Goal: Task Accomplishment & Management: Manage account settings

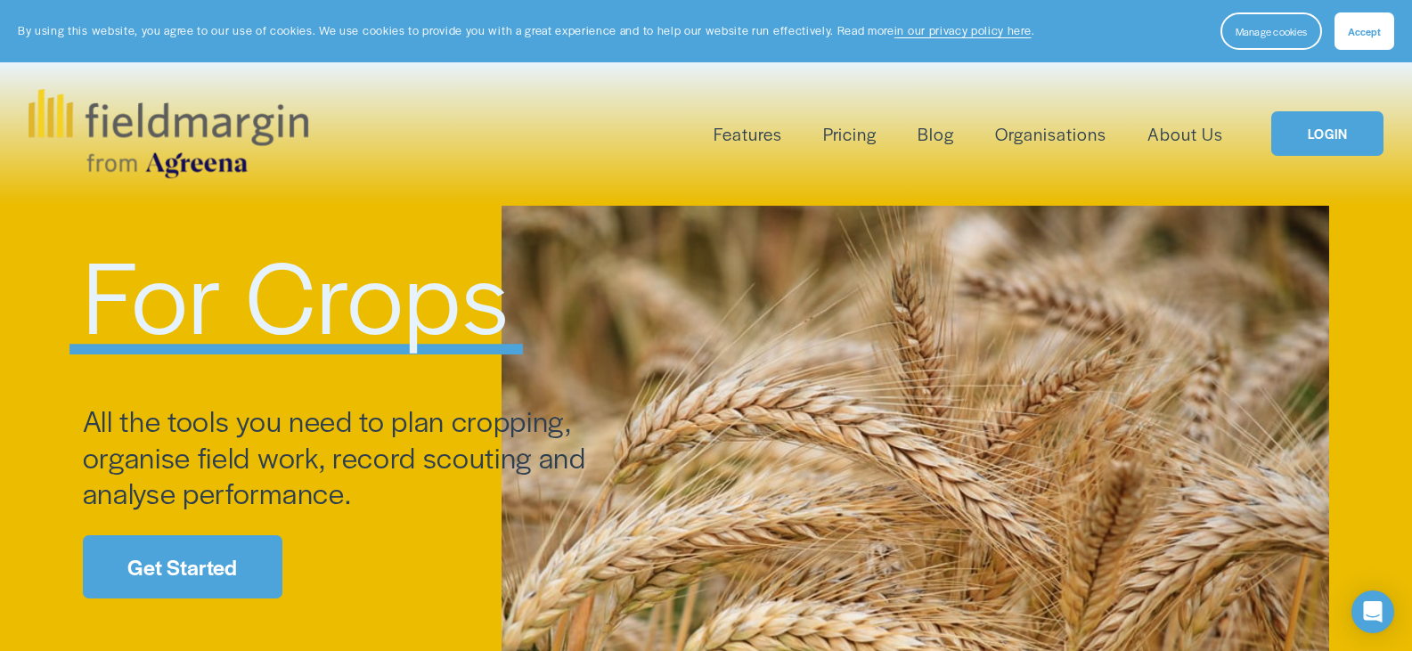
click at [227, 562] on link "Get Started" at bounding box center [183, 566] width 200 height 63
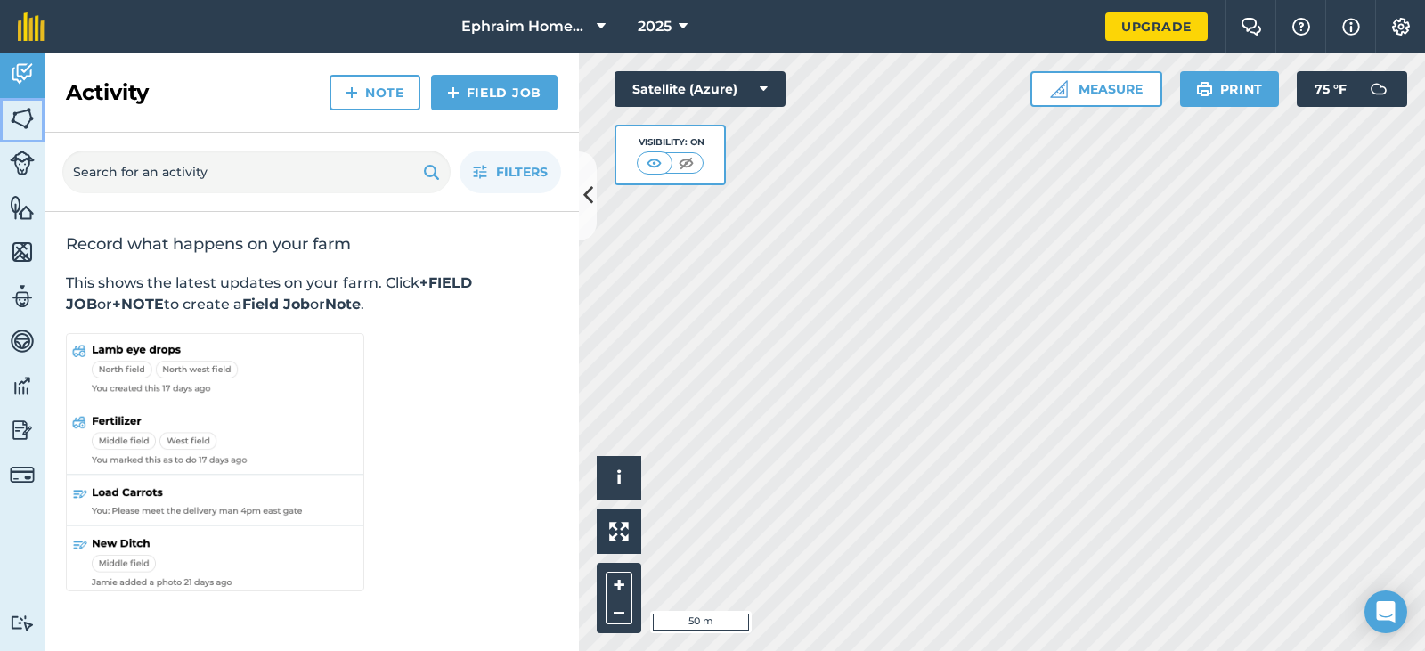
click at [25, 126] on img at bounding box center [22, 118] width 25 height 27
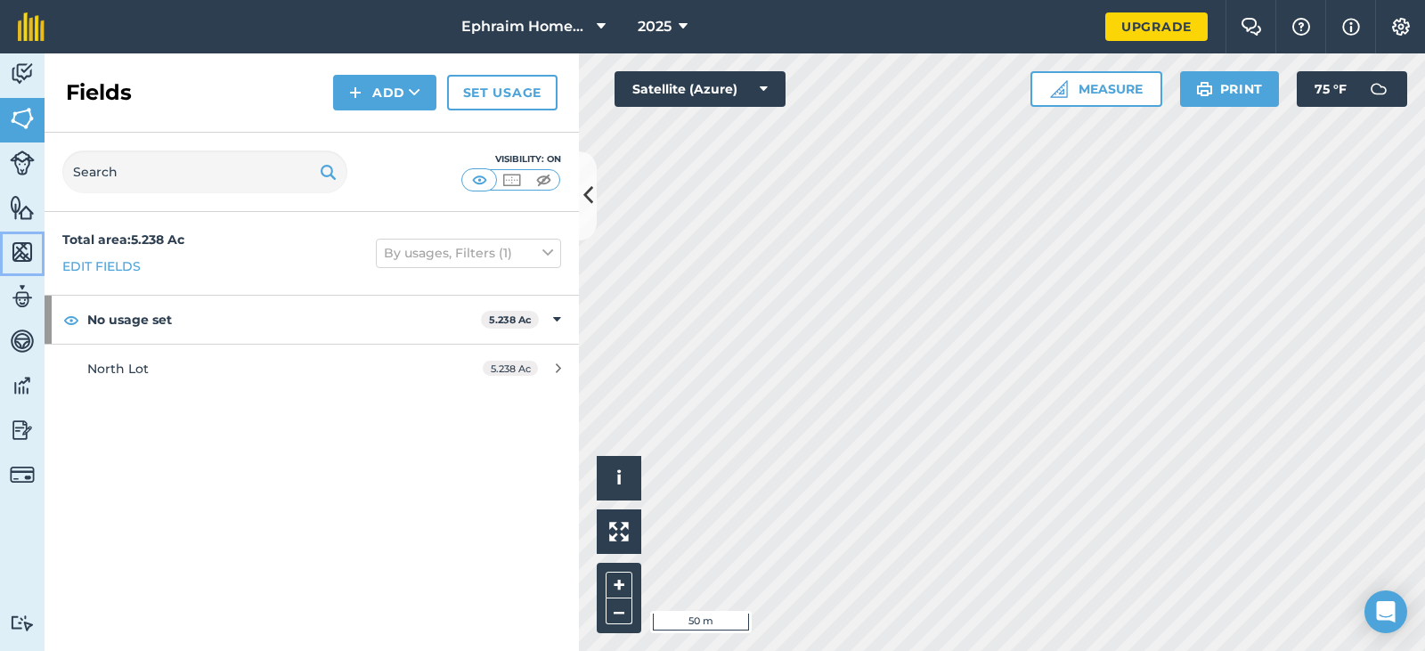
click at [27, 255] on img at bounding box center [22, 252] width 25 height 27
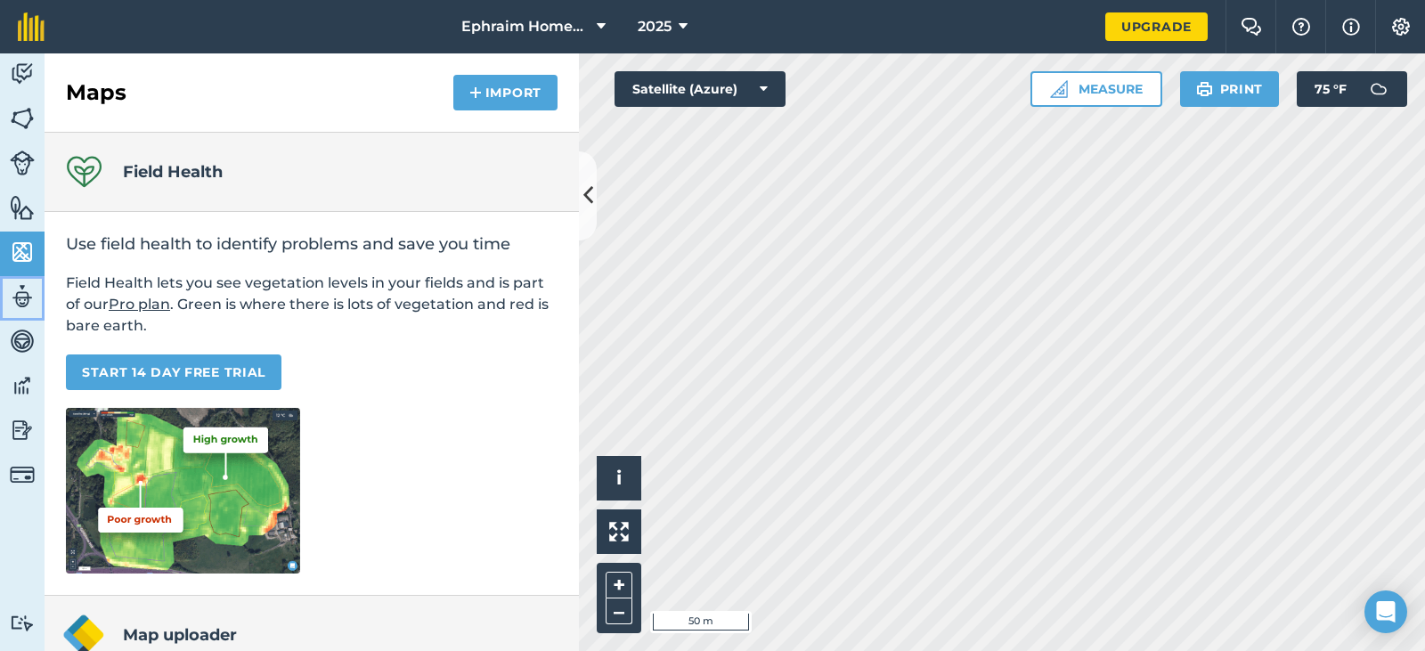
click at [17, 296] on img at bounding box center [22, 296] width 25 height 27
select select "MEMBER"
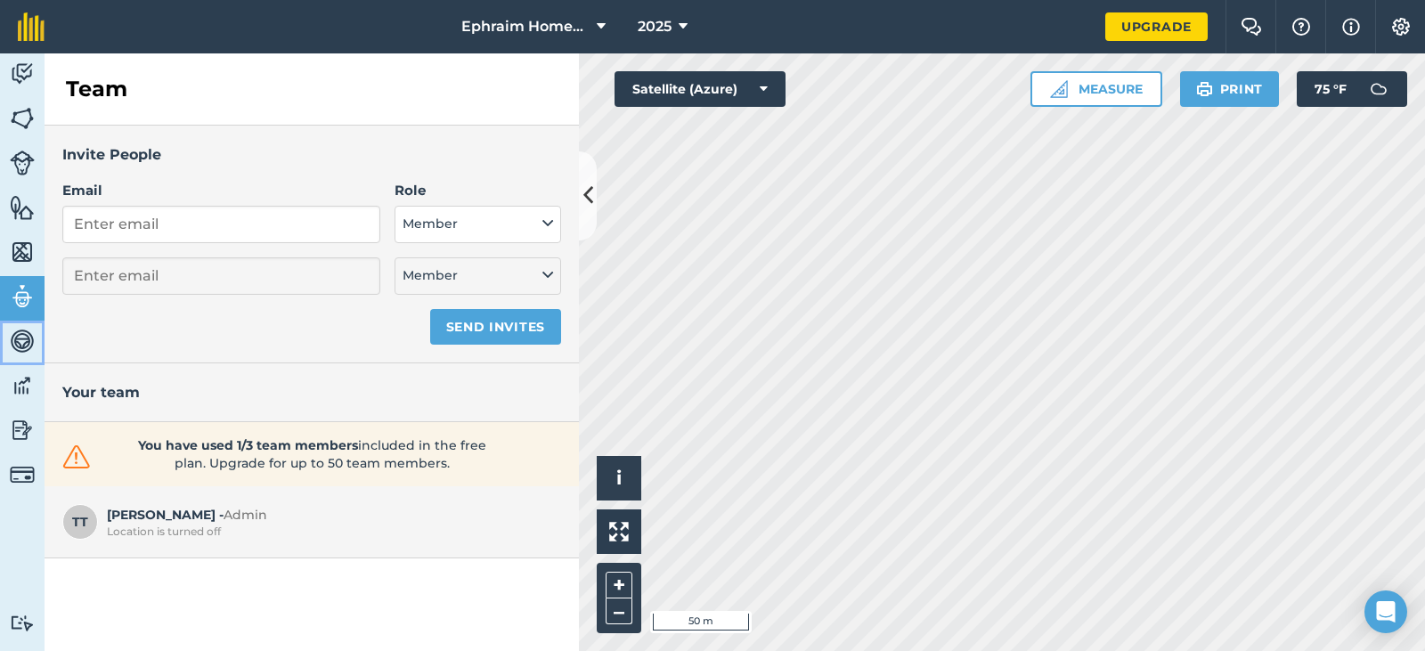
click at [25, 339] on img at bounding box center [22, 341] width 25 height 27
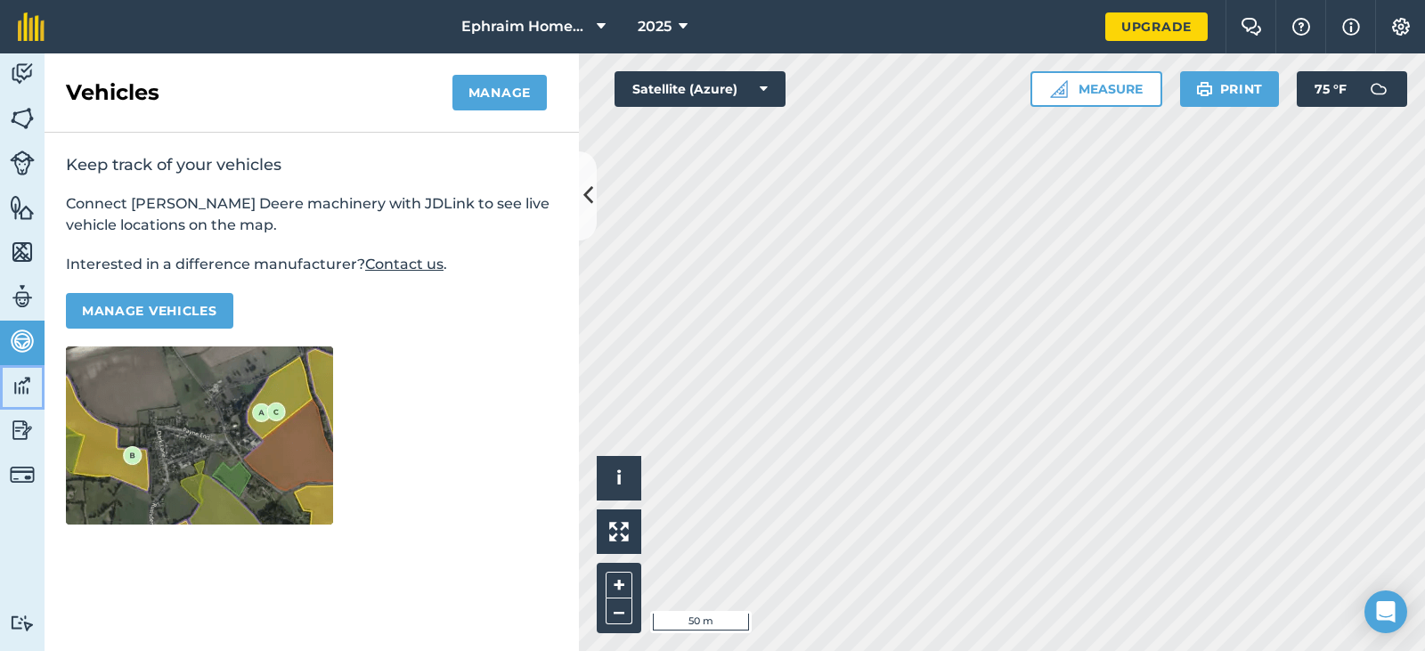
click at [21, 386] on img at bounding box center [22, 385] width 25 height 27
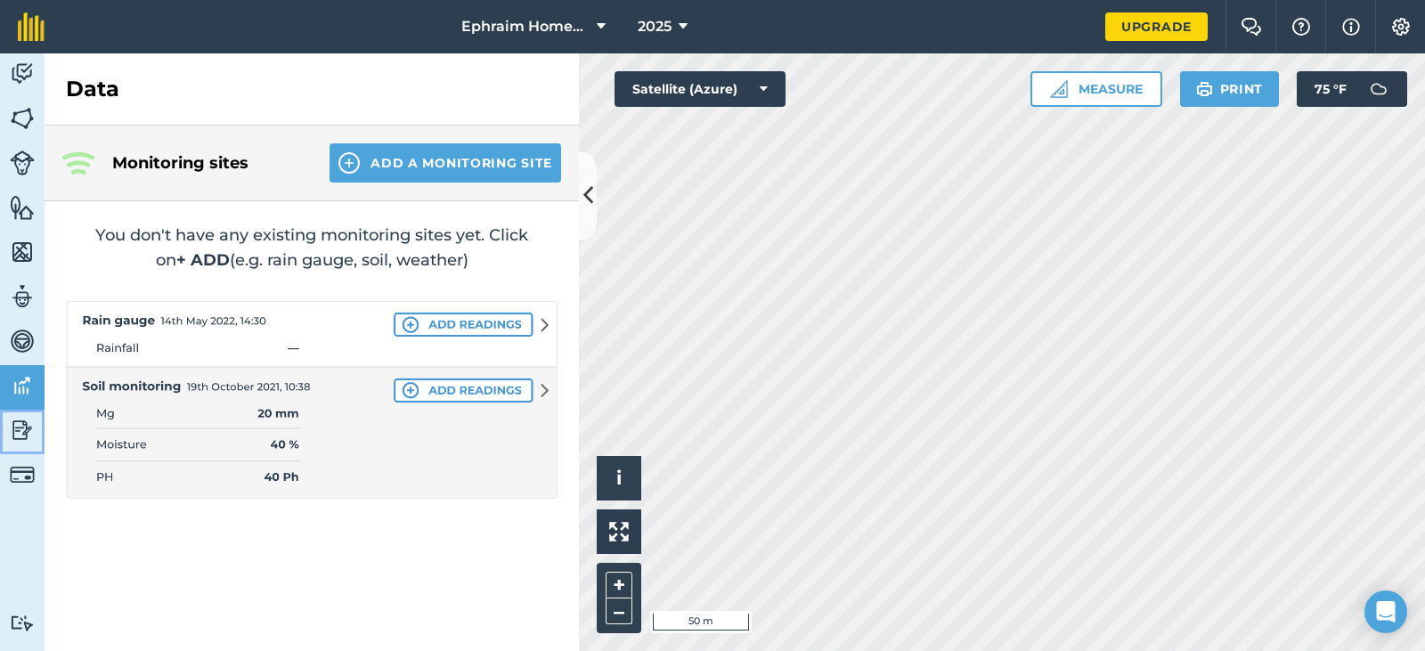
click at [23, 430] on img at bounding box center [22, 430] width 25 height 27
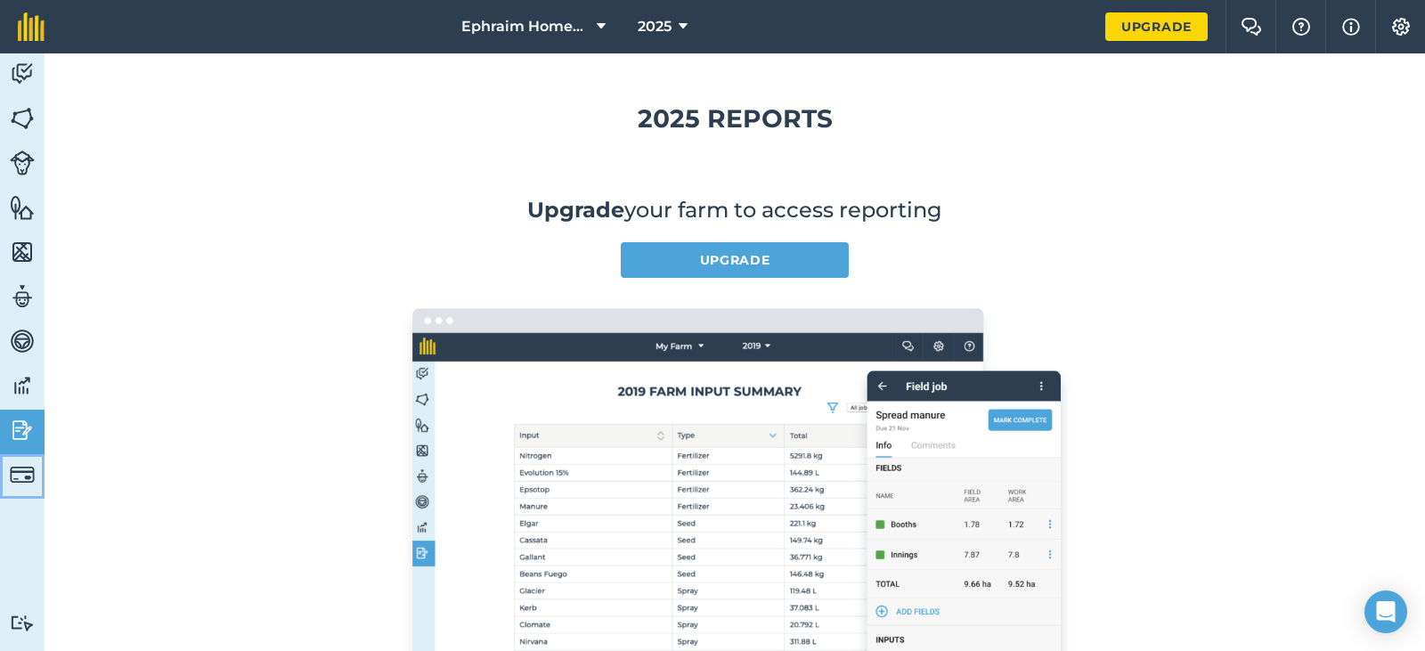
click at [16, 482] on img at bounding box center [22, 474] width 25 height 25
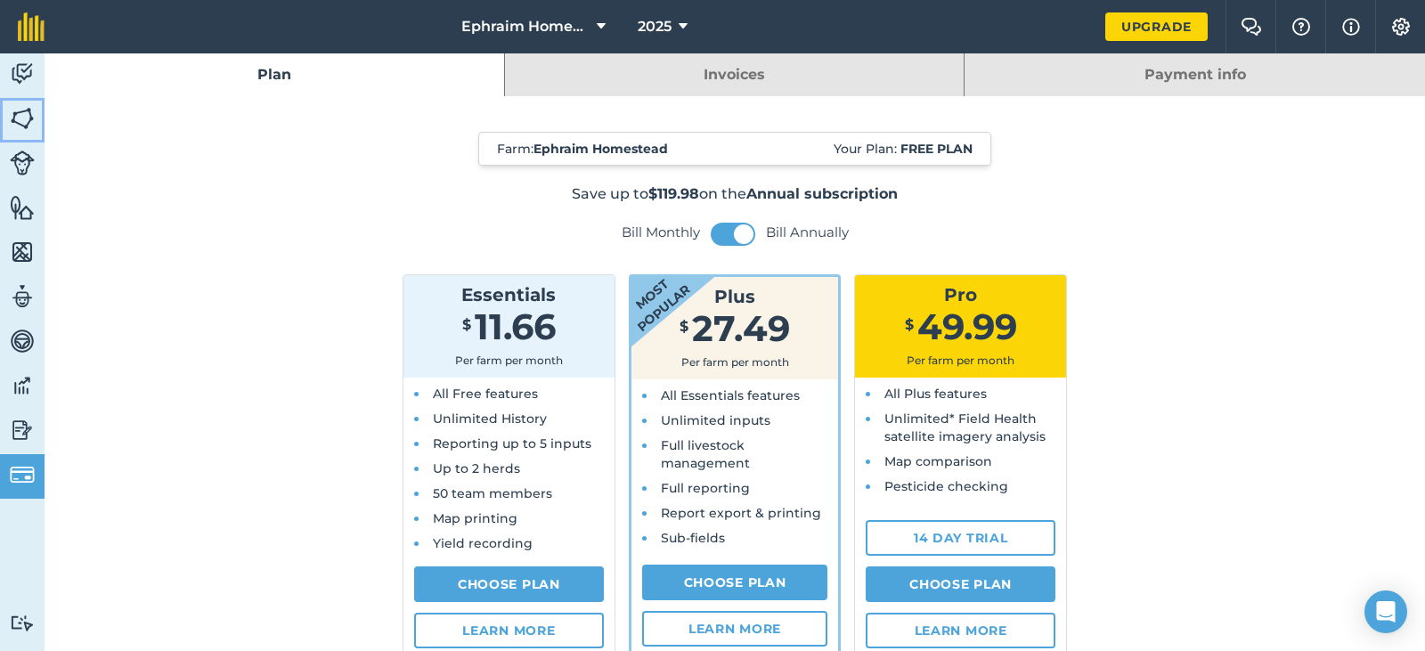
click at [33, 116] on img at bounding box center [22, 118] width 25 height 27
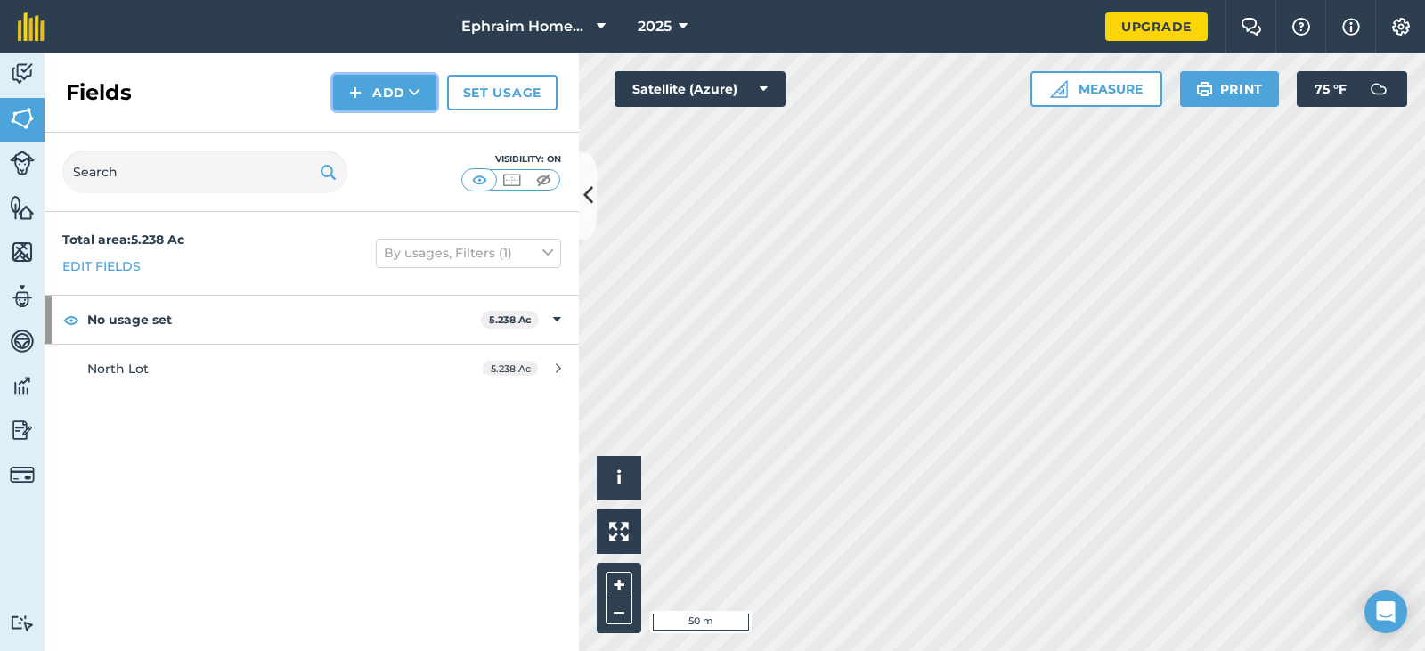
click at [397, 88] on button "Add" at bounding box center [384, 93] width 103 height 36
click at [396, 174] on link "Import" at bounding box center [385, 172] width 98 height 39
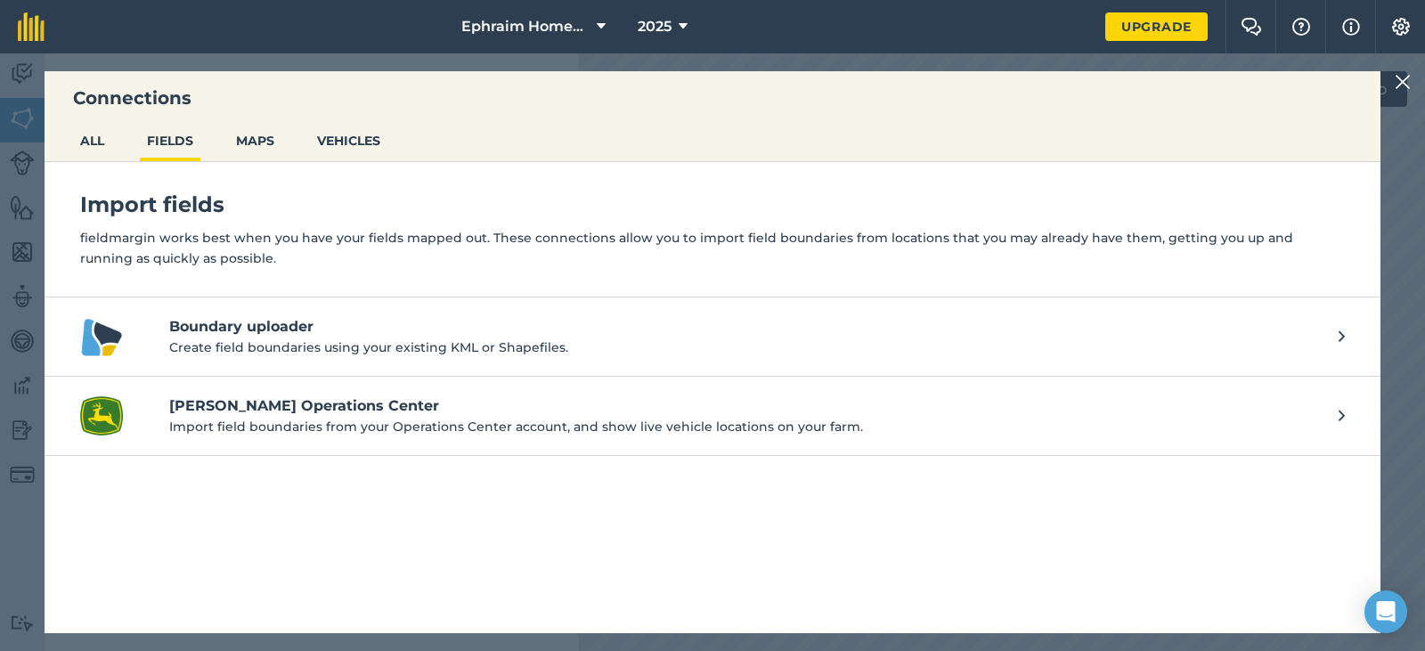
click at [1341, 340] on icon at bounding box center [1342, 337] width 6 height 20
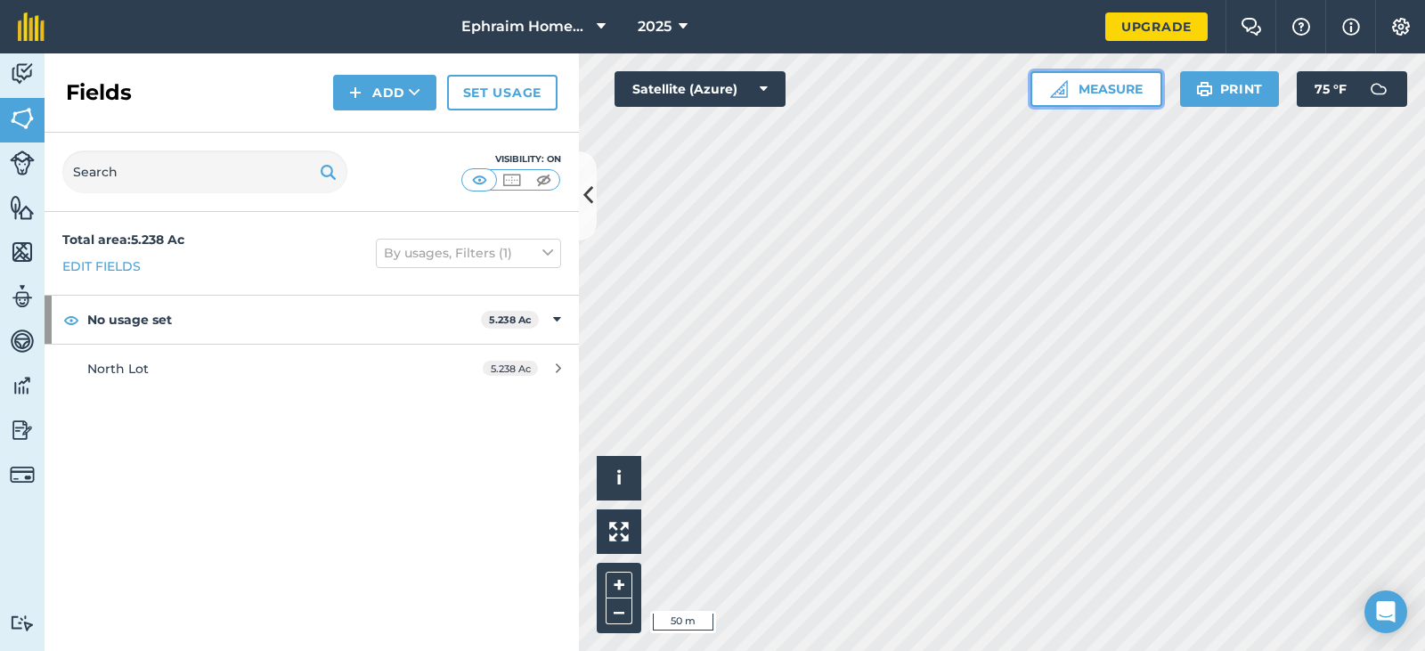
click at [1121, 82] on button "Measure" at bounding box center [1097, 89] width 132 height 36
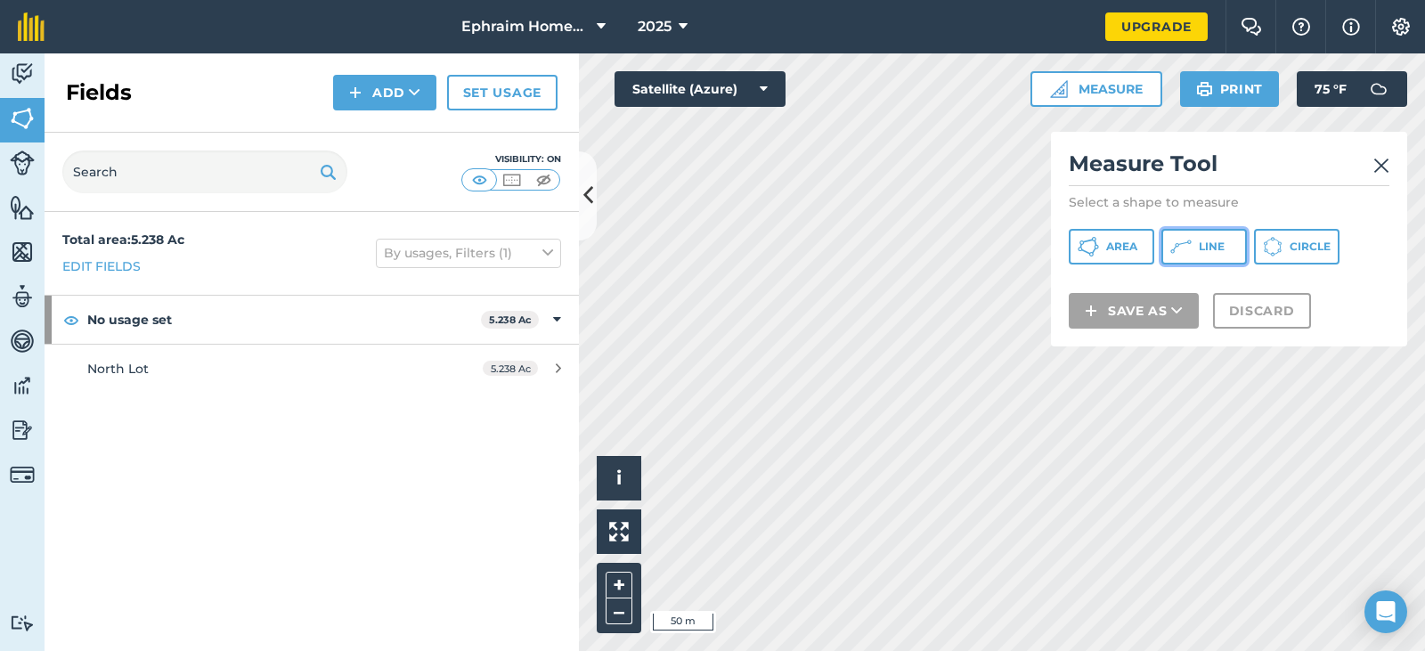
click at [1215, 242] on span "Line" at bounding box center [1212, 247] width 26 height 14
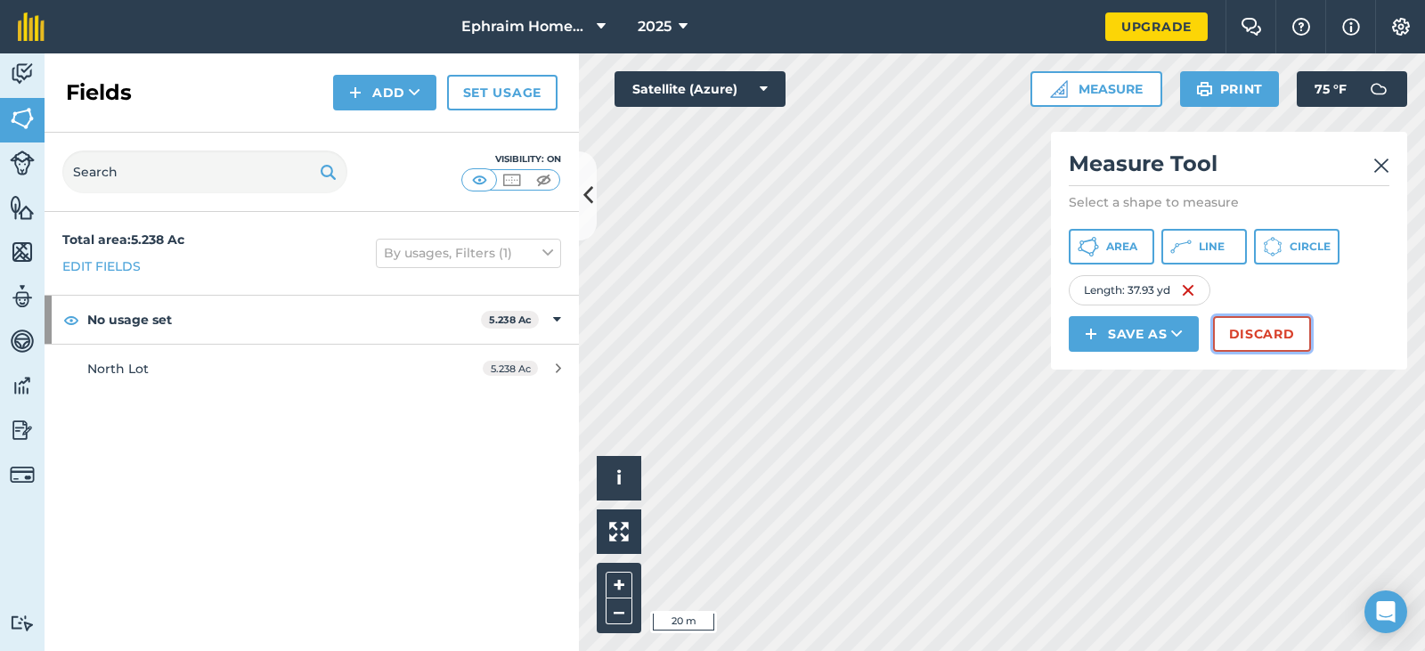
click at [1277, 322] on button "Discard" at bounding box center [1262, 334] width 98 height 36
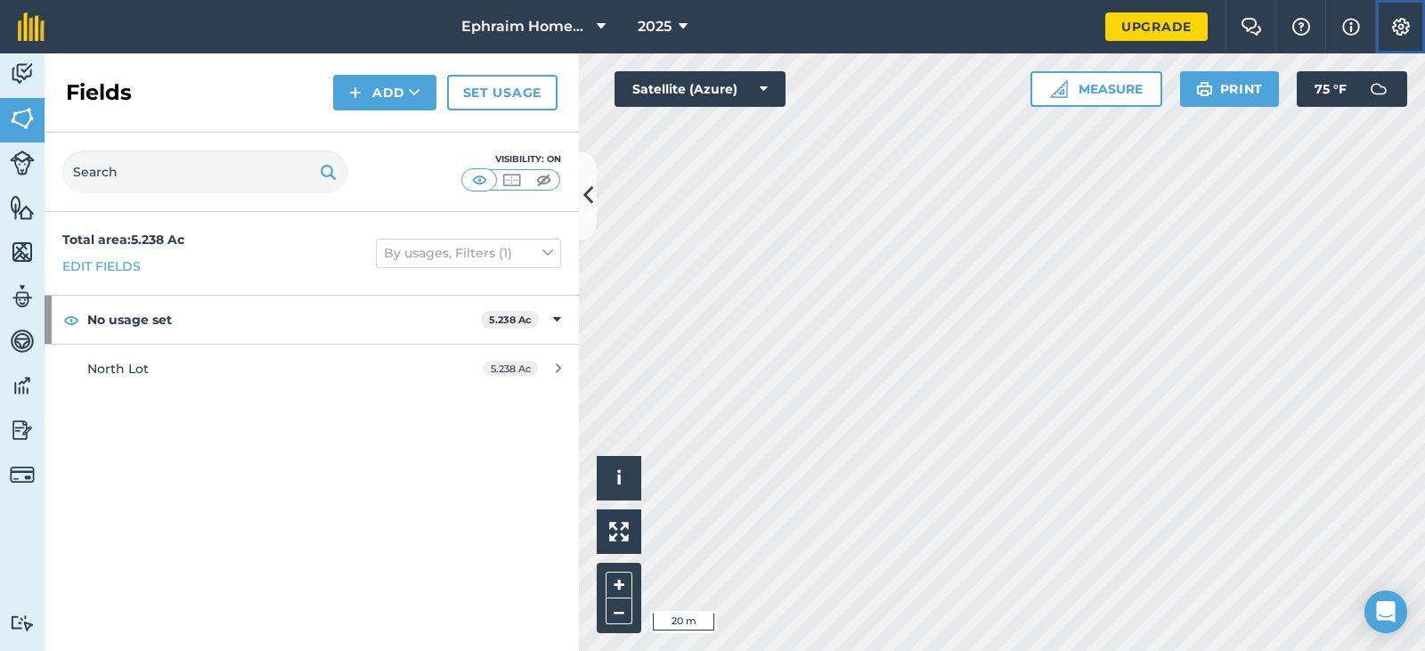
click at [1396, 18] on img at bounding box center [1400, 27] width 21 height 18
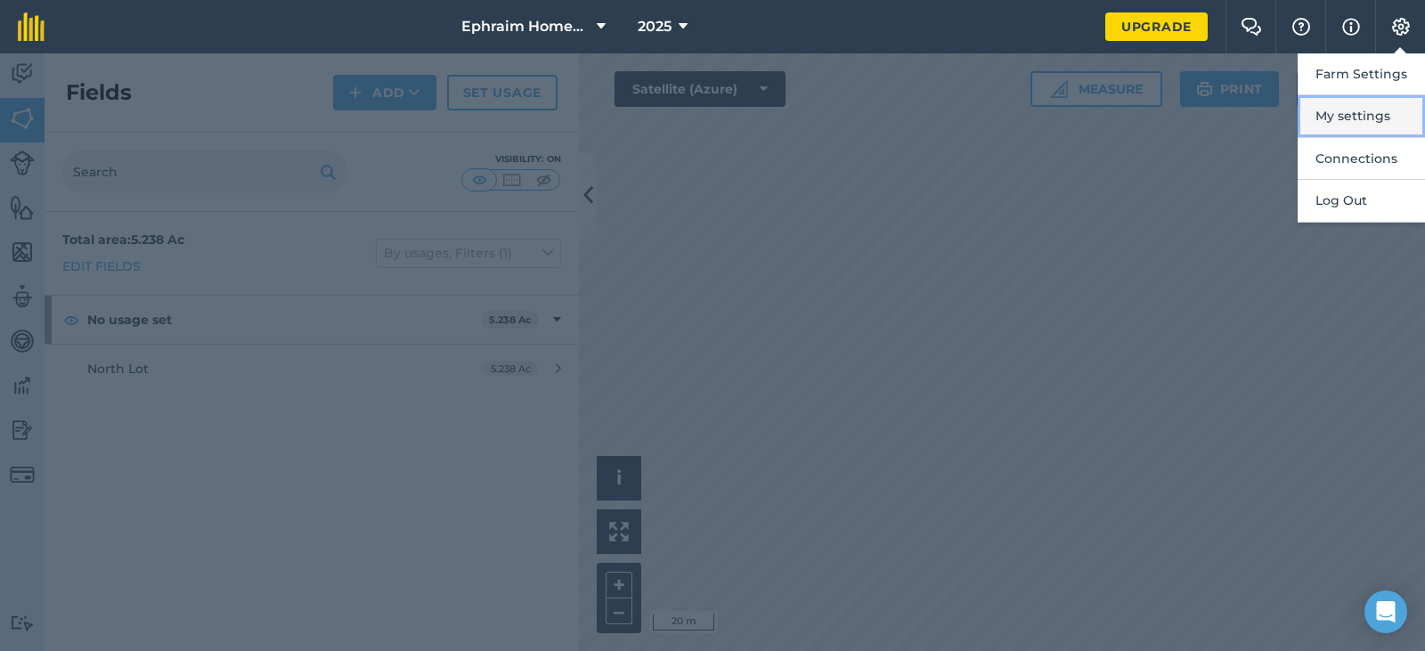
click at [1350, 123] on button "My settings" at bounding box center [1361, 116] width 127 height 42
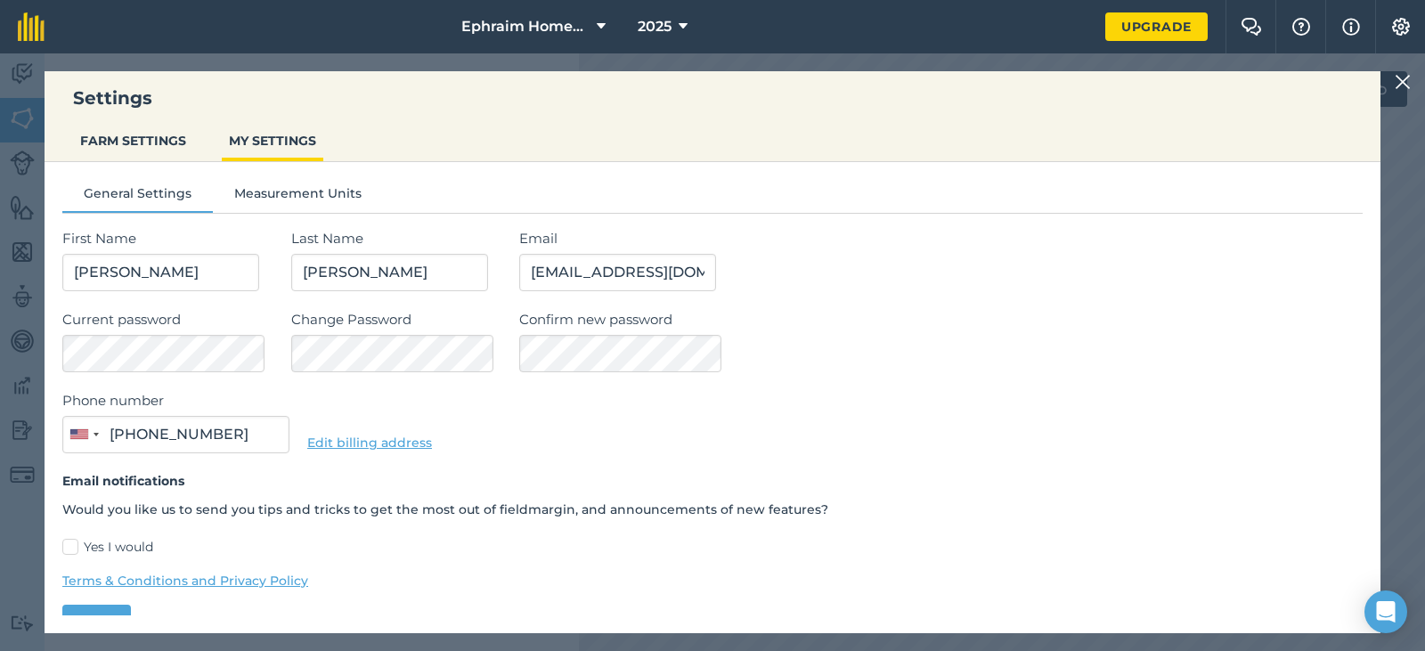
type input "(801) 903-3369"
click at [141, 149] on button "FARM SETTINGS" at bounding box center [133, 141] width 120 height 34
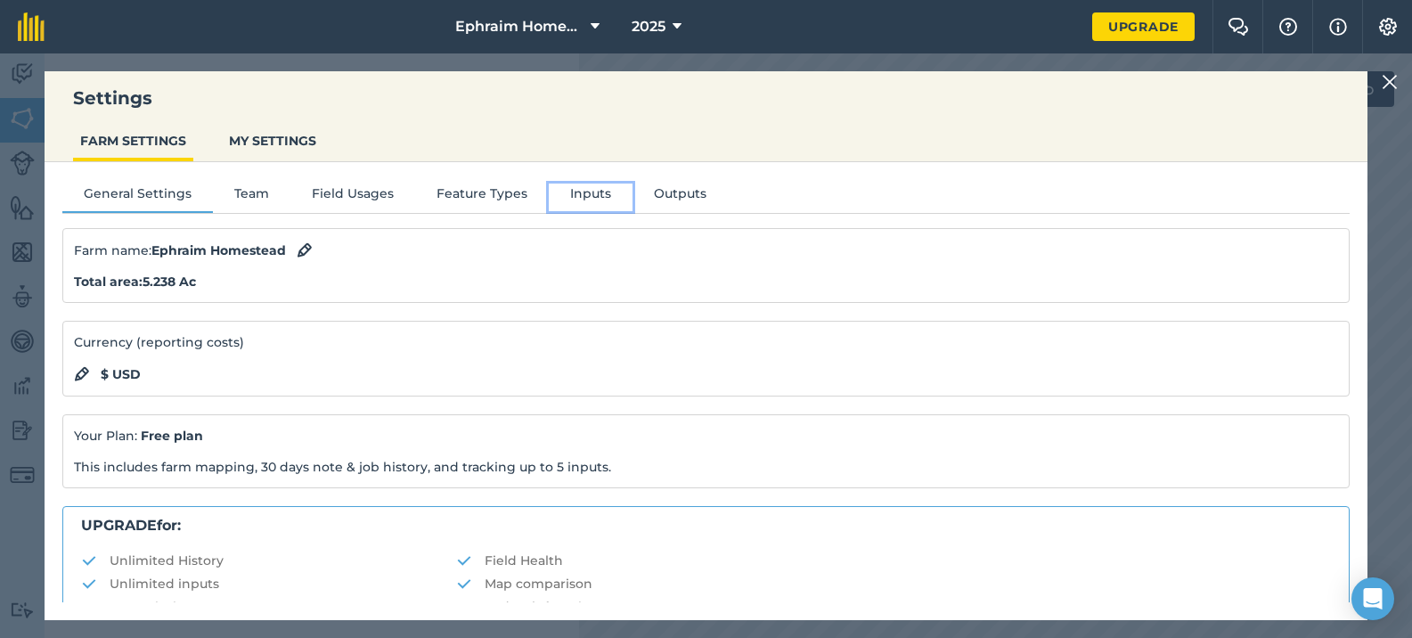
click at [587, 195] on button "Inputs" at bounding box center [591, 196] width 84 height 27
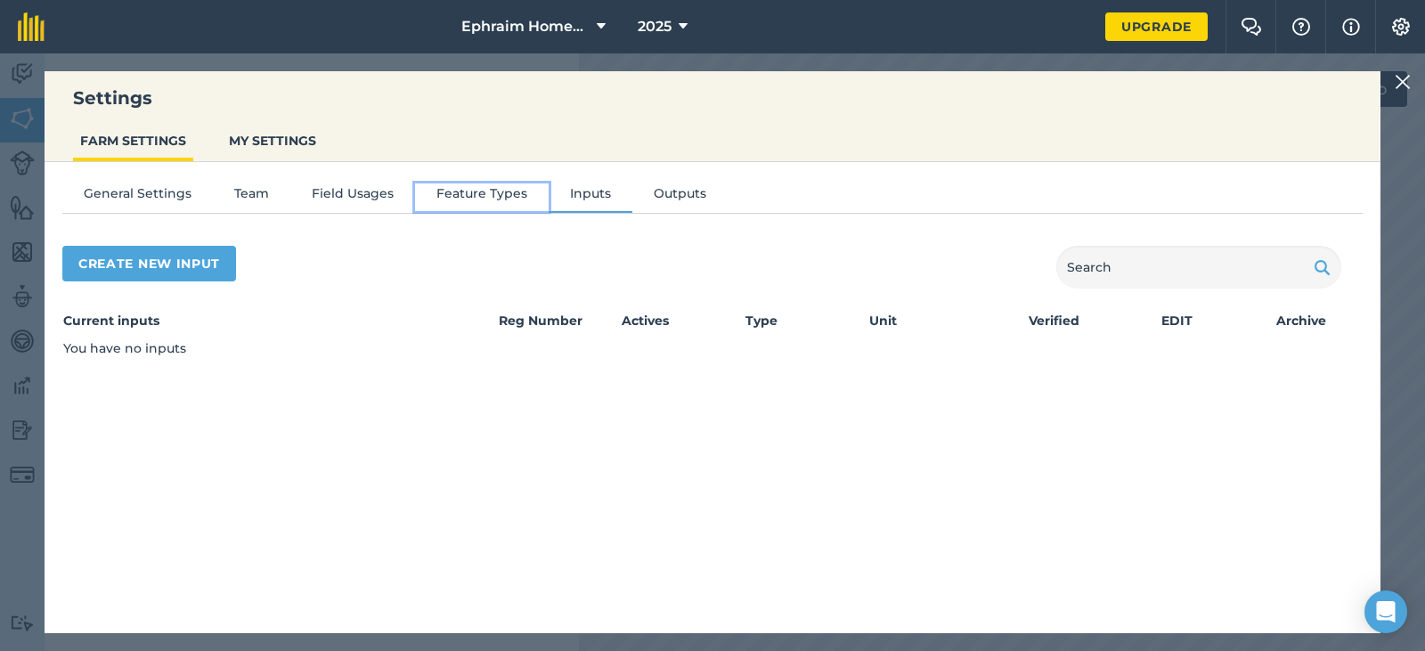
click at [465, 185] on button "Feature Types" at bounding box center [482, 196] width 134 height 27
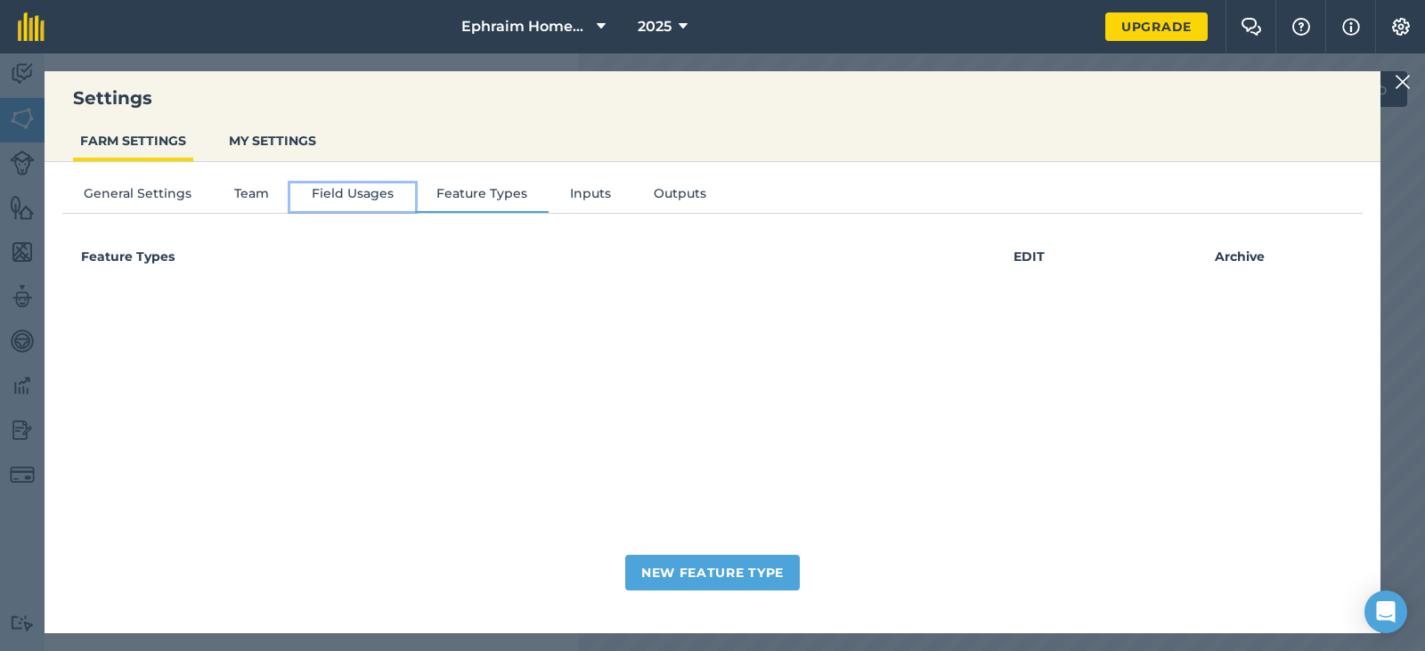
click at [322, 196] on button "Field Usages" at bounding box center [352, 196] width 125 height 27
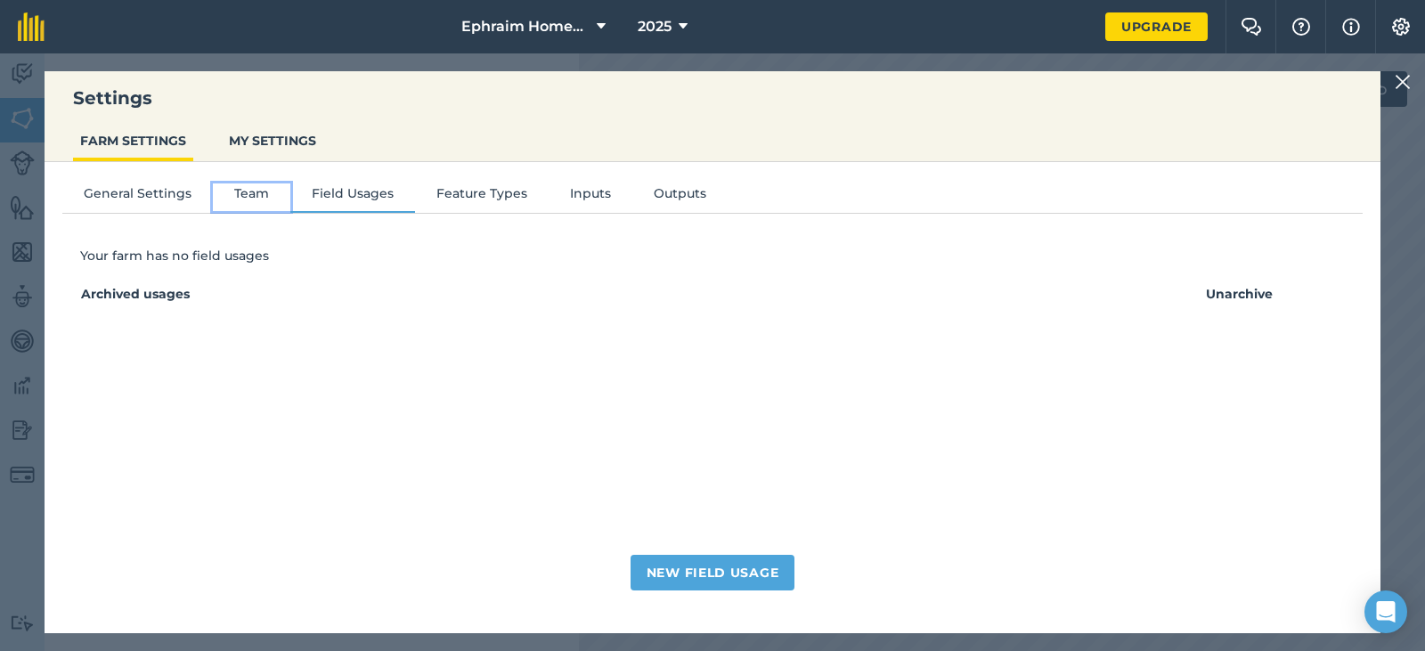
click at [236, 196] on button "Team" at bounding box center [251, 196] width 77 height 27
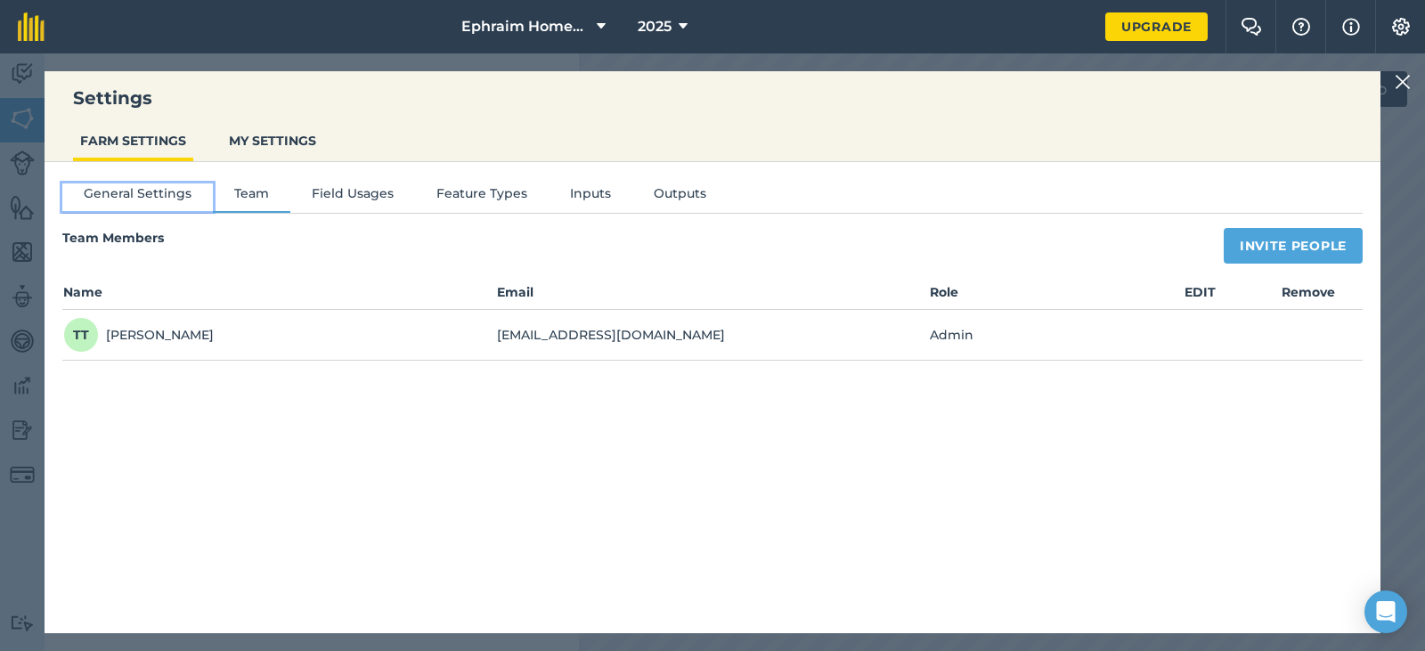
click at [151, 188] on button "General Settings" at bounding box center [137, 196] width 151 height 27
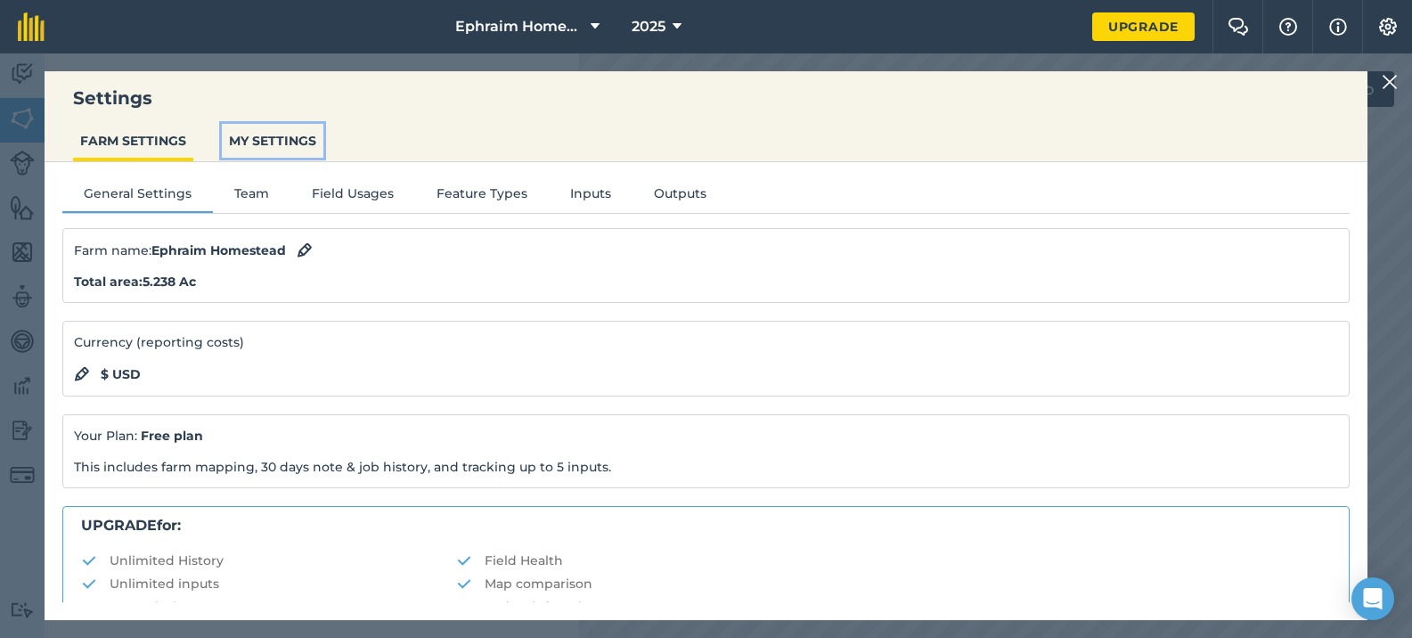
click at [252, 146] on button "MY SETTINGS" at bounding box center [273, 141] width 102 height 34
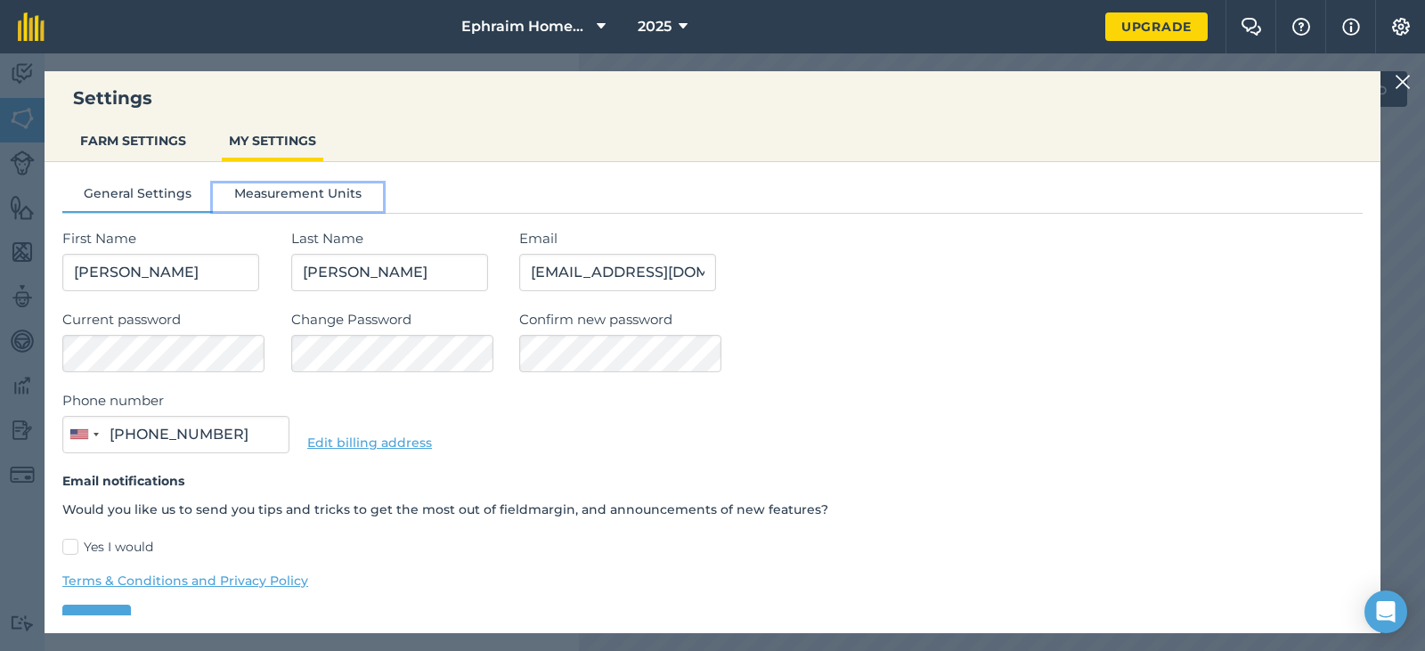
click at [332, 199] on button "Measurement Units" at bounding box center [298, 196] width 170 height 27
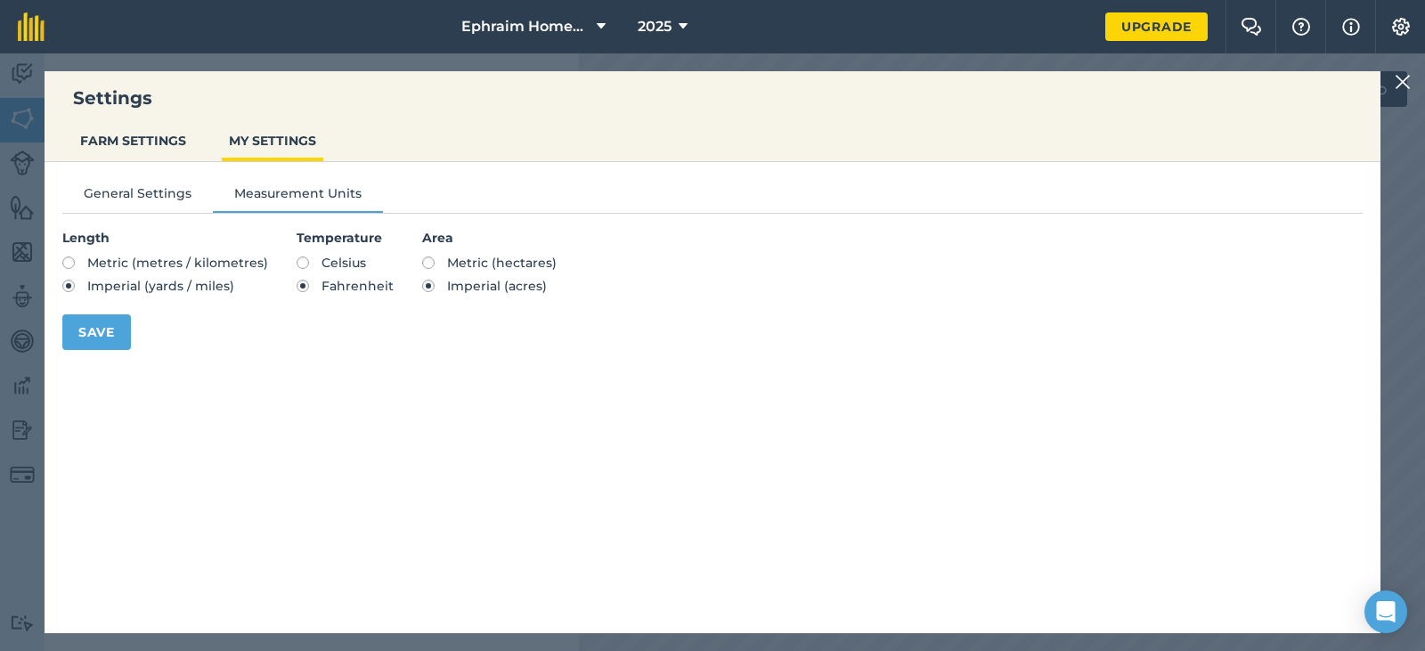
click at [1399, 82] on img at bounding box center [1403, 81] width 16 height 21
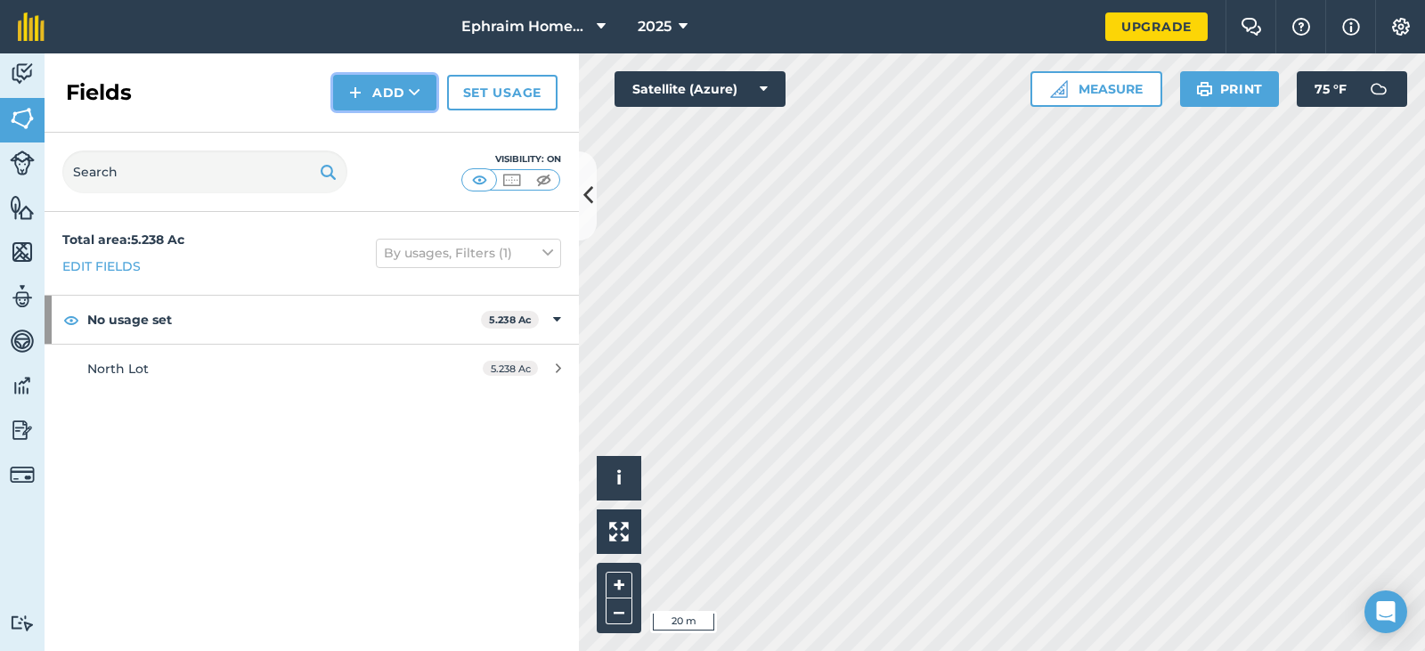
click at [373, 92] on button "Add" at bounding box center [384, 93] width 103 height 36
click at [387, 138] on link "Draw" at bounding box center [385, 132] width 98 height 39
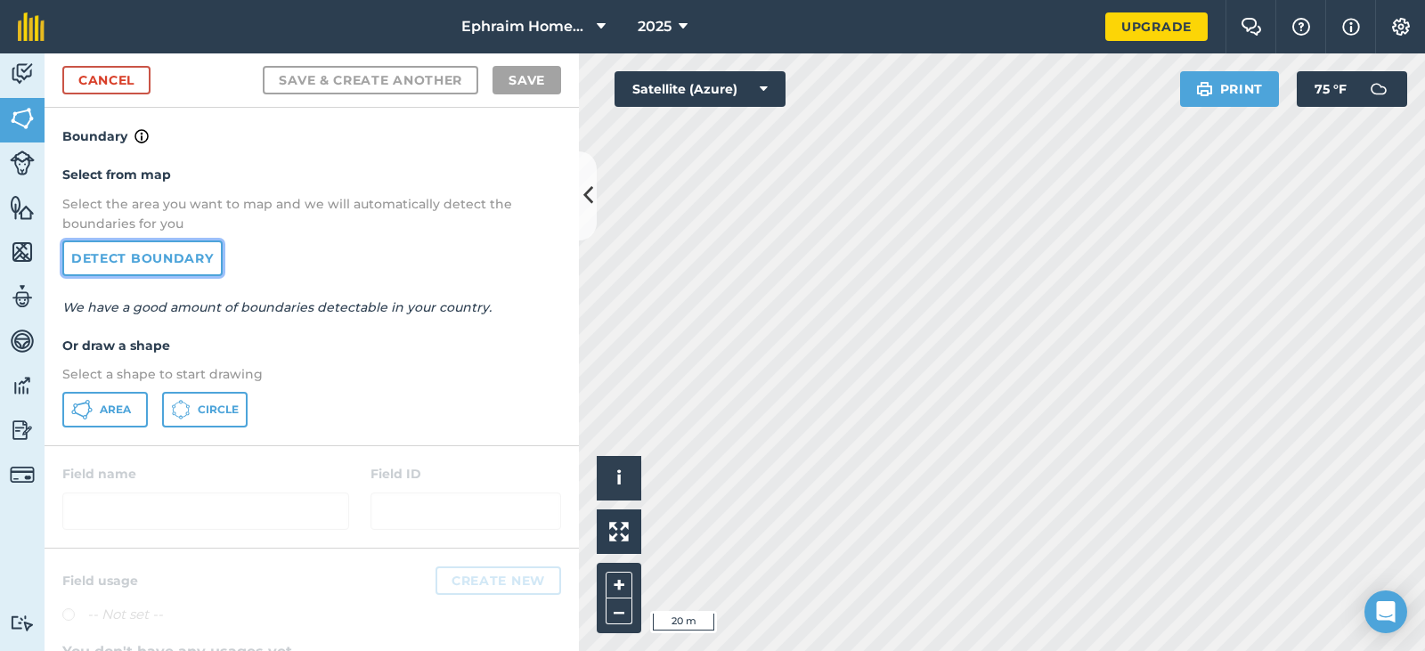
click at [172, 259] on link "Detect boundary" at bounding box center [142, 259] width 160 height 36
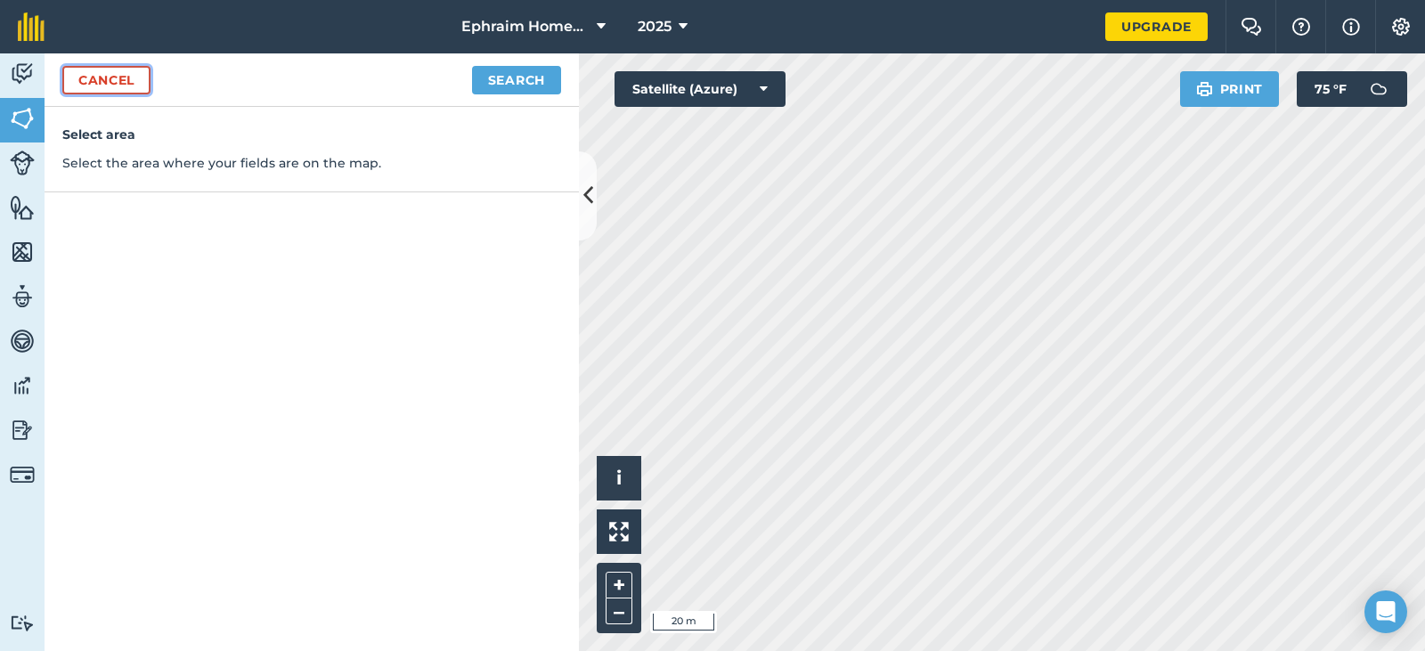
click at [109, 75] on link "Cancel" at bounding box center [106, 80] width 88 height 29
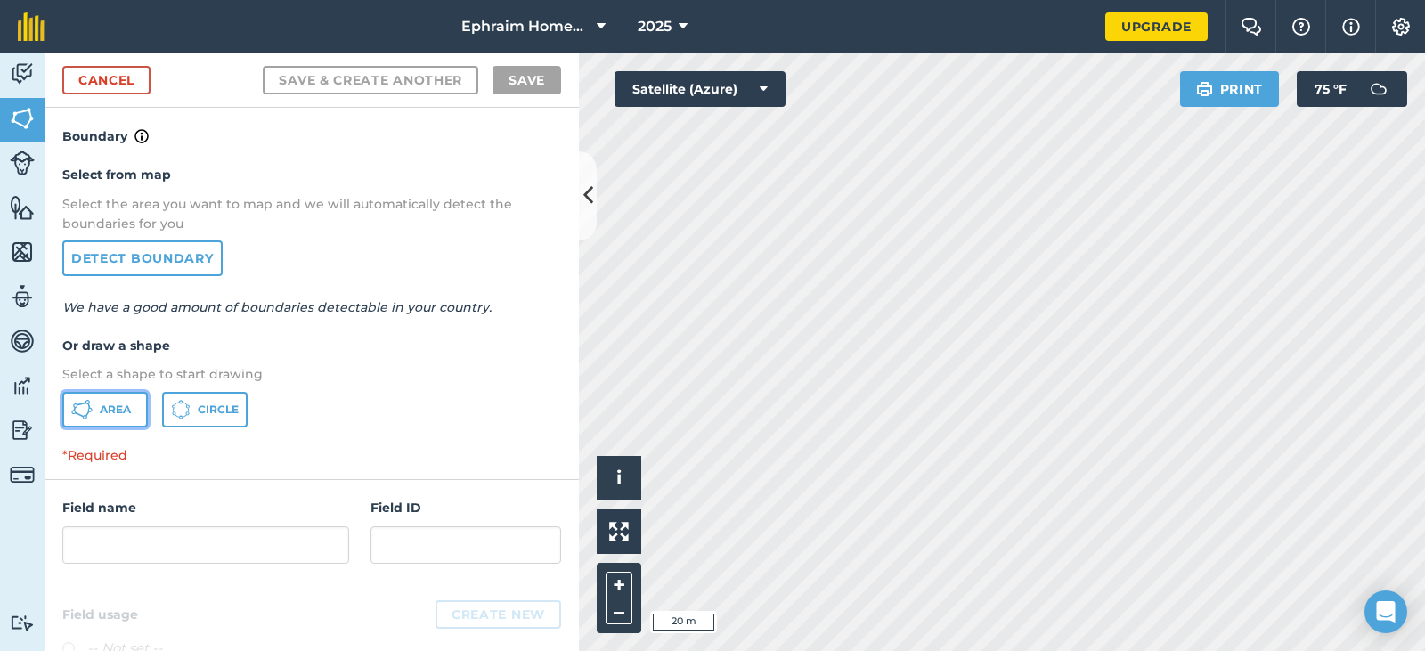
click at [118, 416] on span "Area" at bounding box center [115, 410] width 31 height 14
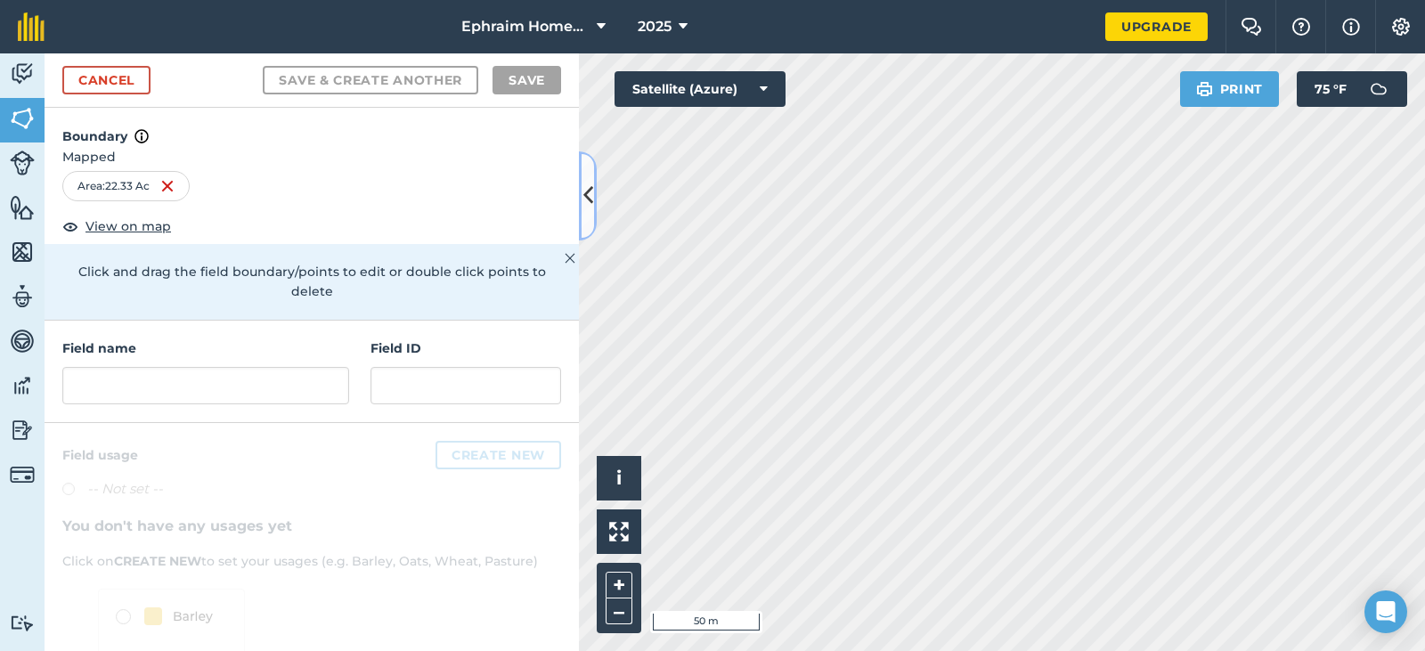
click at [588, 188] on icon at bounding box center [588, 195] width 10 height 31
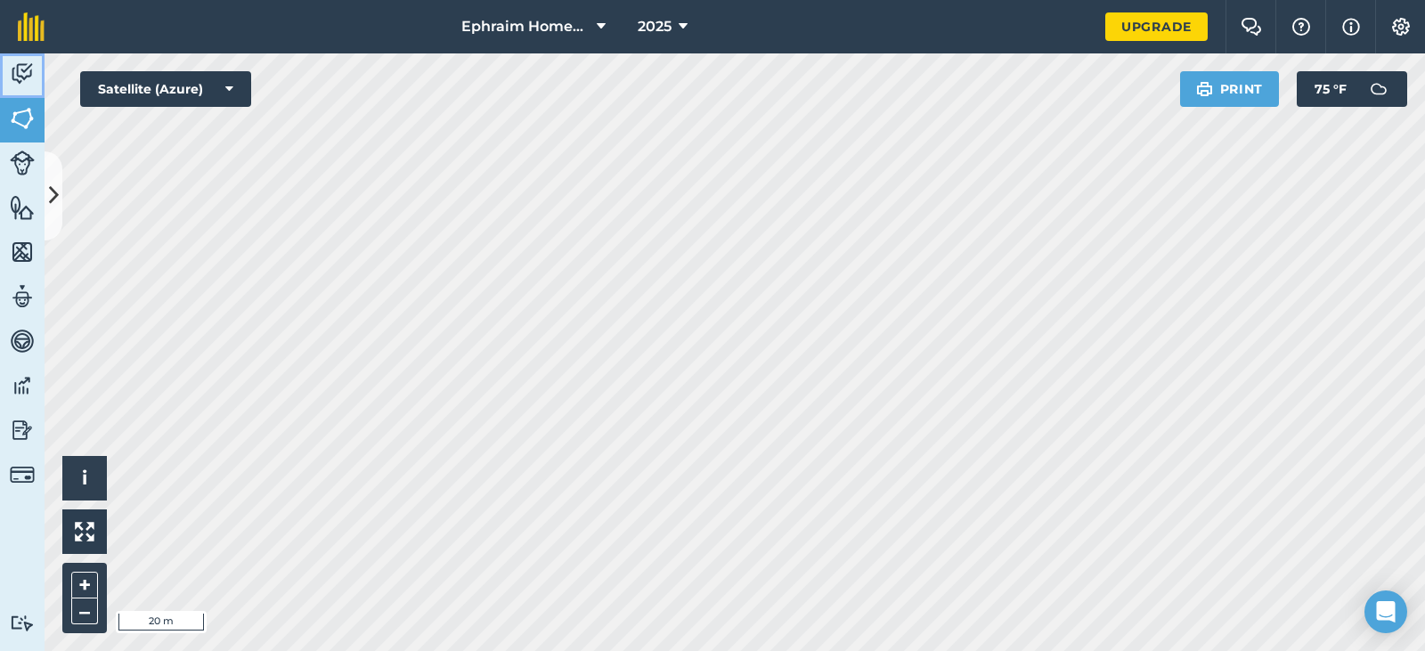
click at [20, 72] on img at bounding box center [22, 74] width 25 height 27
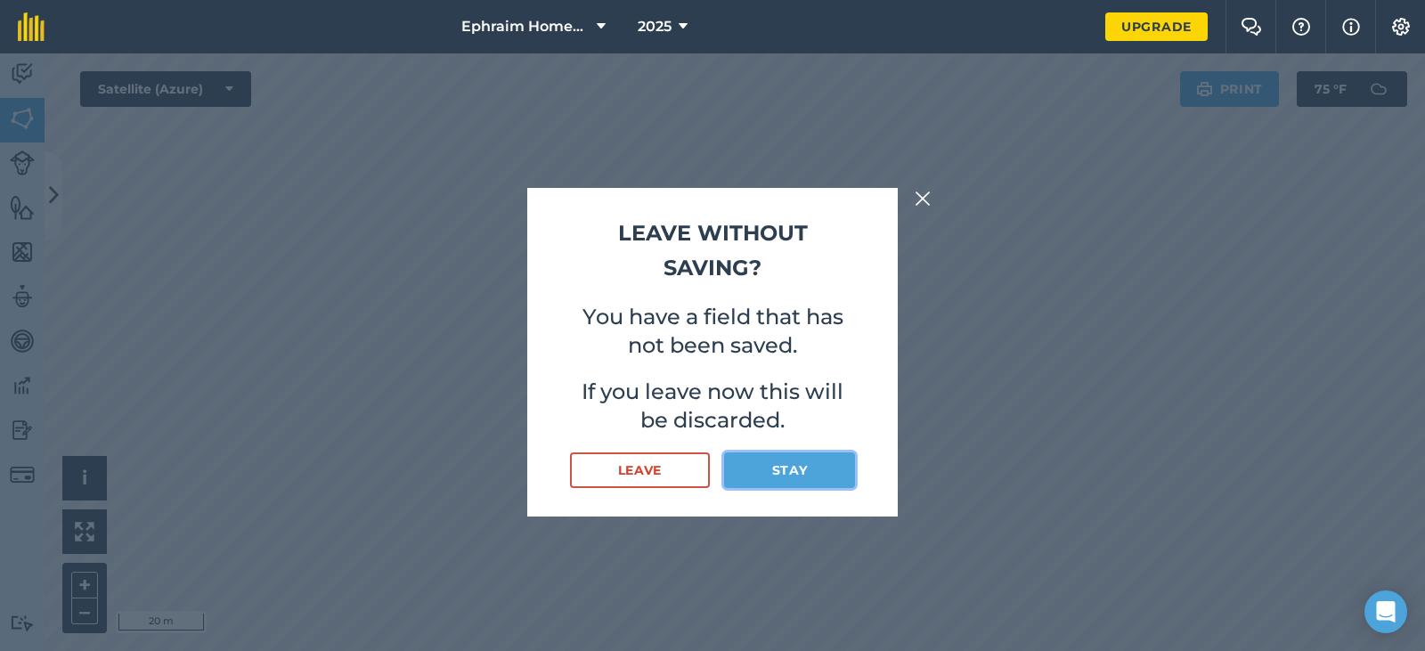
click at [777, 465] on button "Stay" at bounding box center [789, 471] width 131 height 36
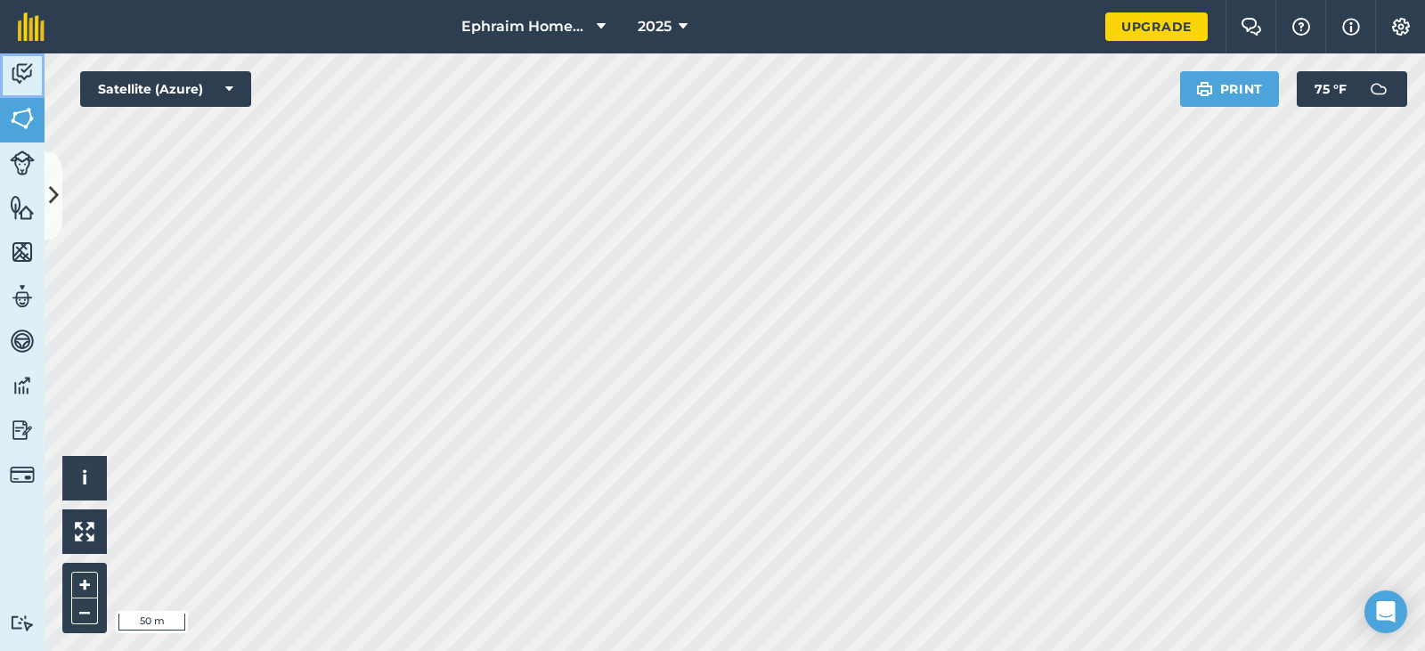
click at [19, 67] on img at bounding box center [22, 74] width 25 height 27
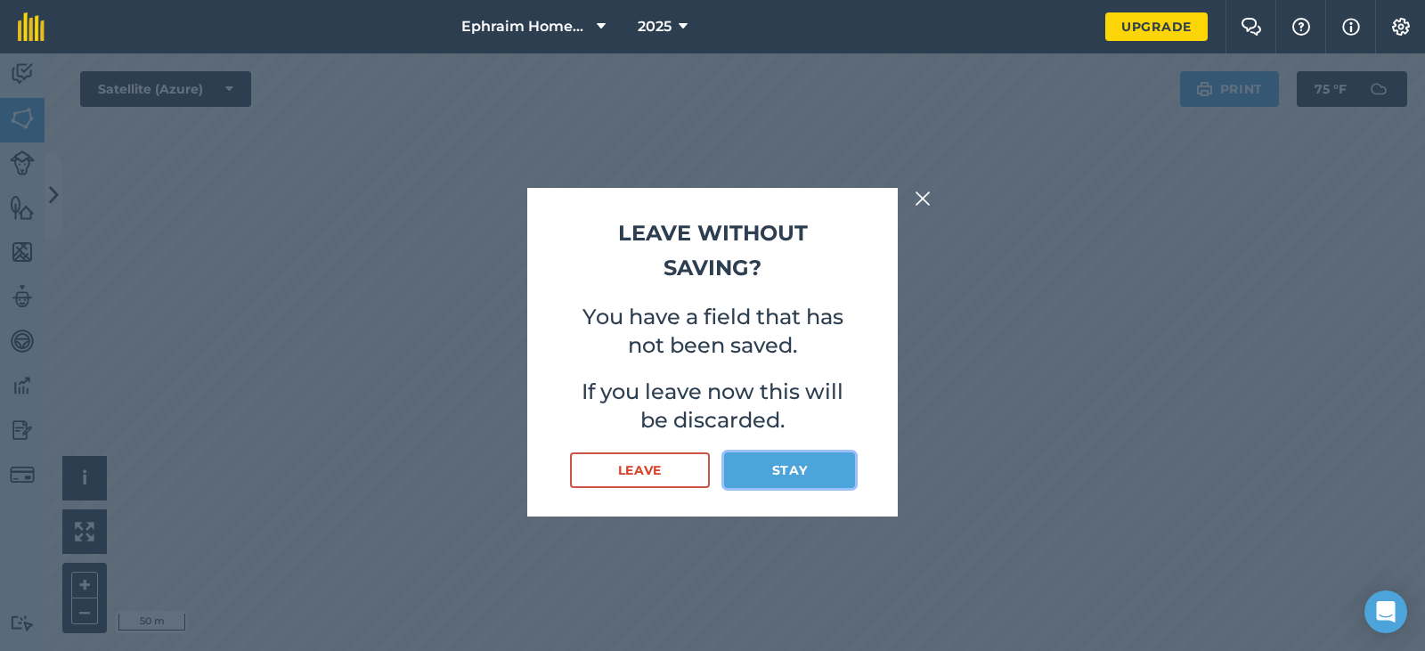
click at [806, 470] on button "Stay" at bounding box center [789, 471] width 131 height 36
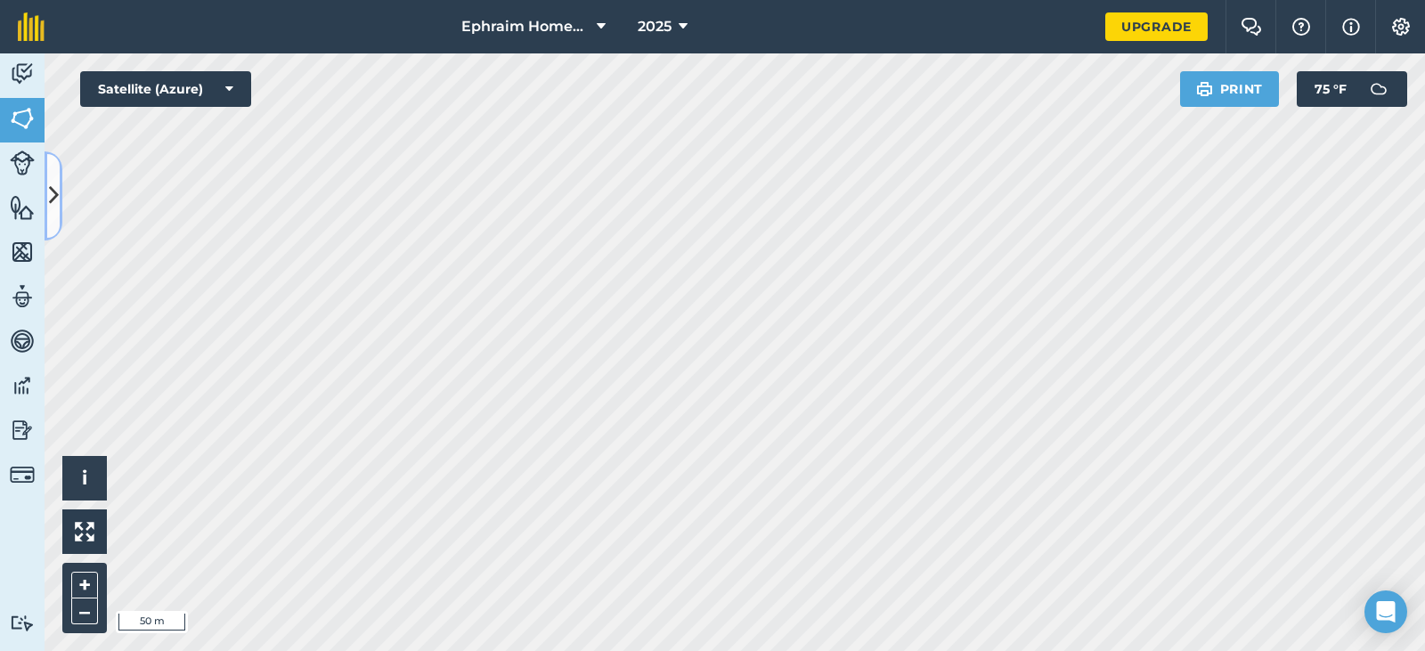
click at [49, 192] on icon at bounding box center [54, 195] width 10 height 31
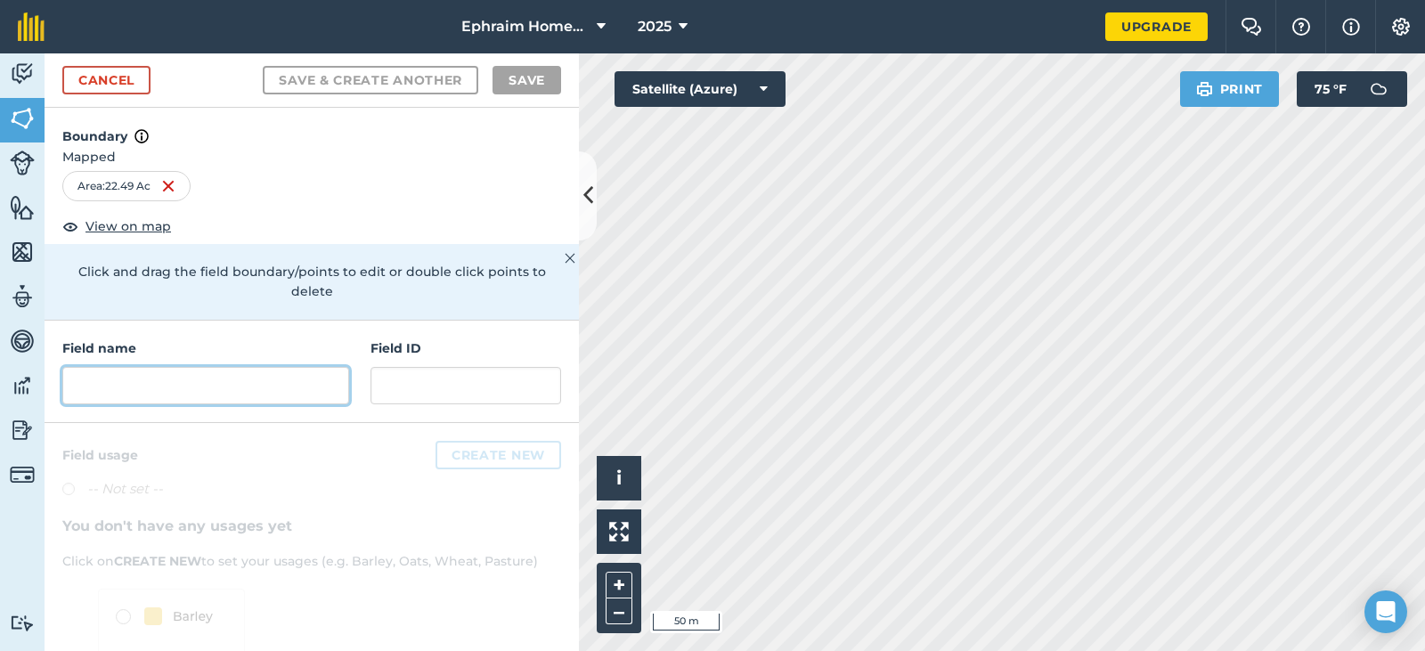
click at [156, 382] on input "text" at bounding box center [205, 385] width 287 height 37
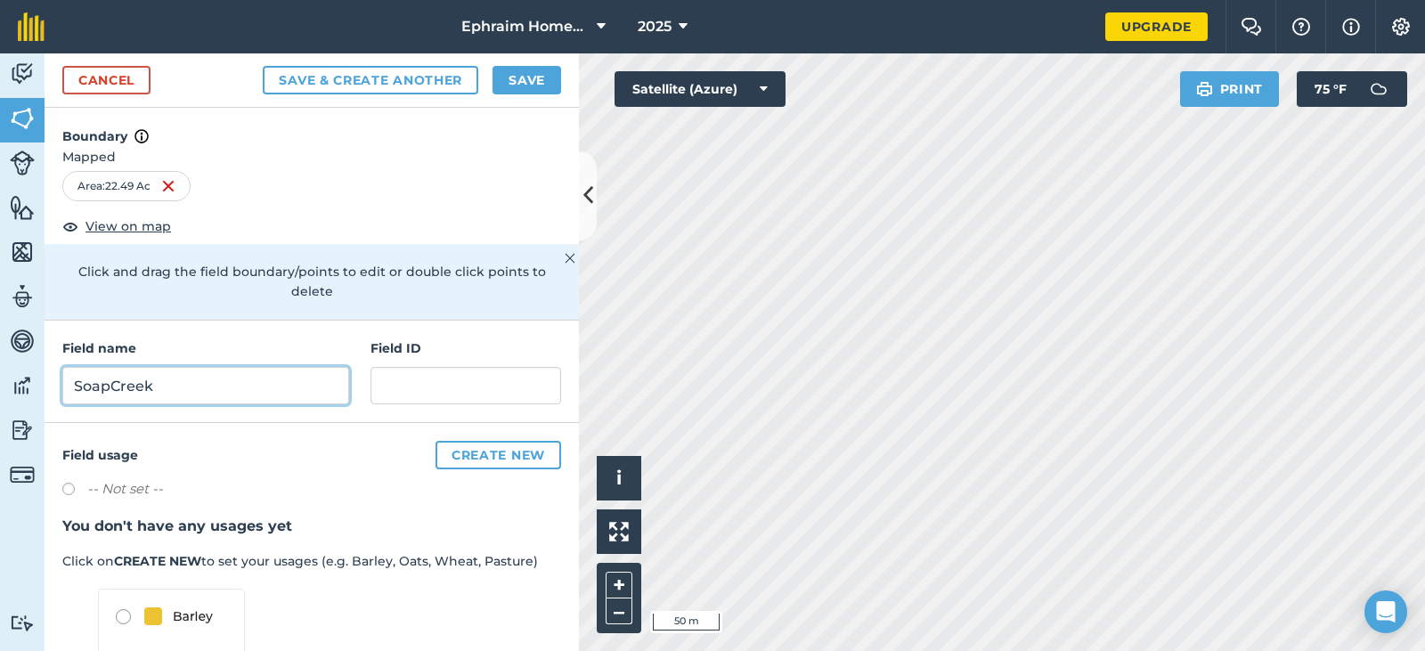
type input "SoapCreek"
click at [531, 75] on button "Save" at bounding box center [527, 80] width 69 height 29
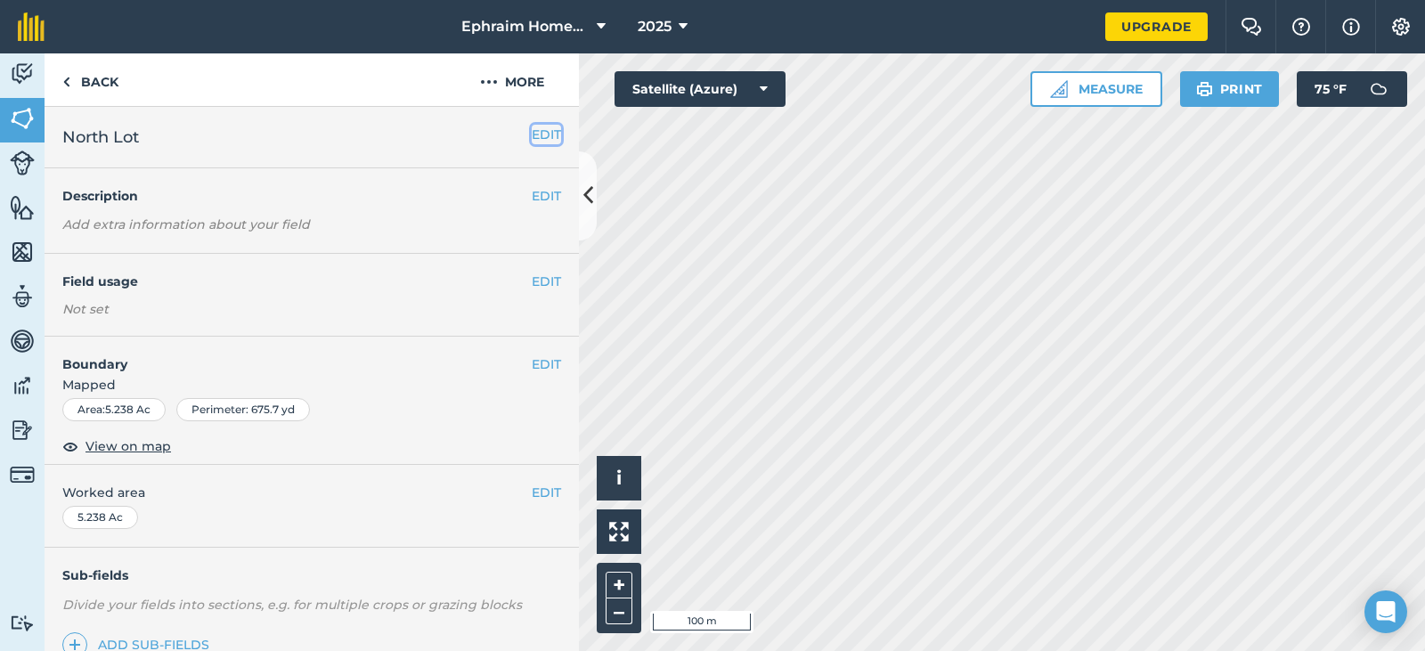
click at [532, 133] on button "EDIT" at bounding box center [546, 135] width 29 height 20
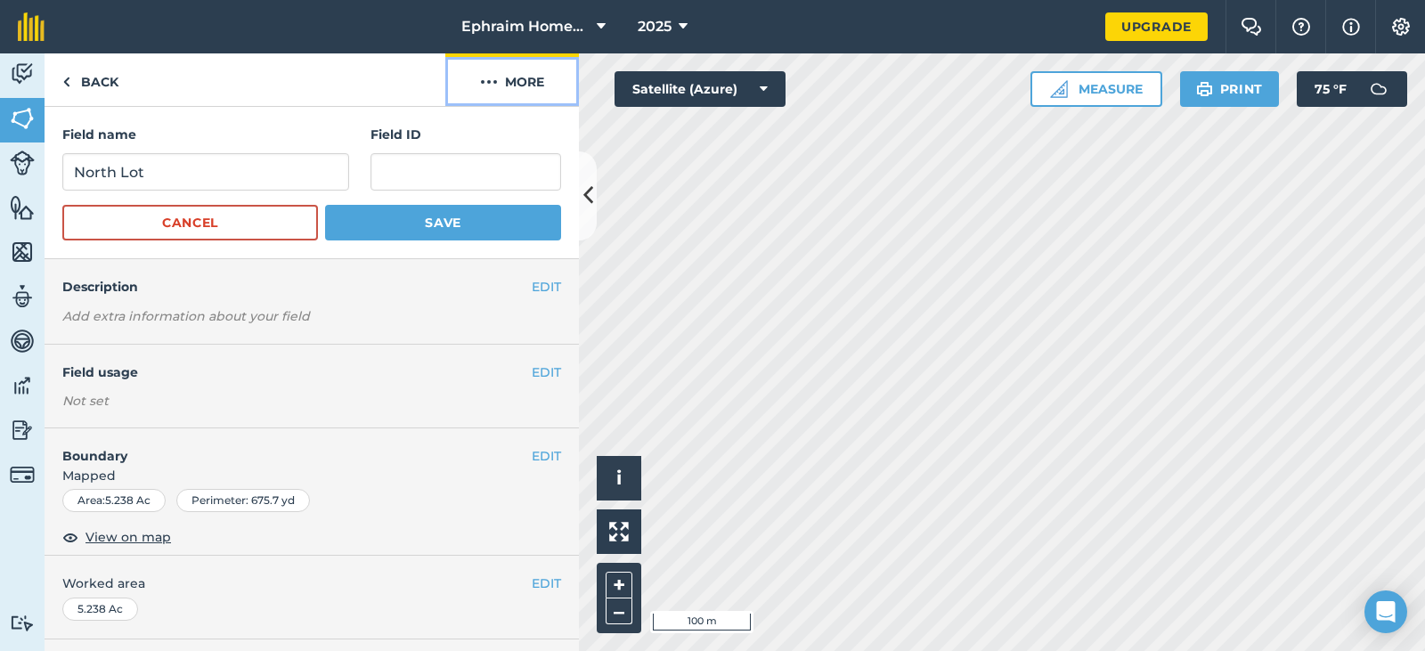
click at [511, 86] on button "More" at bounding box center [512, 79] width 134 height 53
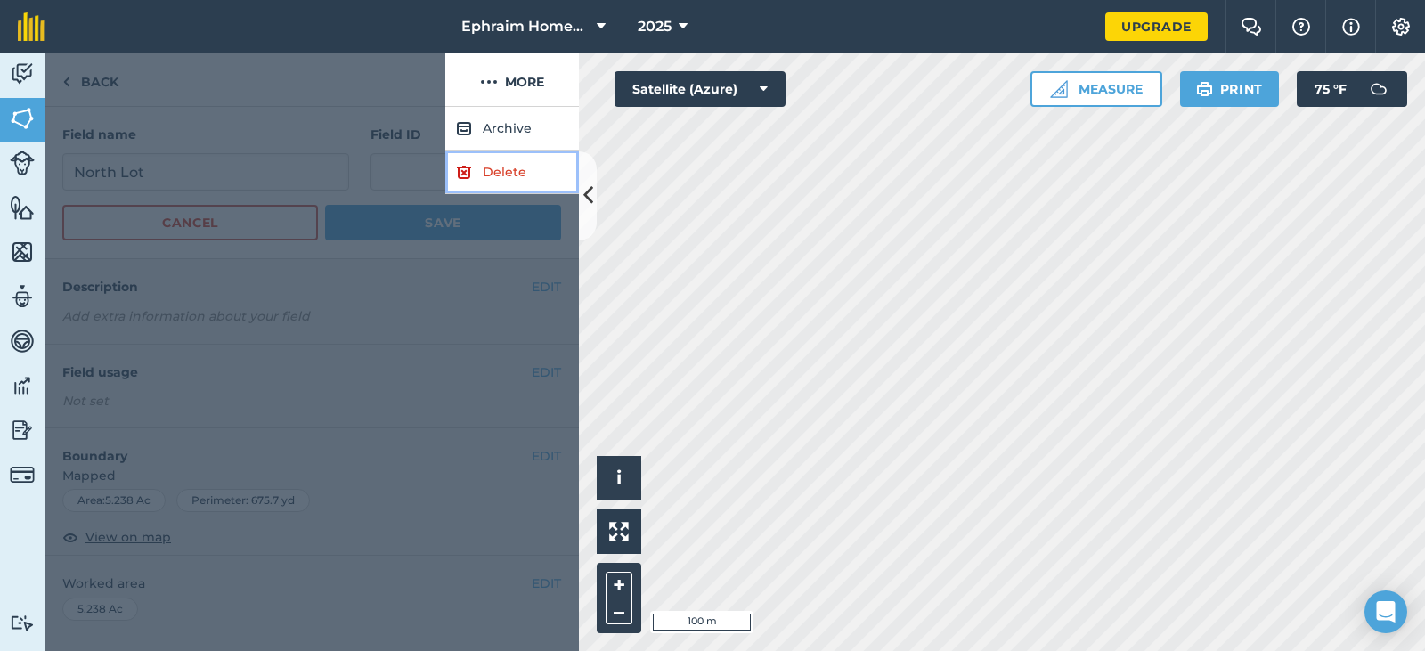
click at [506, 173] on link "Delete" at bounding box center [512, 173] width 134 height 44
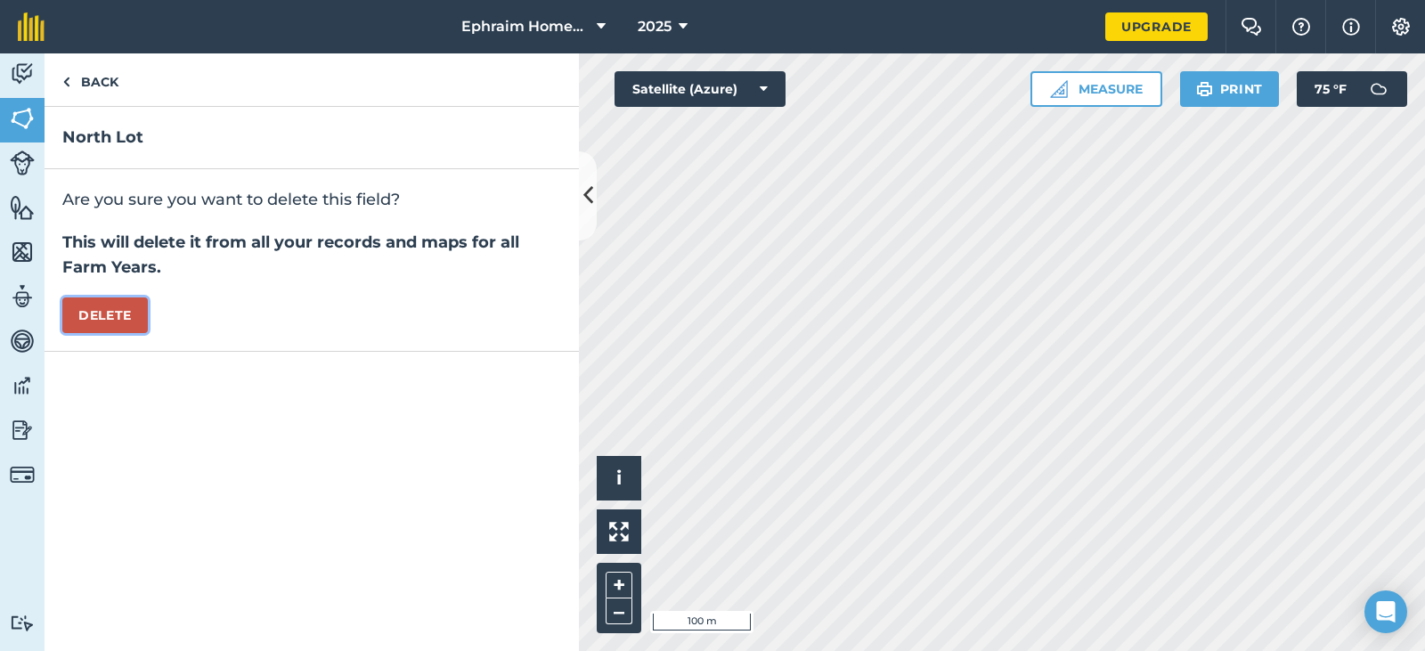
click at [128, 317] on button "Delete" at bounding box center [105, 316] width 86 height 36
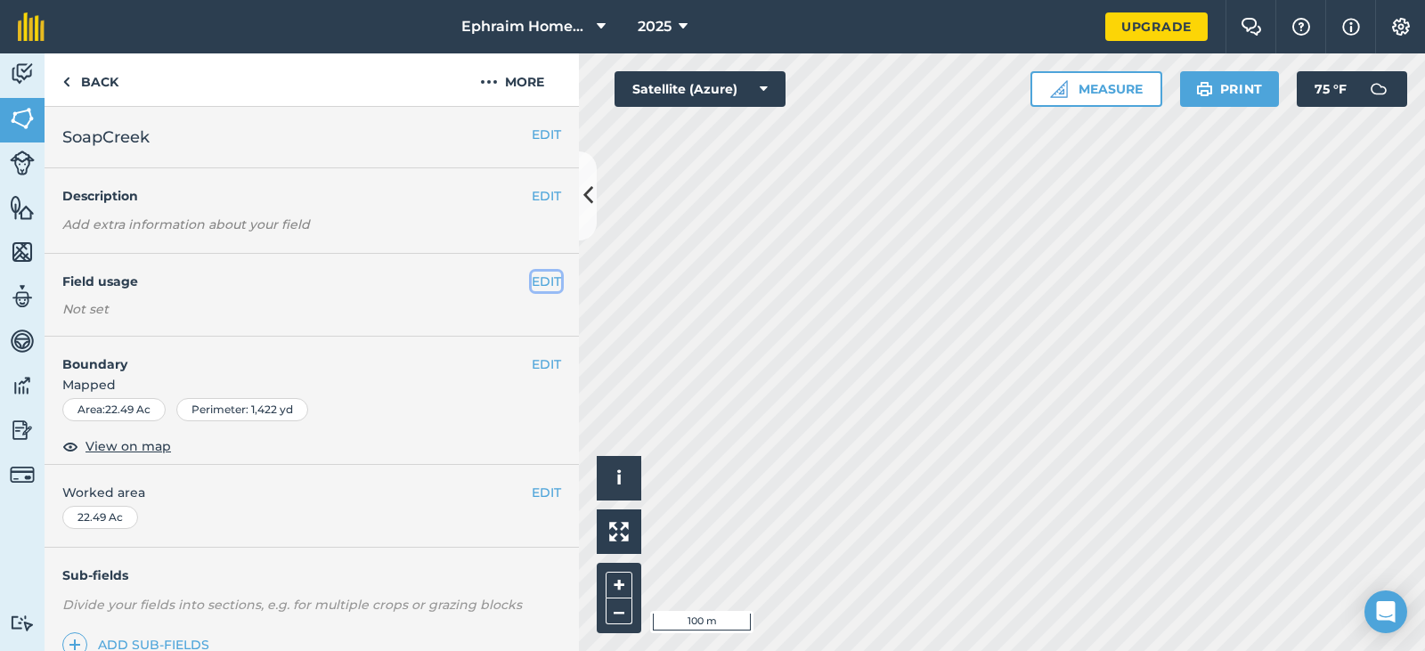
click at [537, 281] on button "EDIT" at bounding box center [546, 282] width 29 height 20
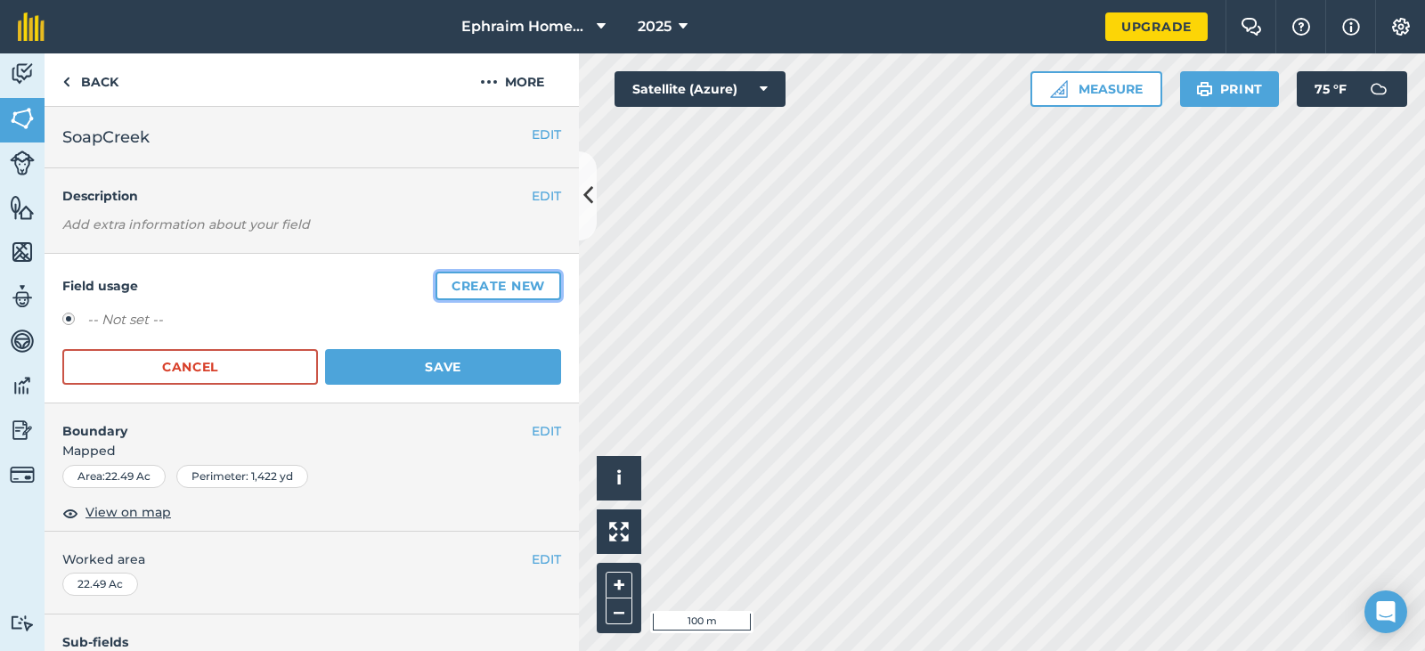
click at [536, 286] on button "Create new" at bounding box center [499, 286] width 126 height 29
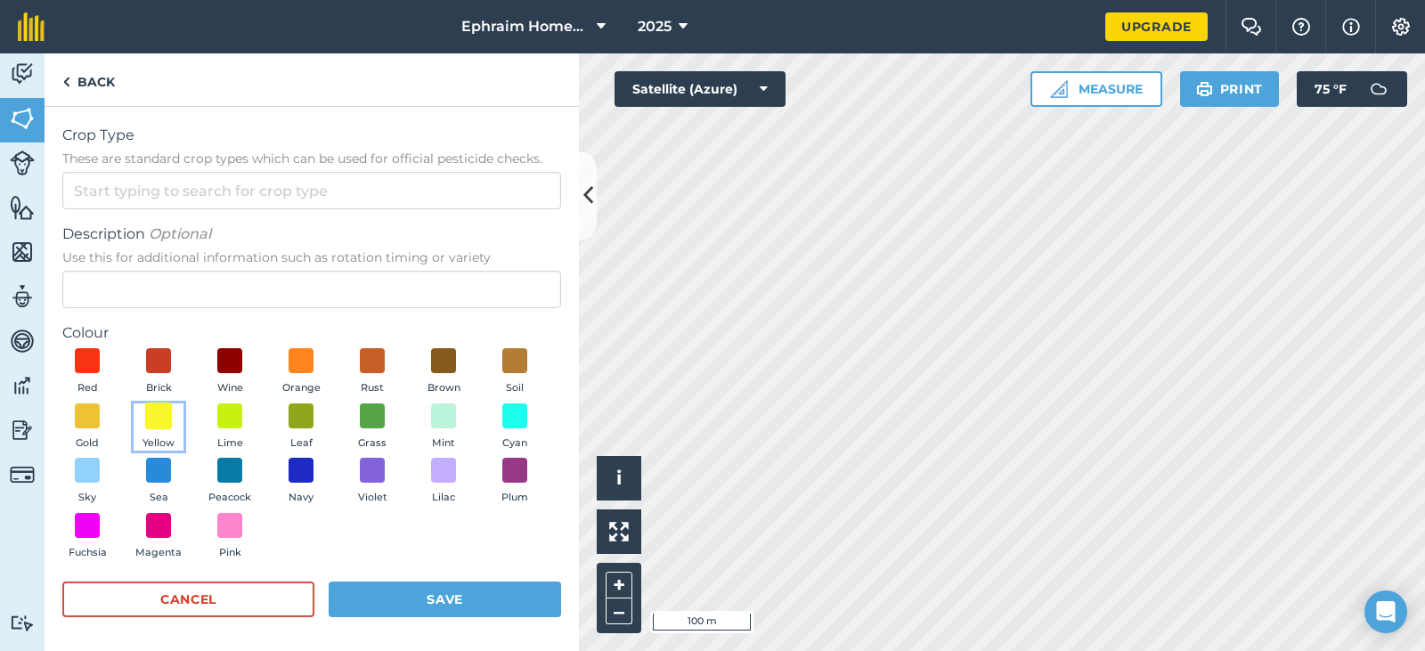
click at [173, 421] on span at bounding box center [159, 416] width 28 height 28
click at [523, 605] on button "Save" at bounding box center [445, 600] width 232 height 36
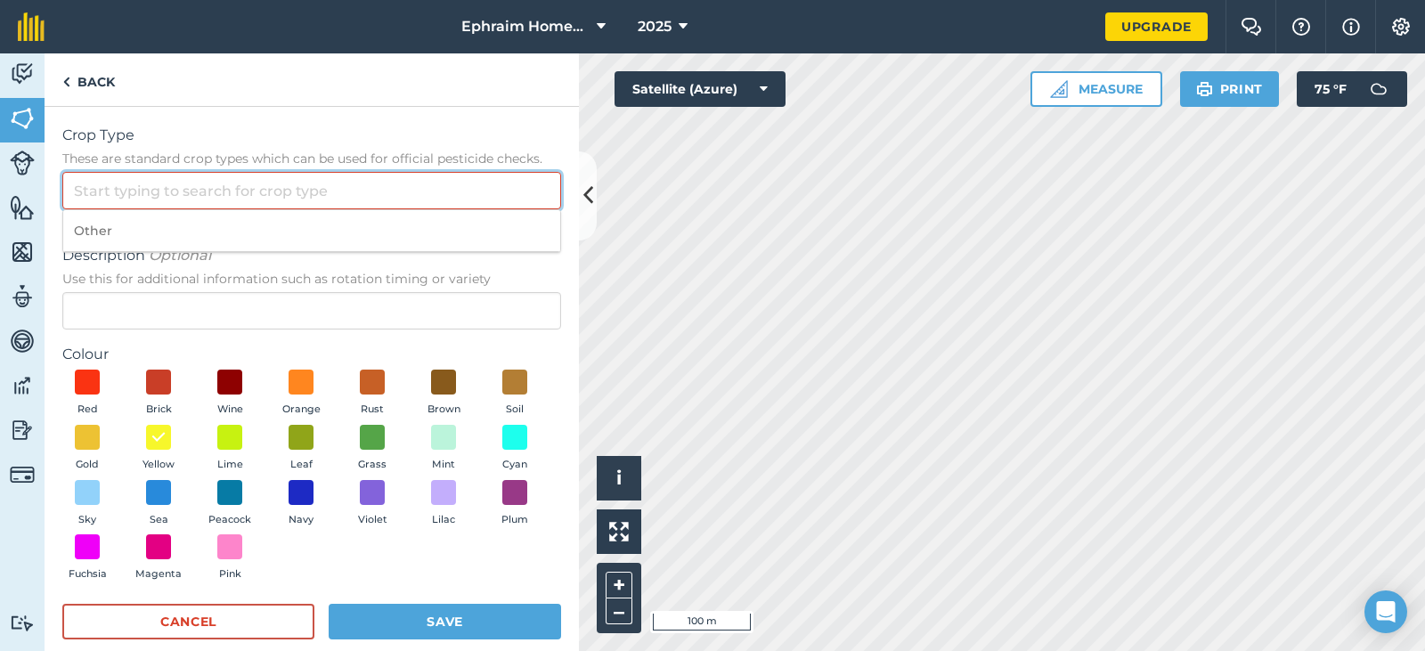
click at [287, 194] on input "Crop Type These are standard crop types which can be used for official pesticid…" at bounding box center [311, 190] width 499 height 37
click at [100, 224] on li "Other" at bounding box center [311, 231] width 497 height 42
type input "Other"
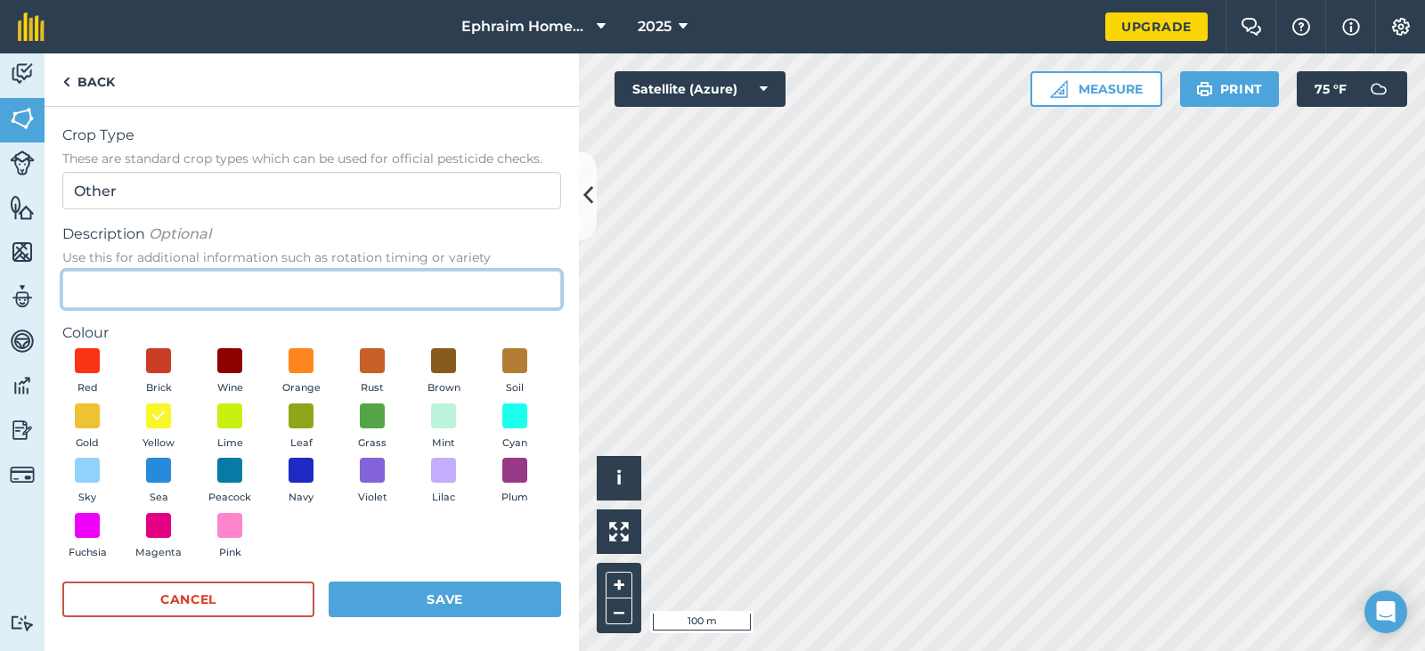
click at [195, 281] on input "Description Optional Use this for additional information such as rotation timin…" at bounding box center [311, 289] width 499 height 37
type input "Industrial Zone"
click at [370, 363] on span at bounding box center [373, 361] width 28 height 28
click at [515, 599] on button "Save" at bounding box center [445, 600] width 232 height 36
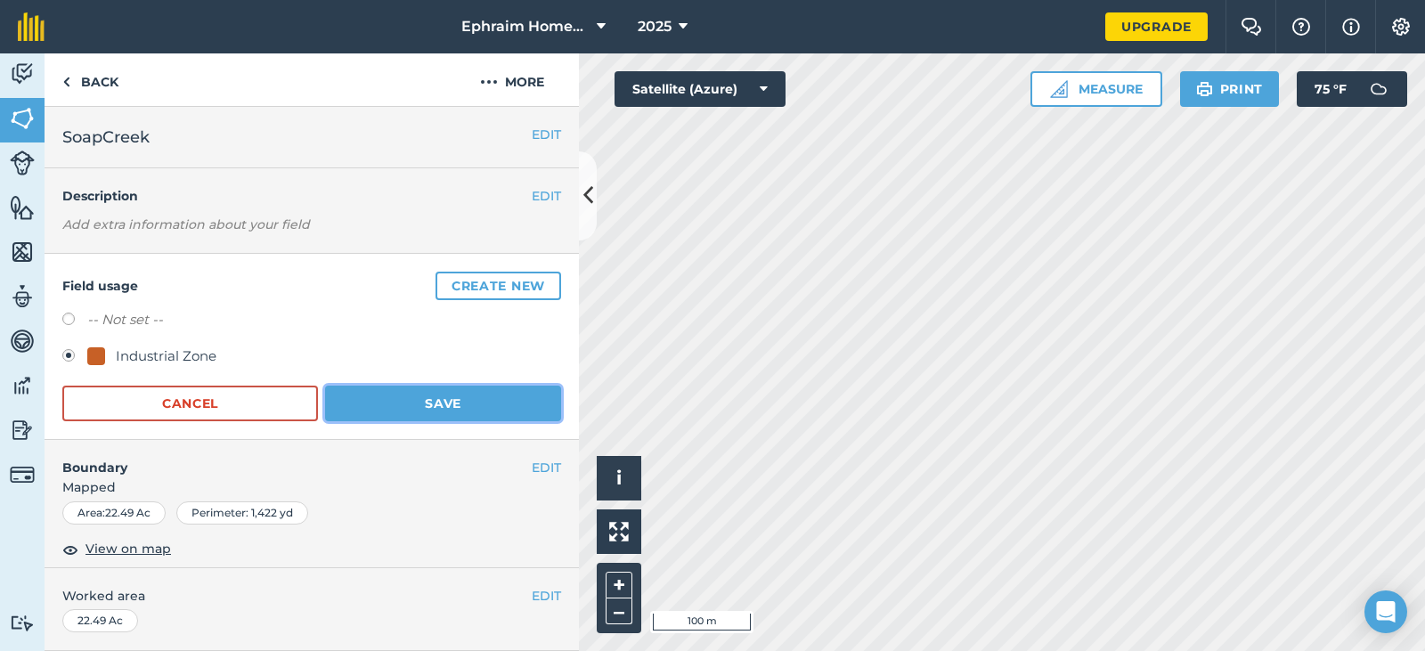
click at [474, 410] on button "Save" at bounding box center [443, 404] width 236 height 36
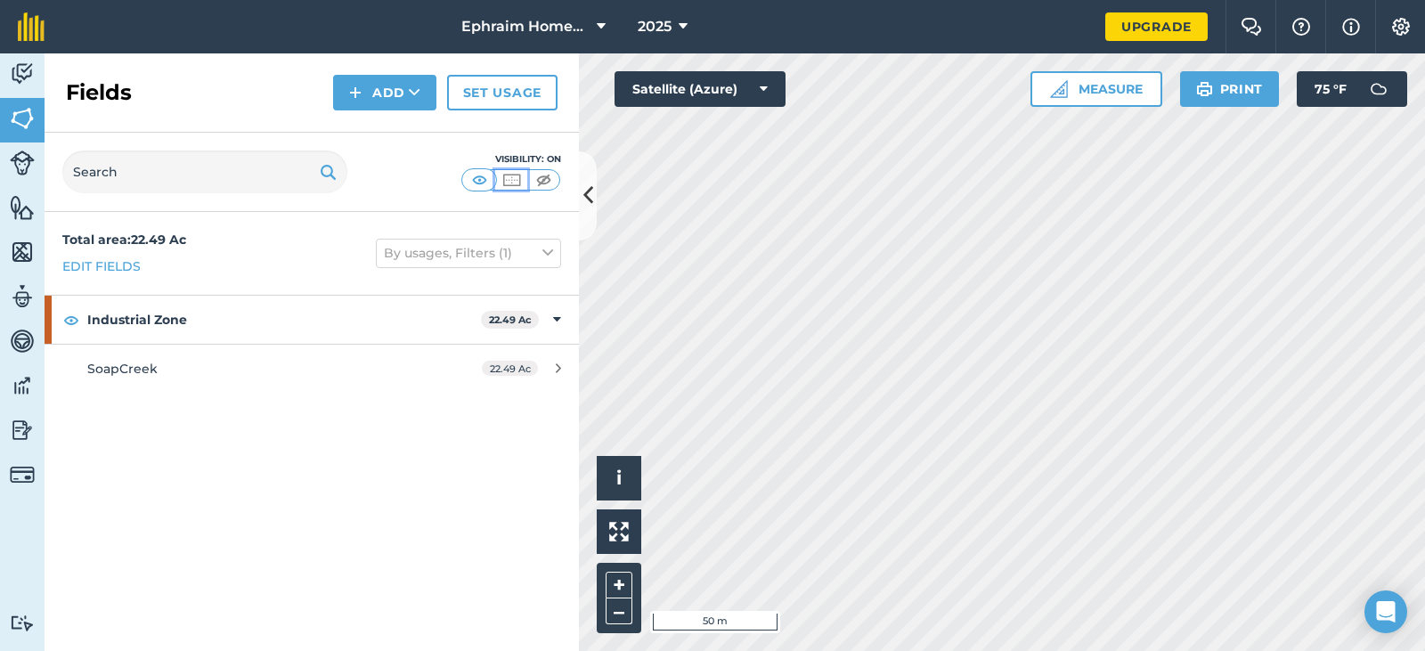
click at [514, 182] on img at bounding box center [512, 180] width 22 height 18
click at [549, 181] on img at bounding box center [544, 180] width 22 height 18
click at [510, 178] on img at bounding box center [512, 180] width 22 height 18
click at [481, 182] on img at bounding box center [480, 180] width 22 height 18
click at [545, 176] on img at bounding box center [544, 180] width 22 height 18
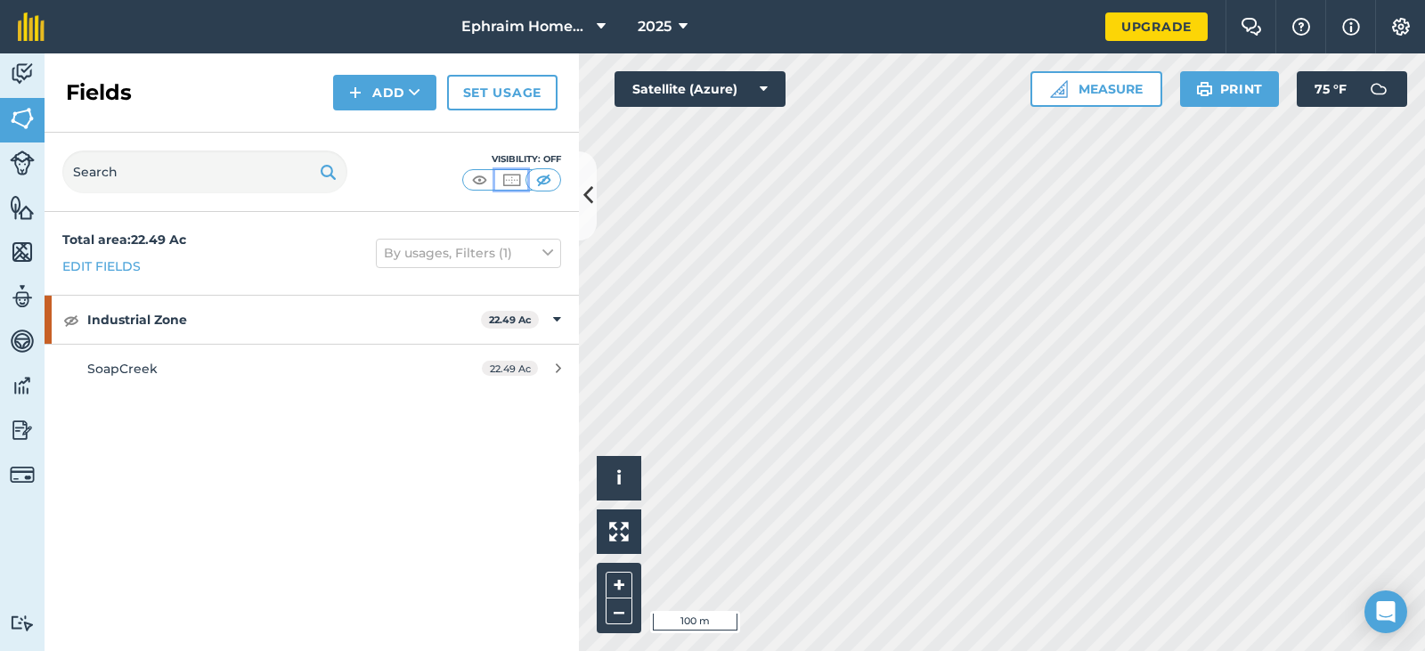
click at [512, 177] on img at bounding box center [512, 180] width 22 height 18
click at [477, 171] on img at bounding box center [480, 180] width 22 height 18
click at [442, 526] on div "Total area : 22.49 Ac Edit fields By usages, Filters (1) Industrial Zone 22.49 …" at bounding box center [312, 431] width 534 height 439
click at [1167, 650] on html "Ephraim Homestead 2025 Upgrade Farm Chat Help Info Settings Map printing is not…" at bounding box center [712, 325] width 1425 height 651
click at [393, 94] on button "Add" at bounding box center [384, 93] width 103 height 36
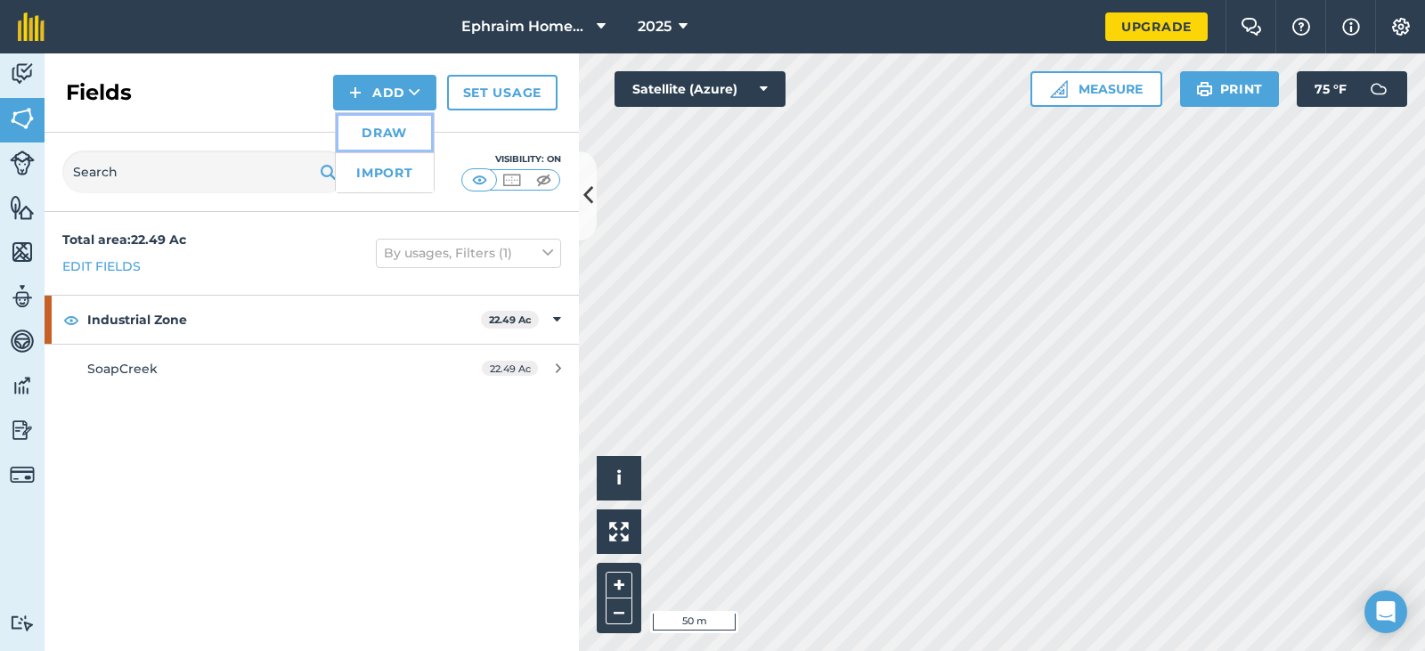
click at [387, 134] on link "Draw" at bounding box center [385, 132] width 98 height 39
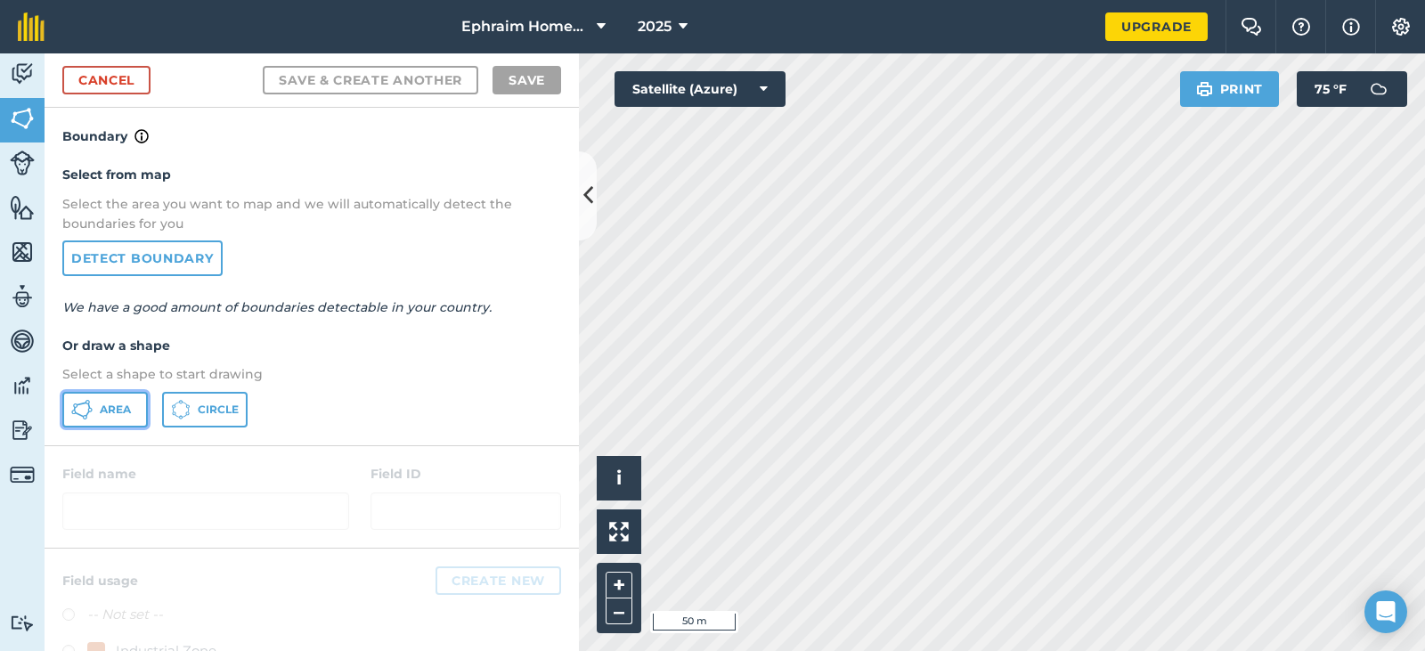
click at [126, 412] on span "Area" at bounding box center [115, 410] width 31 height 14
click at [62, 392] on button "Area" at bounding box center [105, 410] width 86 height 36
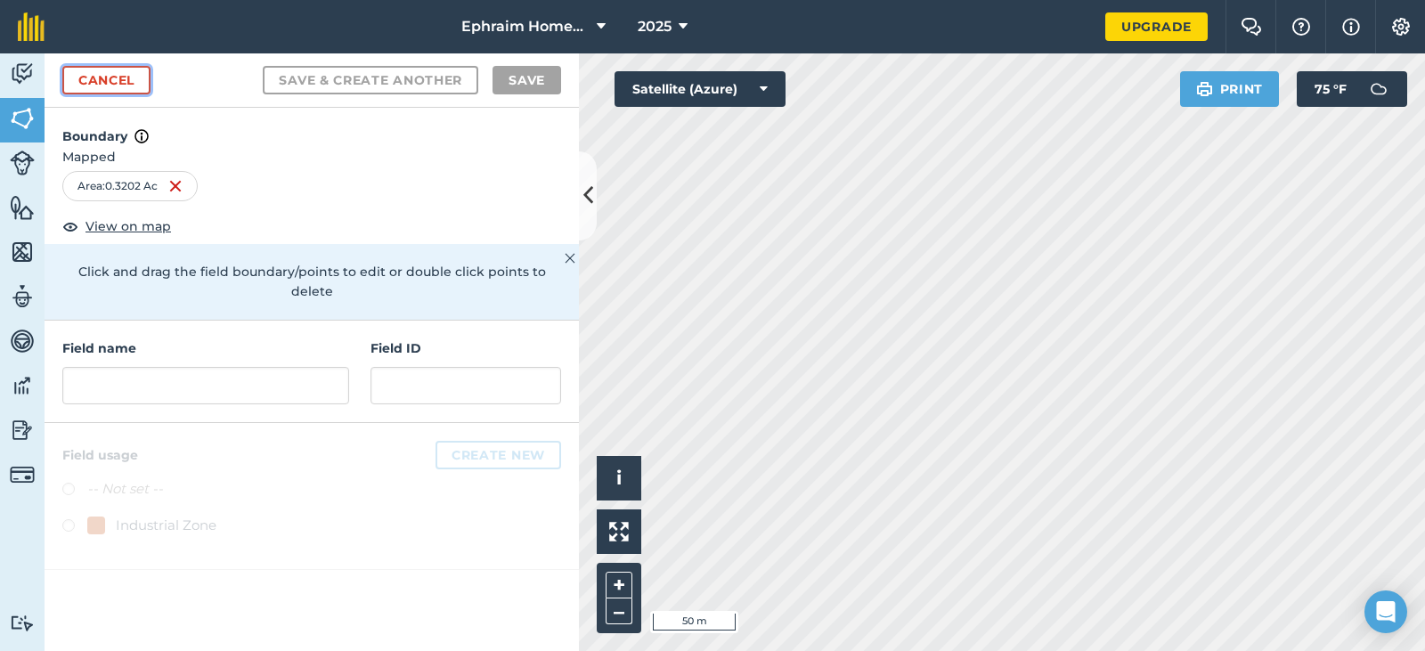
click at [132, 83] on link "Cancel" at bounding box center [106, 80] width 88 height 29
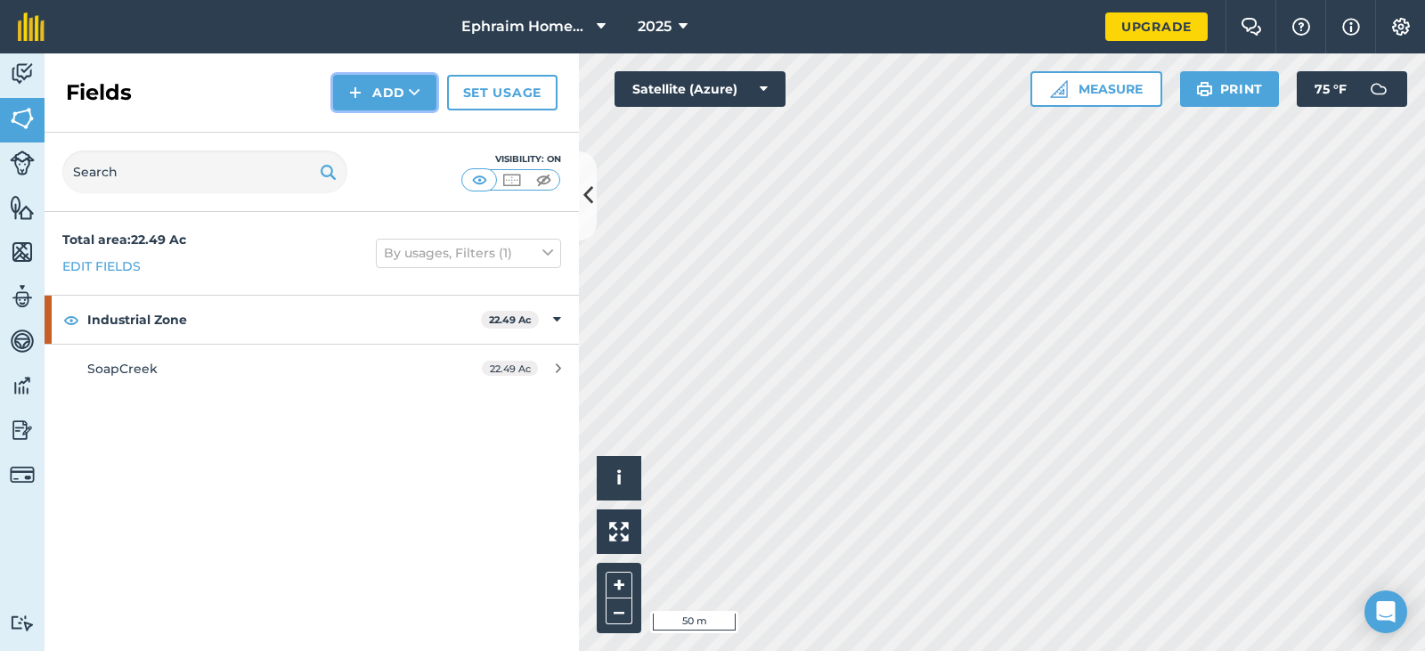
click at [417, 94] on icon at bounding box center [415, 93] width 12 height 18
click at [380, 139] on link "Draw" at bounding box center [385, 132] width 98 height 39
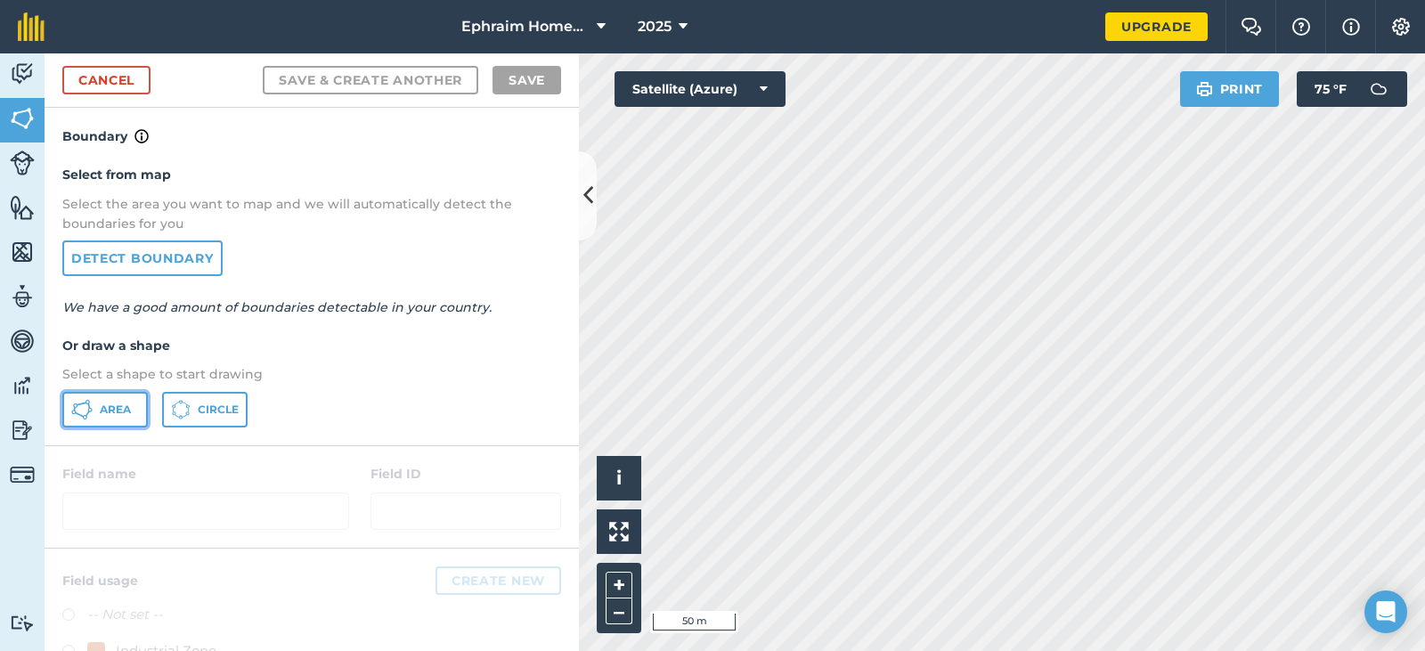
click at [114, 412] on span "Area" at bounding box center [115, 410] width 31 height 14
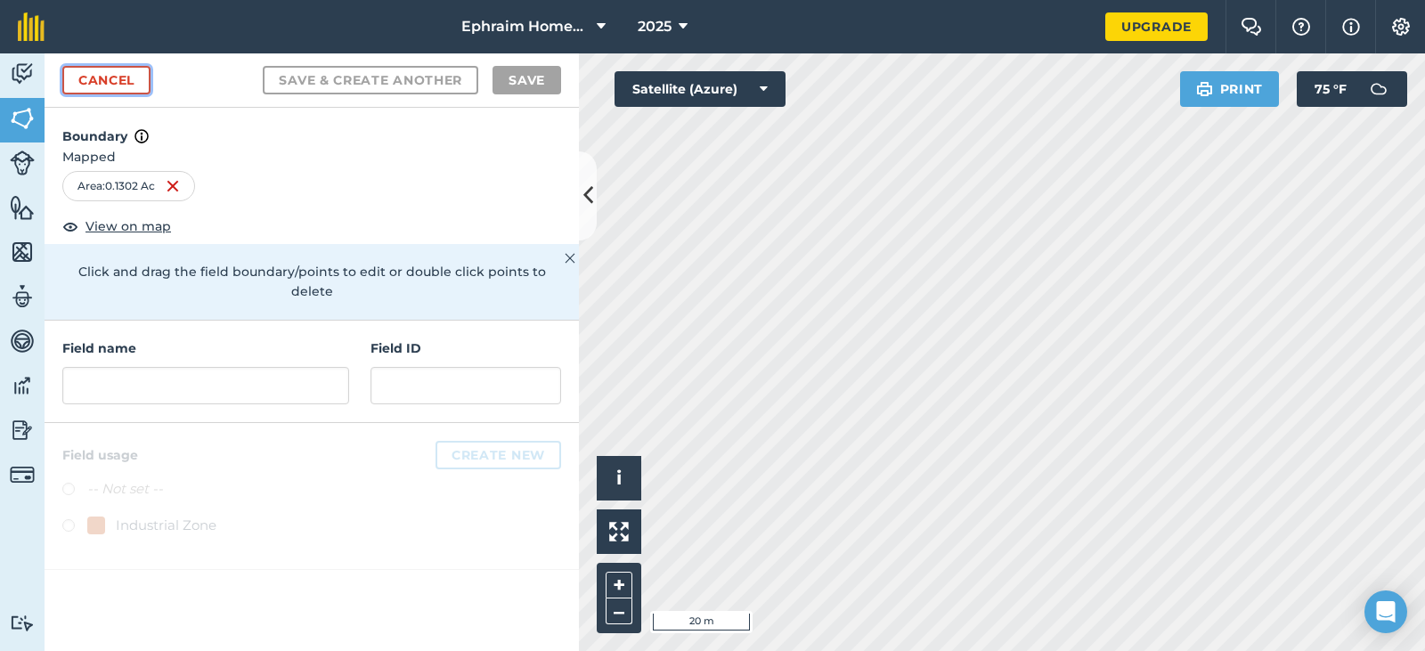
click at [113, 71] on link "Cancel" at bounding box center [106, 80] width 88 height 29
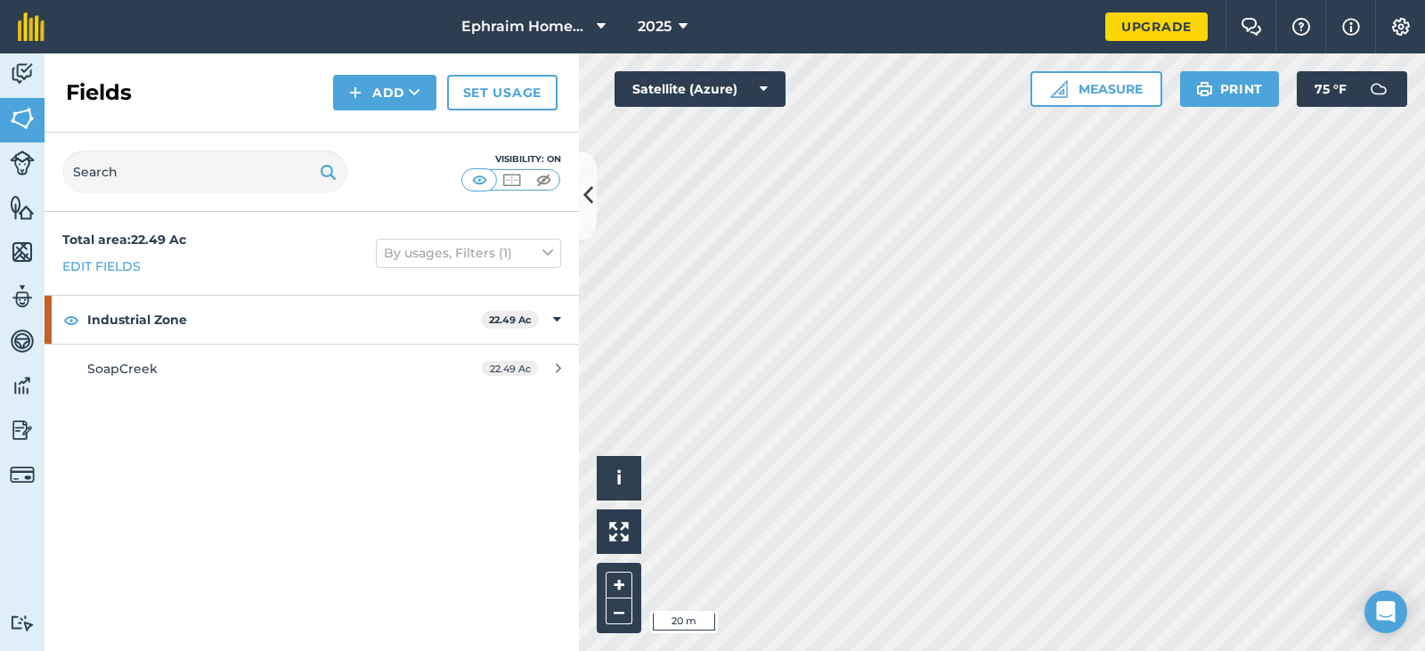
click at [1109, 12] on div "Ephraim Homestead 2025 Upgrade Farm Chat Help Info Settings Map printing is not…" at bounding box center [712, 325] width 1425 height 651
click at [372, 96] on button "Add" at bounding box center [384, 93] width 103 height 36
click at [375, 126] on link "Draw" at bounding box center [385, 132] width 98 height 39
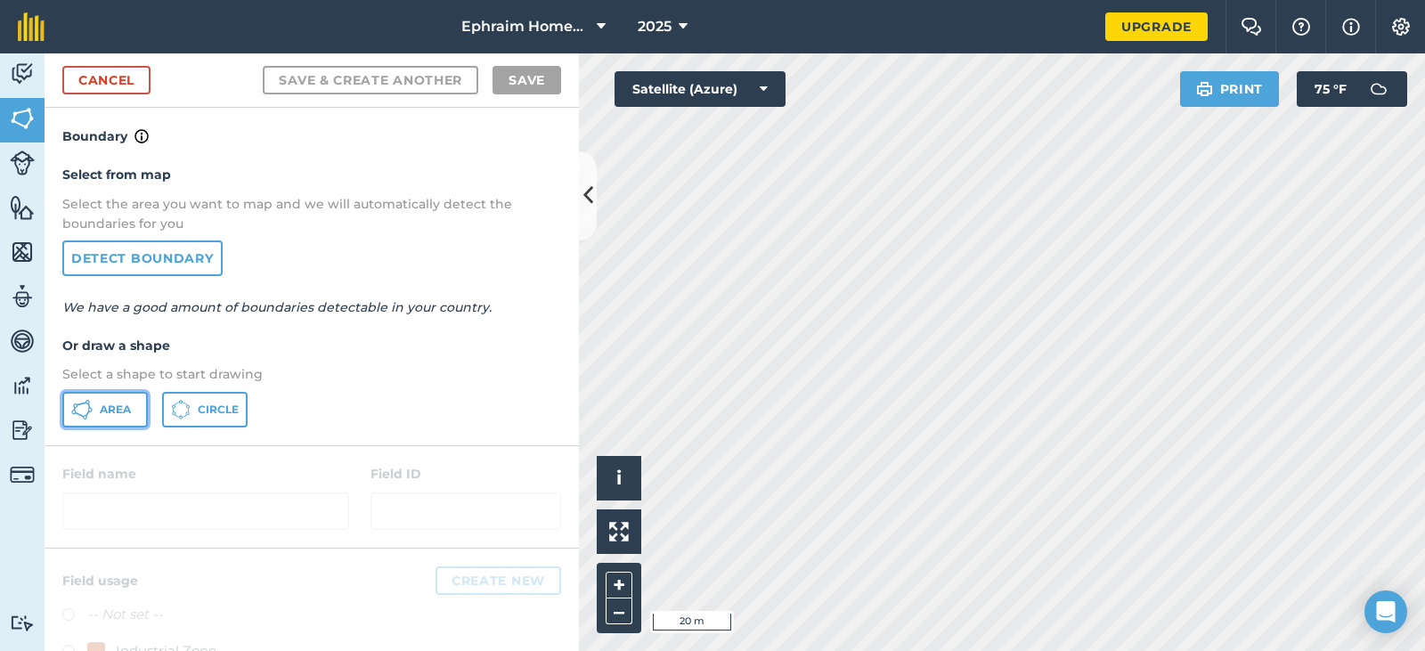
drag, startPoint x: 103, startPoint y: 412, endPoint x: 319, endPoint y: 373, distance: 218.9
click at [103, 409] on span "Area" at bounding box center [115, 410] width 31 height 14
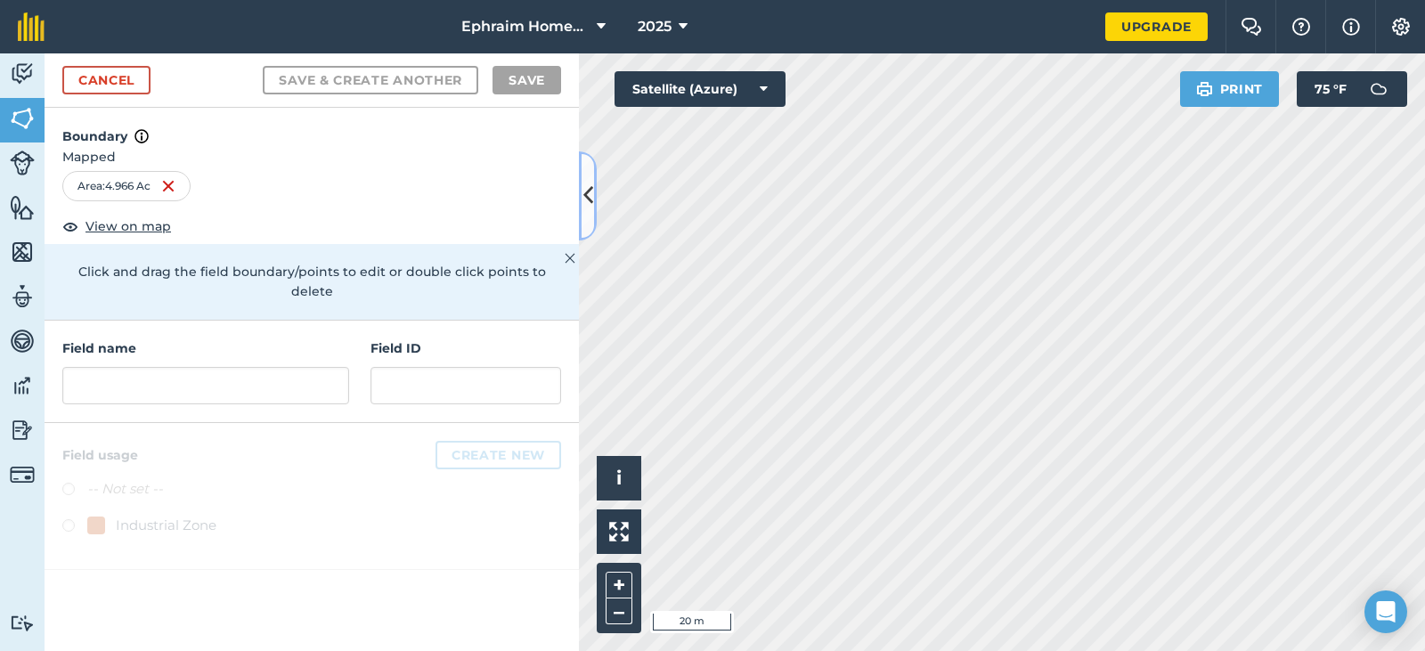
click at [594, 204] on button at bounding box center [588, 195] width 18 height 89
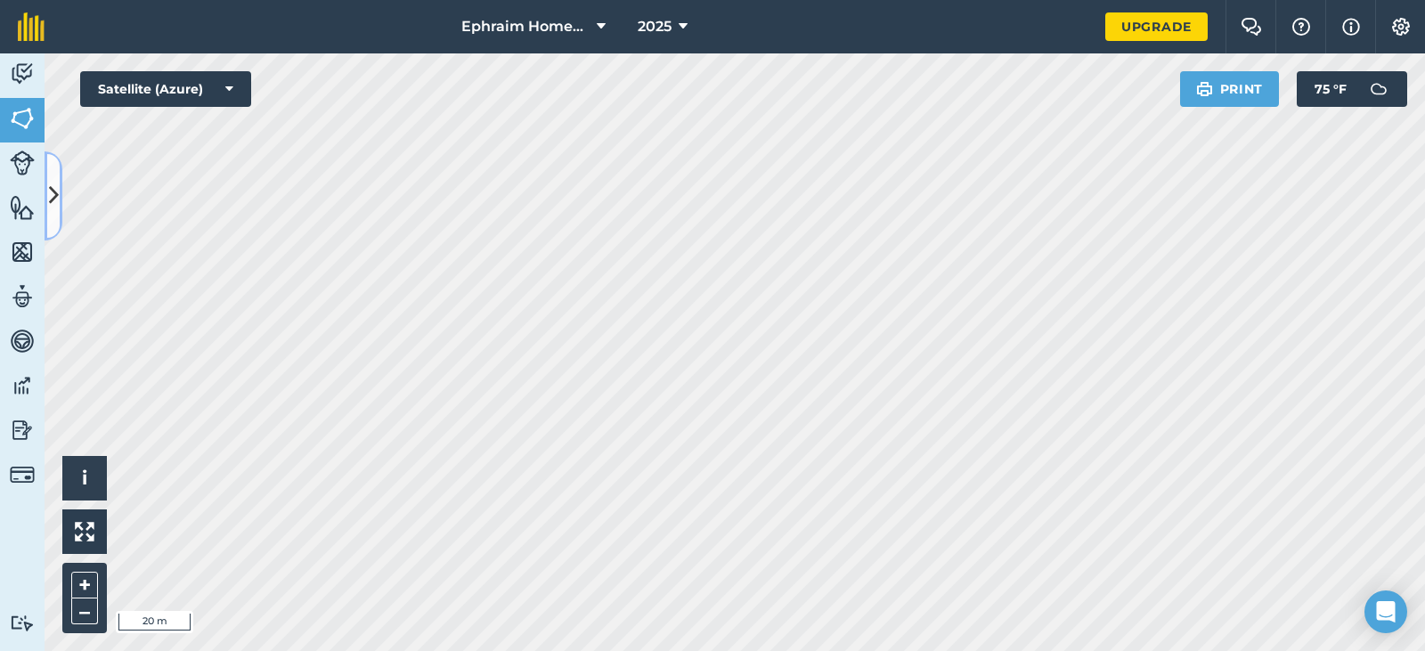
click at [55, 201] on icon at bounding box center [54, 195] width 10 height 31
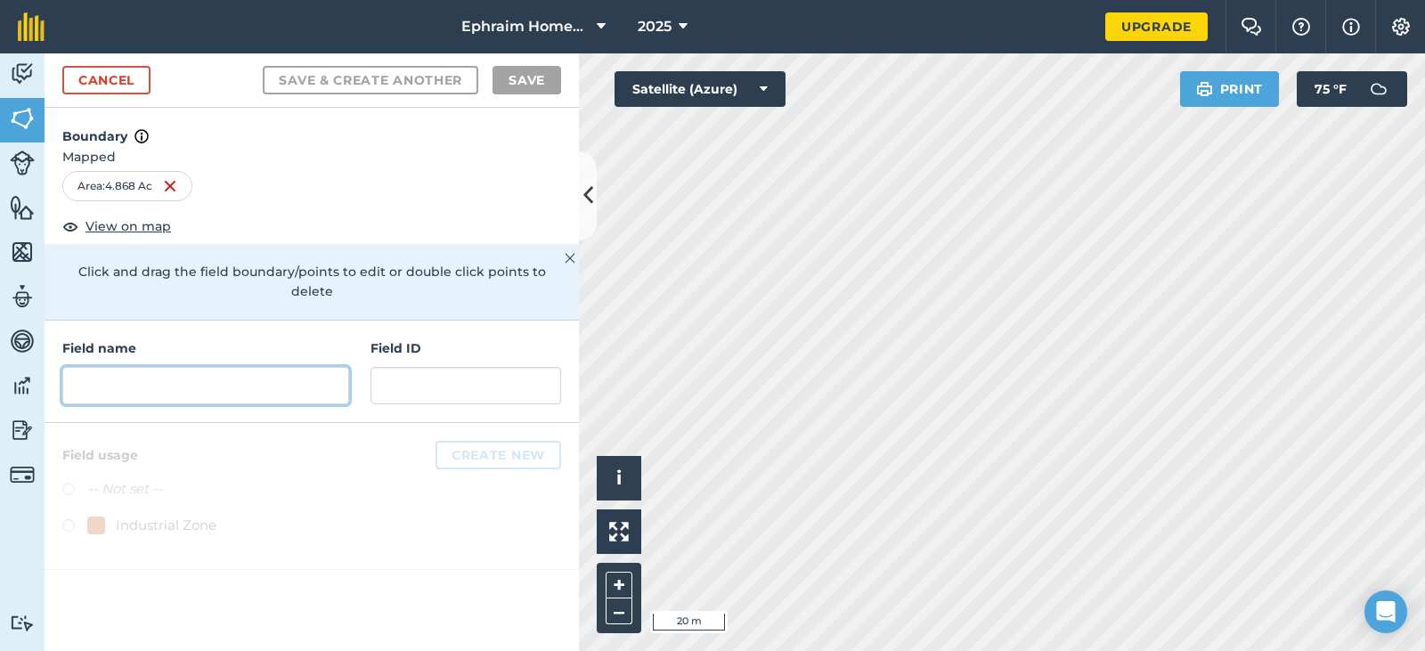
click at [162, 367] on input "text" at bounding box center [205, 385] width 287 height 37
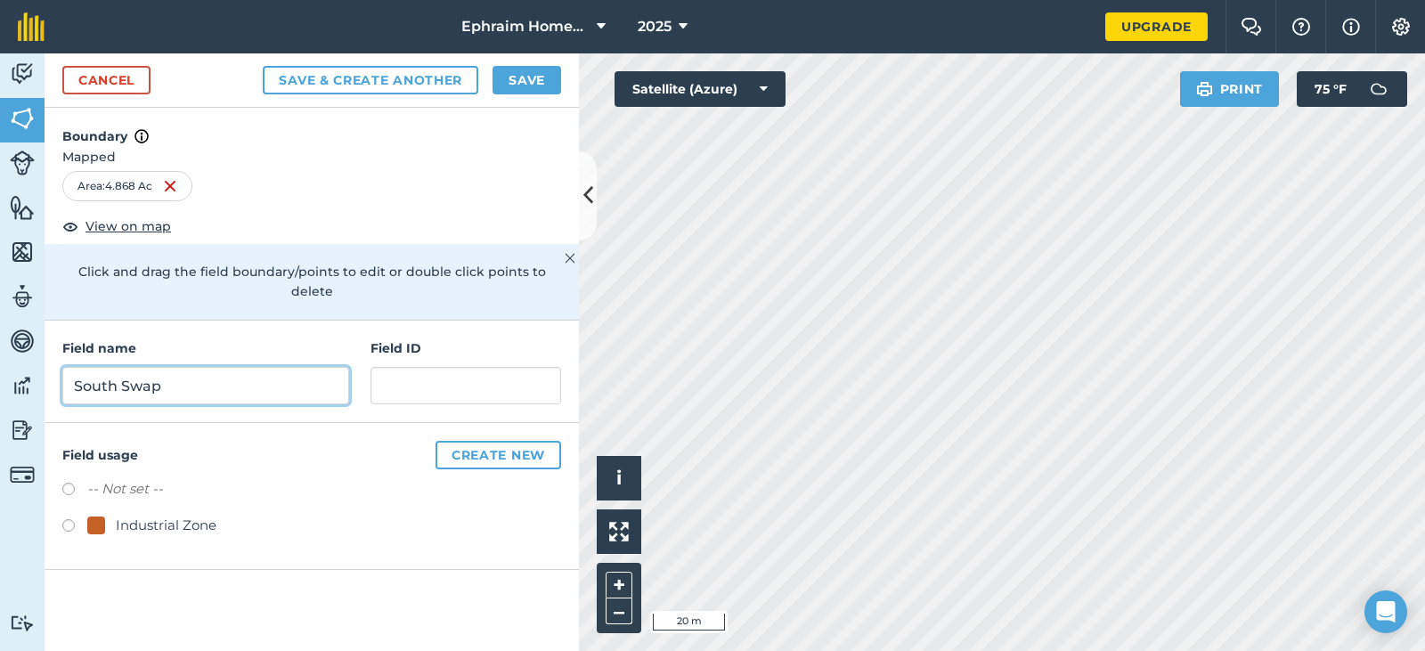
type input "South Swap"
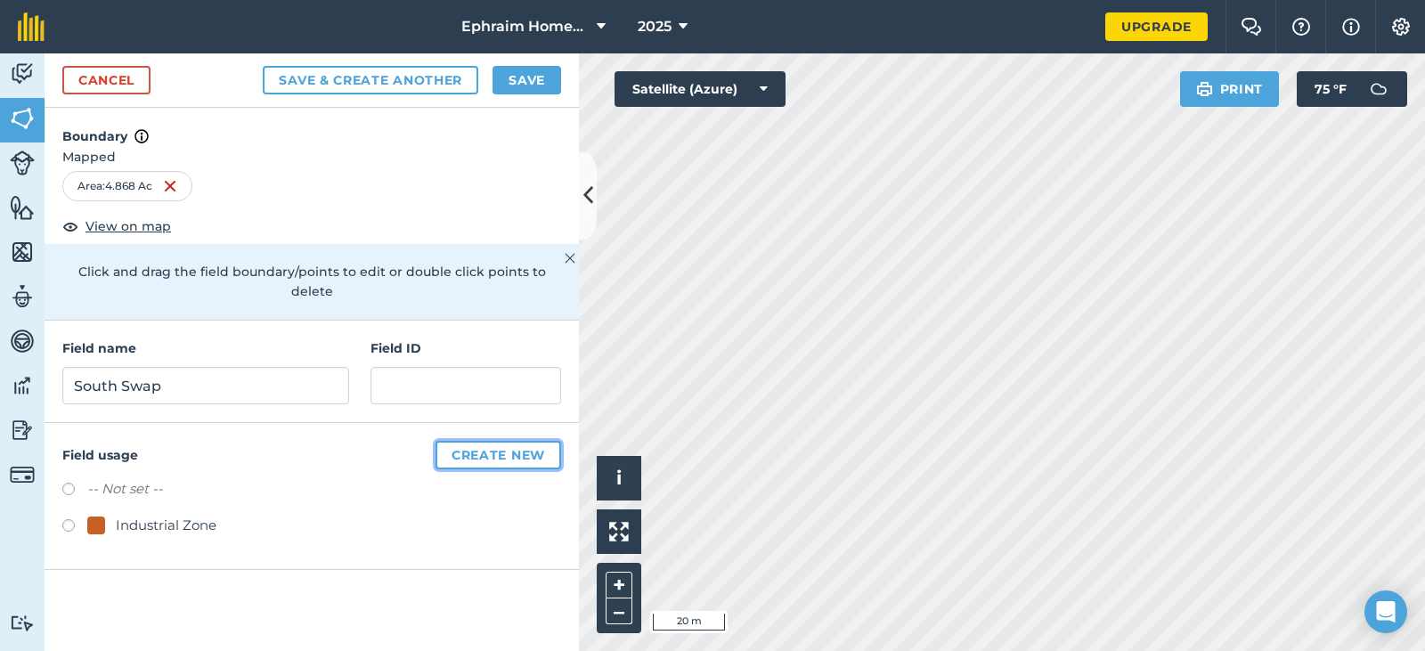
click at [490, 441] on button "Create new" at bounding box center [499, 455] width 126 height 29
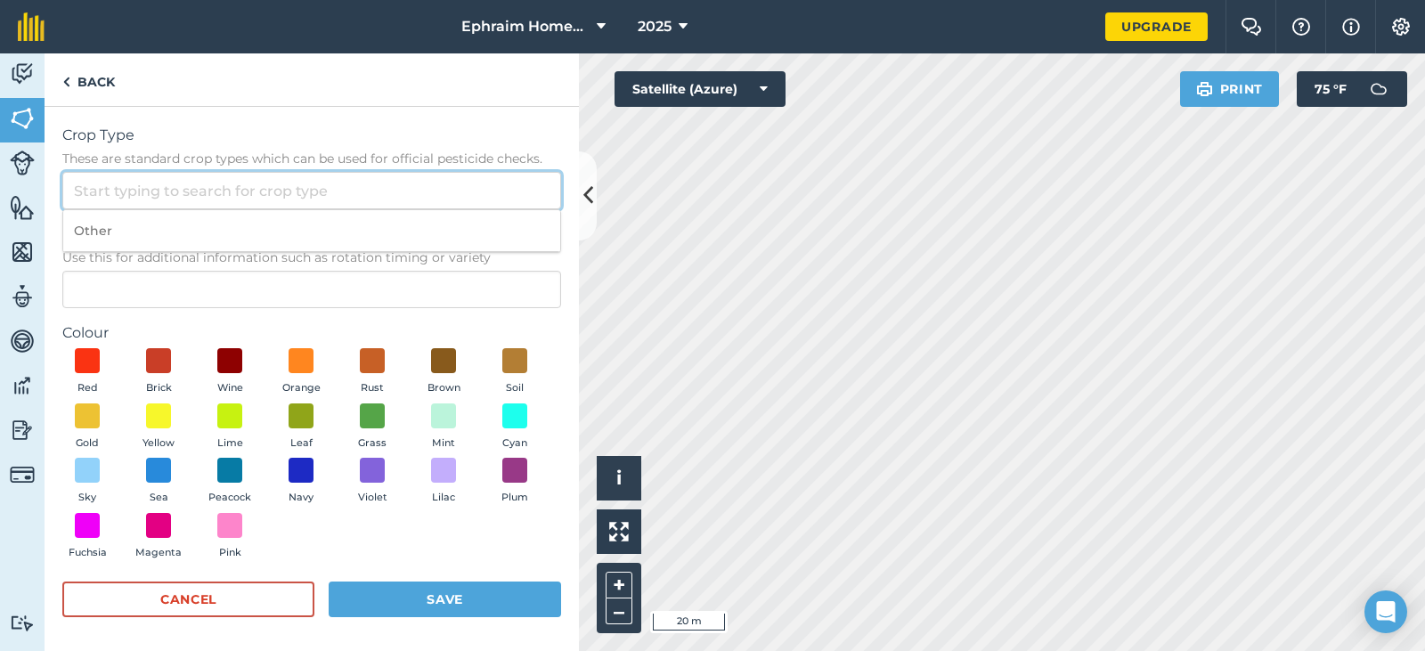
click at [208, 190] on input "Crop Type These are standard crop types which can be used for official pesticid…" at bounding box center [311, 190] width 499 height 37
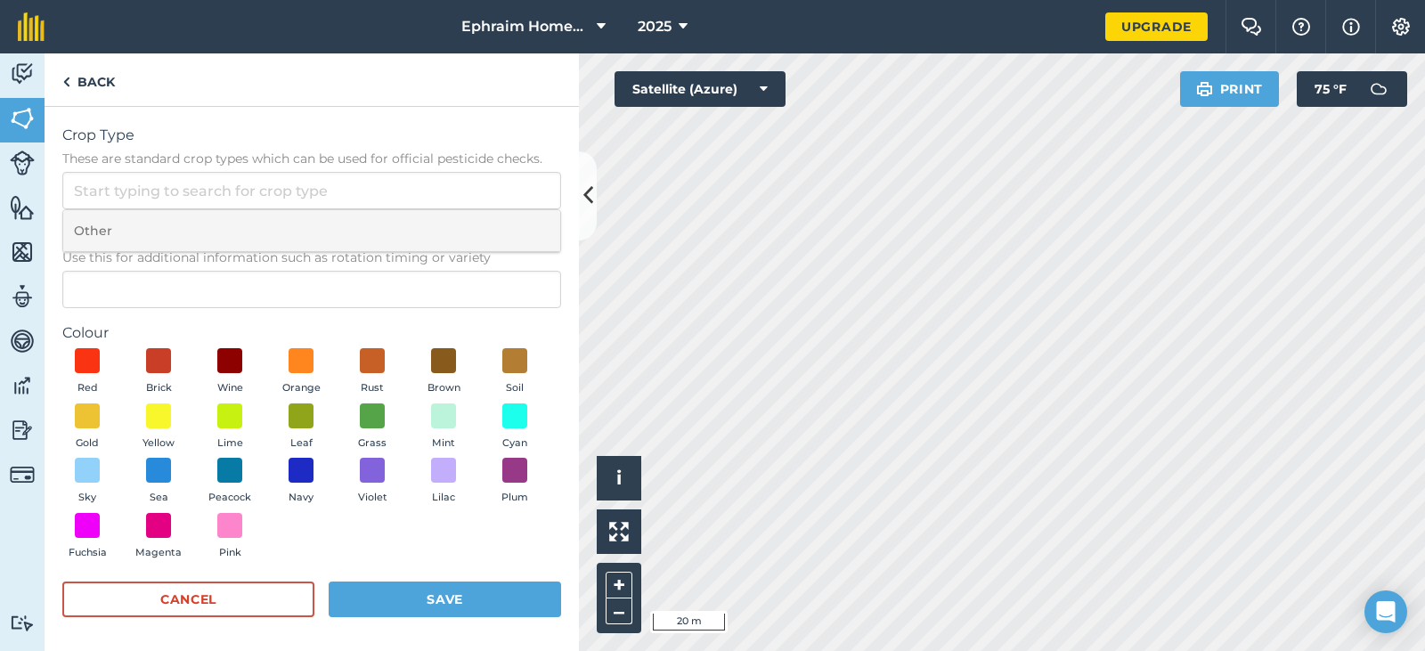
click at [96, 224] on li "Other" at bounding box center [311, 231] width 497 height 42
type input "Other"
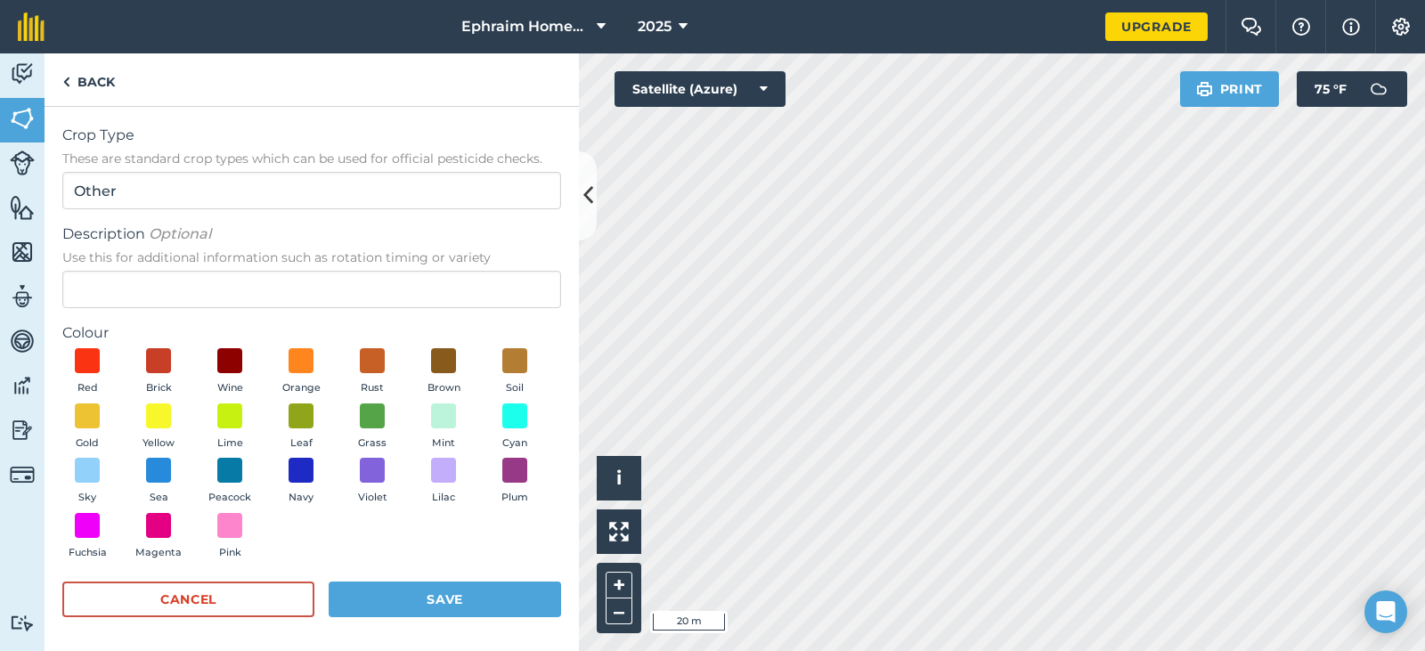
click at [109, 268] on div "Description Optional Use this for additional information such as rotation timin…" at bounding box center [311, 266] width 499 height 85
click at [120, 281] on input "Description Optional Use this for additional information such as rotation timin…" at bounding box center [311, 289] width 499 height 37
type input "Grass"
click at [387, 422] on span at bounding box center [373, 416] width 28 height 28
click at [456, 590] on button "Save" at bounding box center [445, 600] width 232 height 36
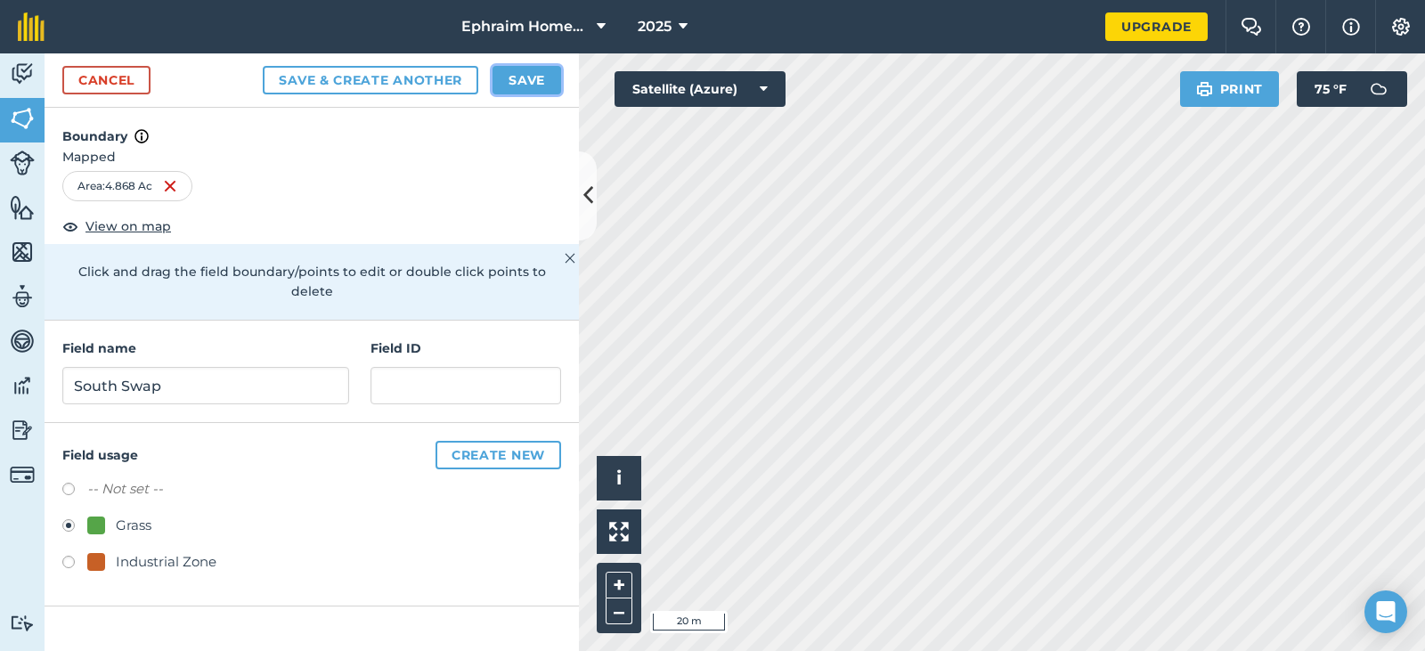
click at [532, 79] on button "Save" at bounding box center [527, 80] width 69 height 29
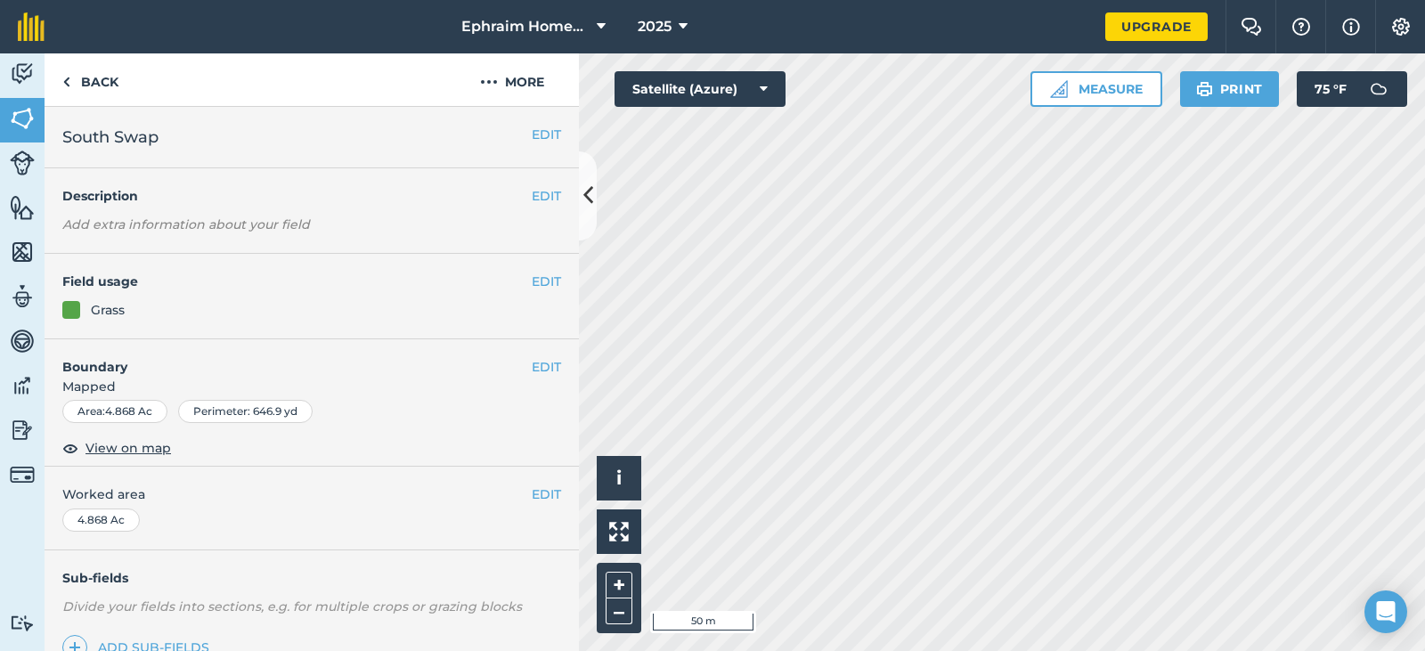
click at [1424, 346] on html "Ephraim Homestead 2025 Upgrade Farm Chat Help Info Settings Map printing is not…" at bounding box center [712, 325] width 1425 height 651
click at [886, 650] on html "Ephraim Homestead 2025 Upgrade Farm Chat Help Info Settings Map printing is not…" at bounding box center [712, 325] width 1425 height 651
click at [532, 133] on button "EDIT" at bounding box center [546, 135] width 29 height 20
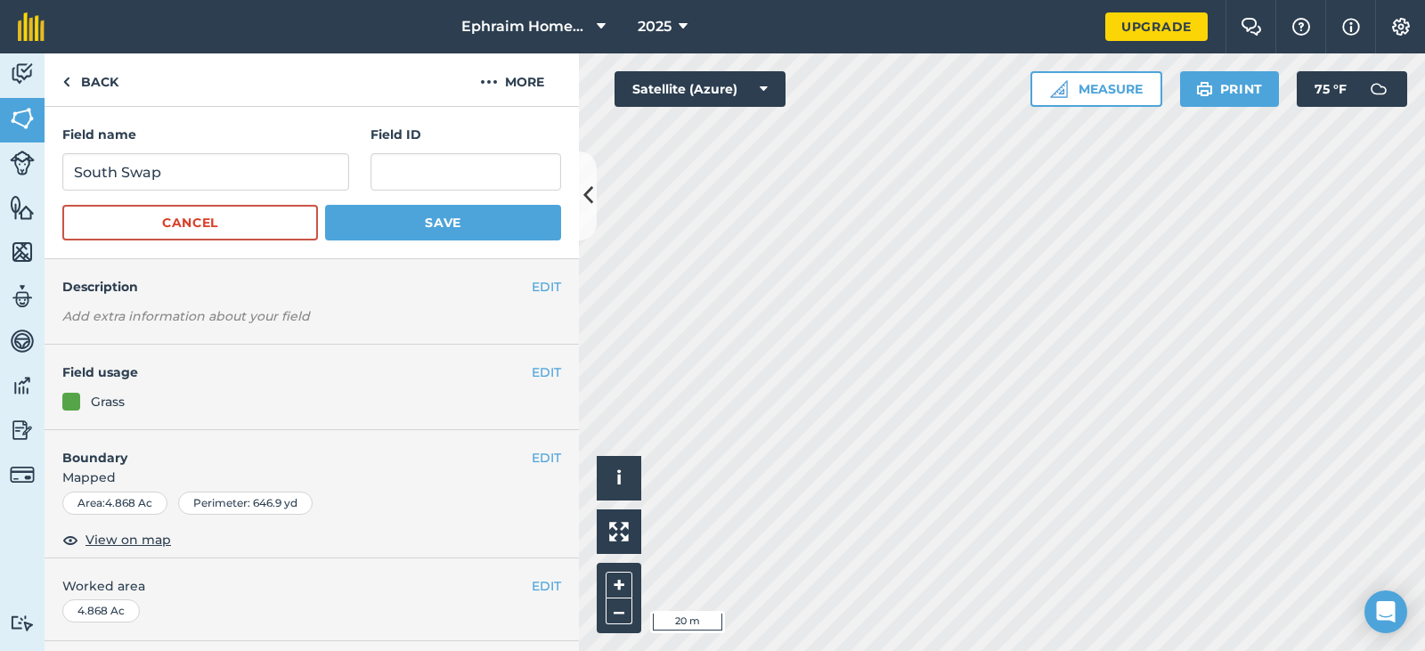
click at [299, 101] on div "Back More" at bounding box center [312, 79] width 534 height 53
click at [338, 474] on span "Mapped" at bounding box center [312, 478] width 534 height 20
click at [138, 544] on span "View on map" at bounding box center [129, 540] width 86 height 20
click at [257, 230] on button "Cancel" at bounding box center [190, 223] width 256 height 36
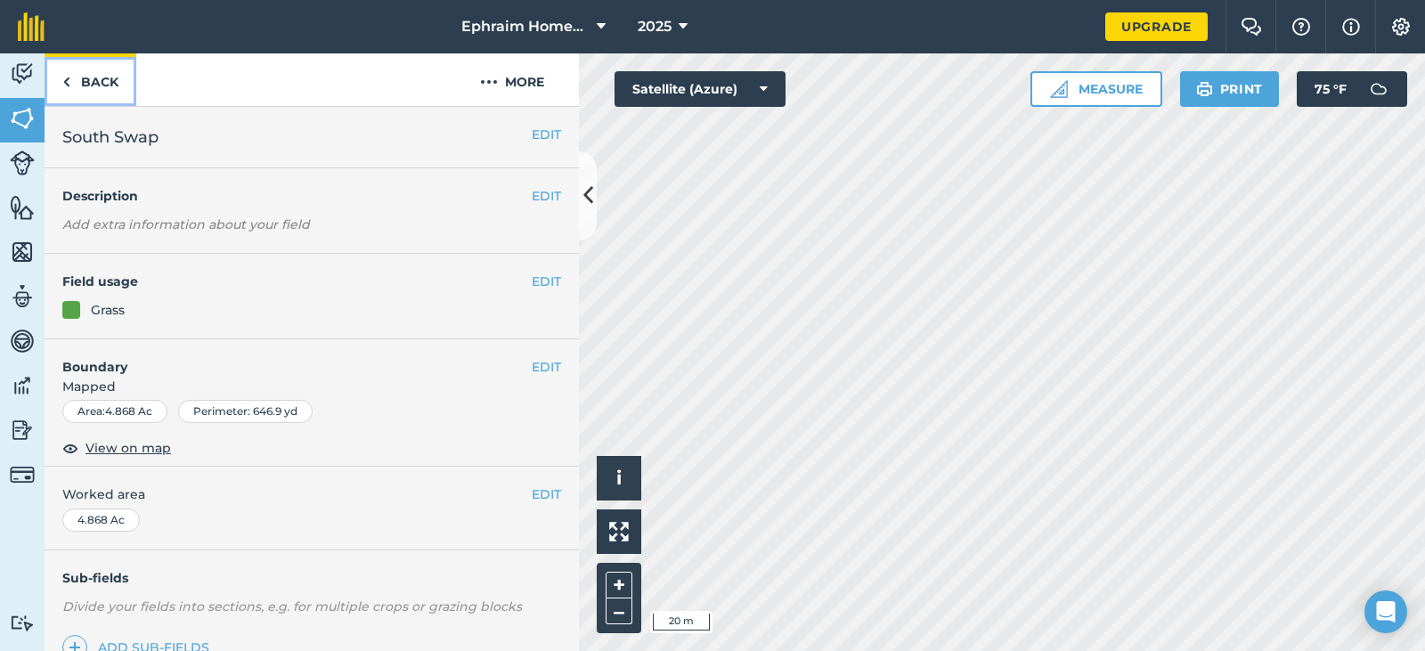
click at [94, 82] on link "Back" at bounding box center [91, 79] width 92 height 53
click at [24, 159] on img at bounding box center [22, 163] width 25 height 25
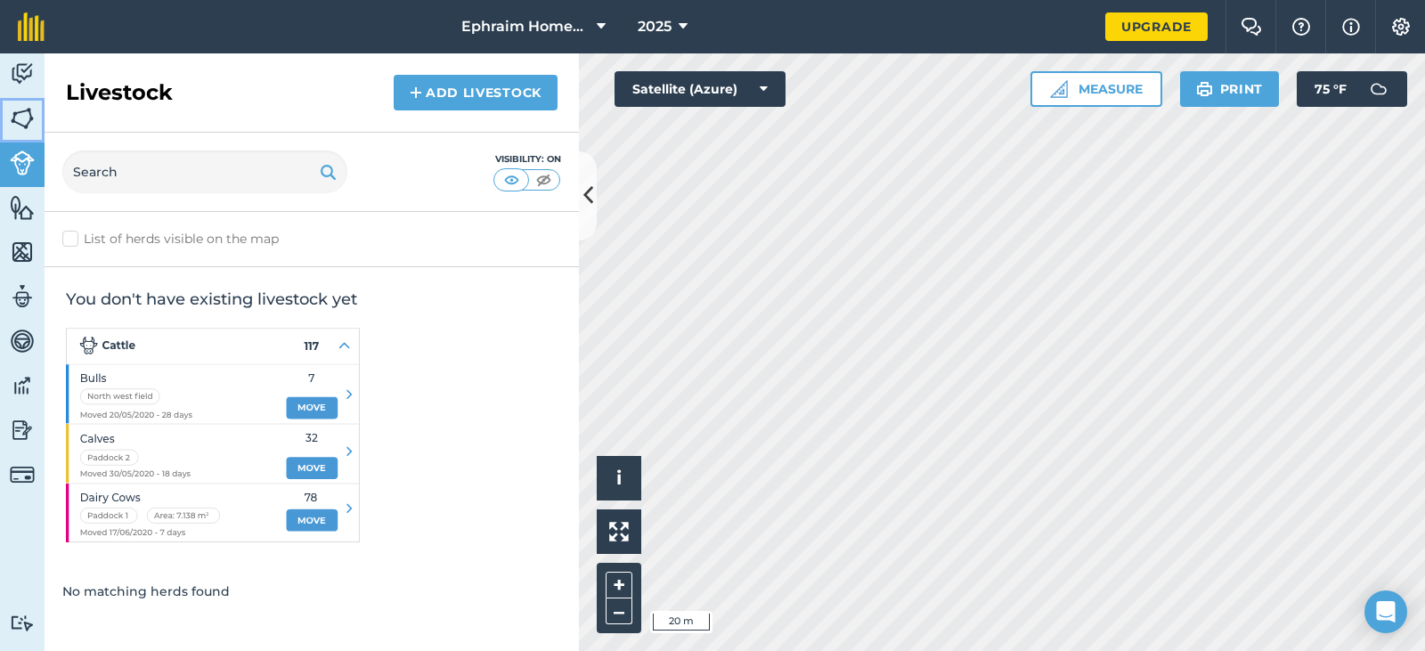
click at [28, 118] on img at bounding box center [22, 118] width 25 height 27
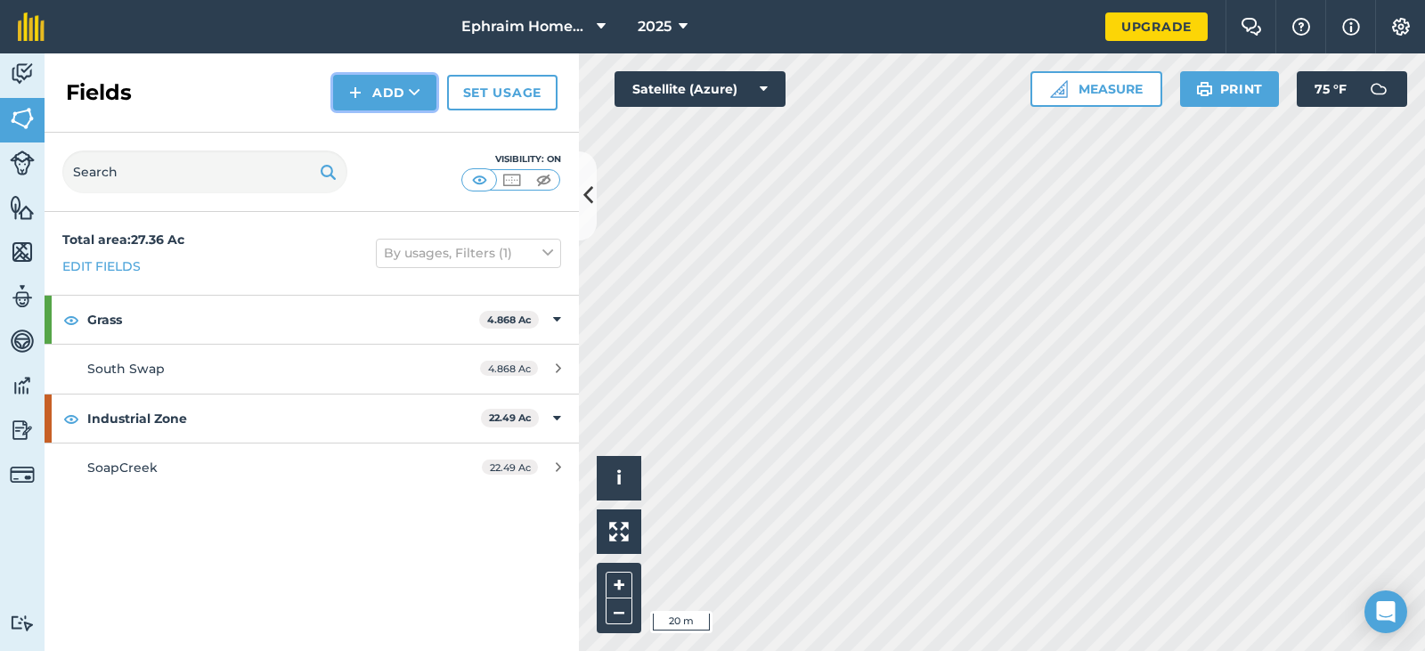
click at [372, 92] on button "Add" at bounding box center [384, 93] width 103 height 36
click at [389, 128] on link "Draw" at bounding box center [385, 132] width 98 height 39
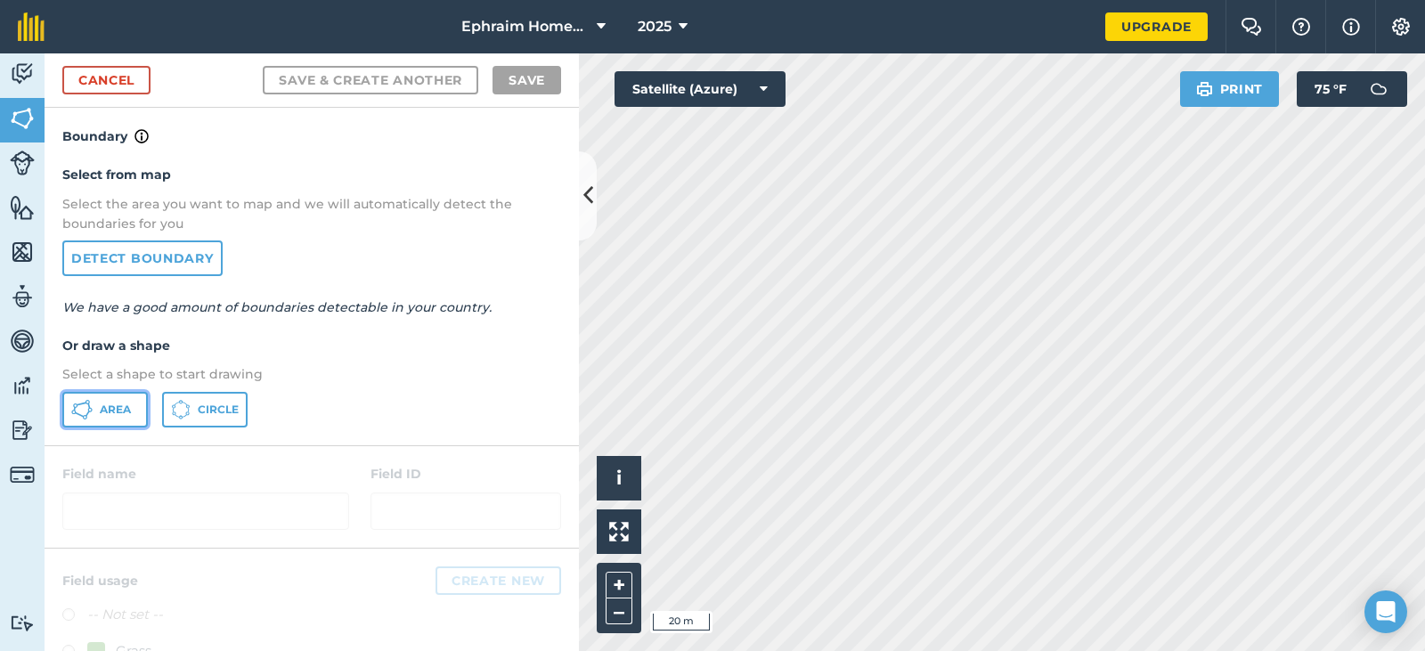
click at [134, 415] on button "Area" at bounding box center [105, 410] width 86 height 36
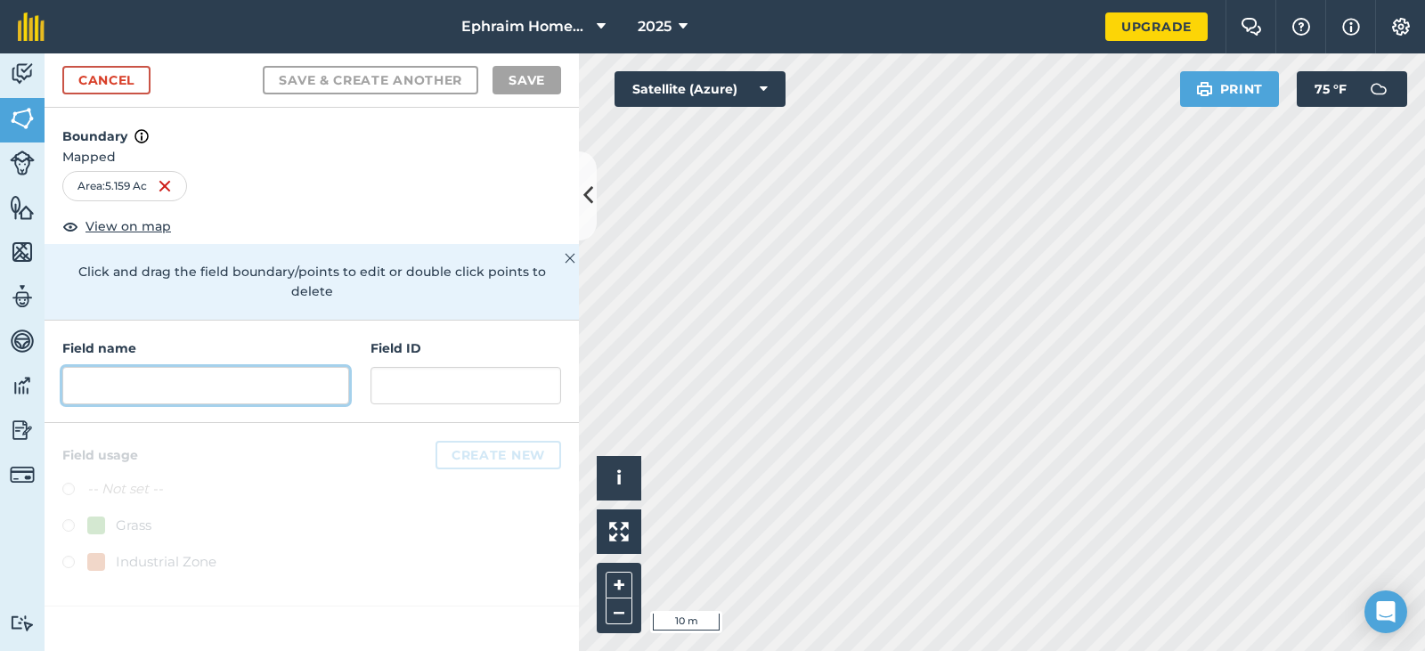
click at [189, 367] on input "text" at bounding box center [205, 385] width 287 height 37
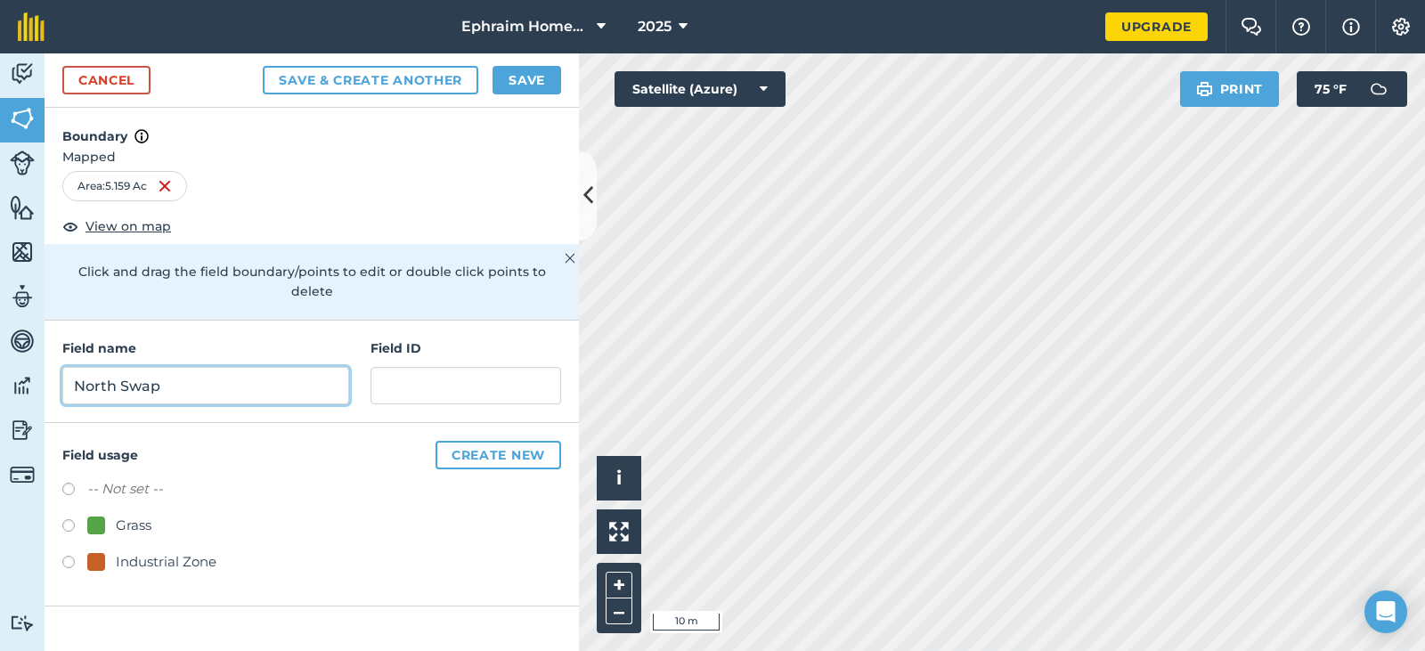
type input "North Swap"
click at [515, 70] on button "Save" at bounding box center [527, 80] width 69 height 29
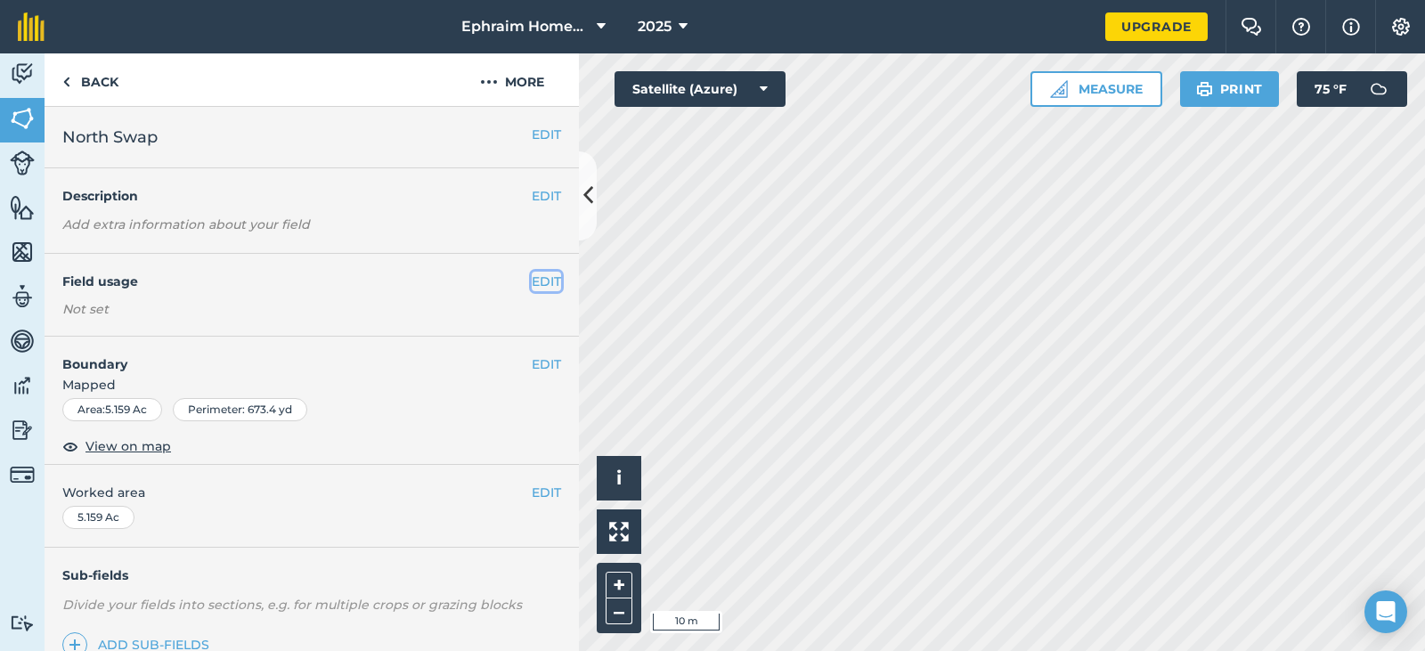
click at [536, 281] on button "EDIT" at bounding box center [546, 282] width 29 height 20
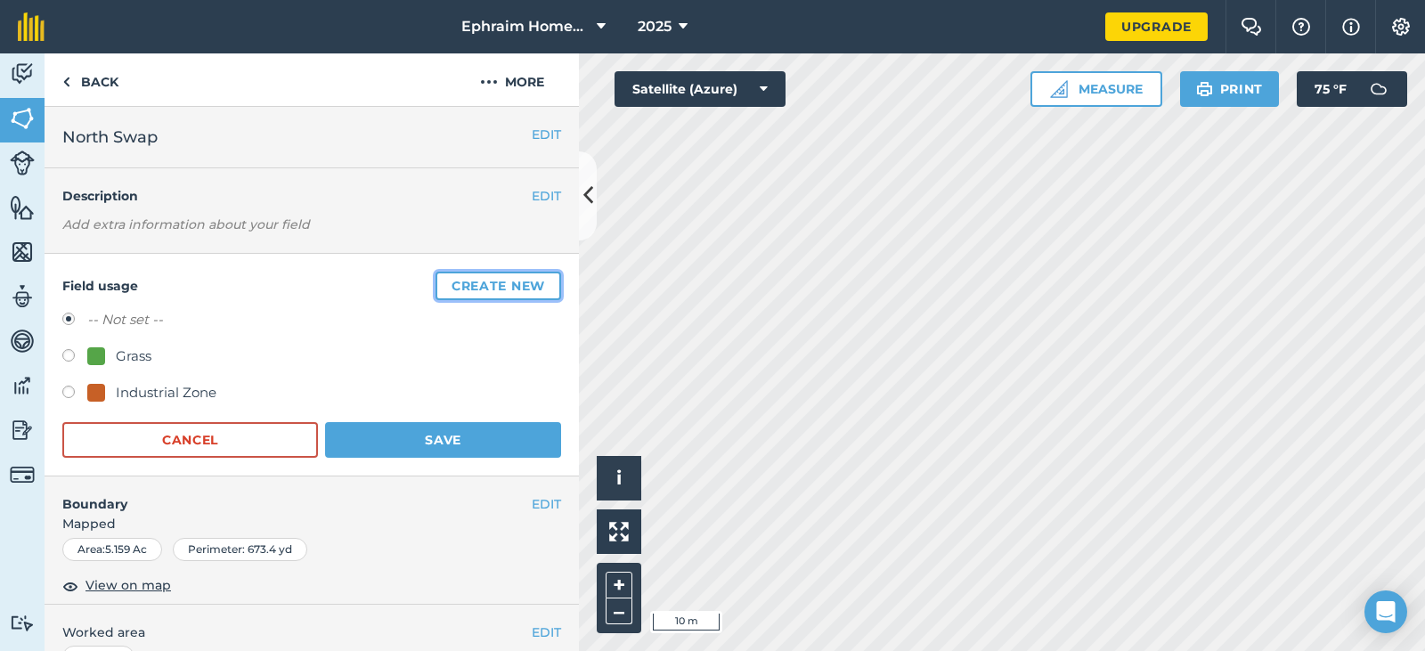
click at [473, 281] on button "Create new" at bounding box center [499, 286] width 126 height 29
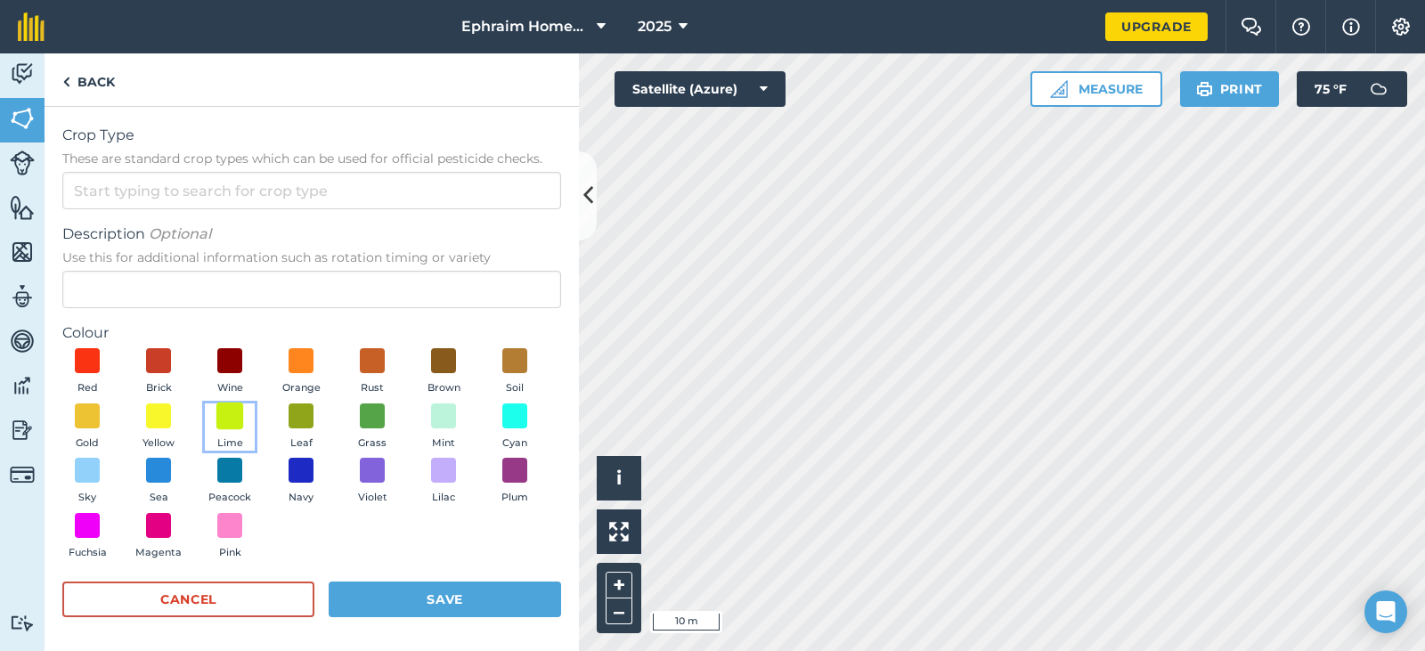
click at [244, 421] on span at bounding box center [230, 416] width 28 height 28
click at [446, 600] on button "Save" at bounding box center [445, 600] width 232 height 36
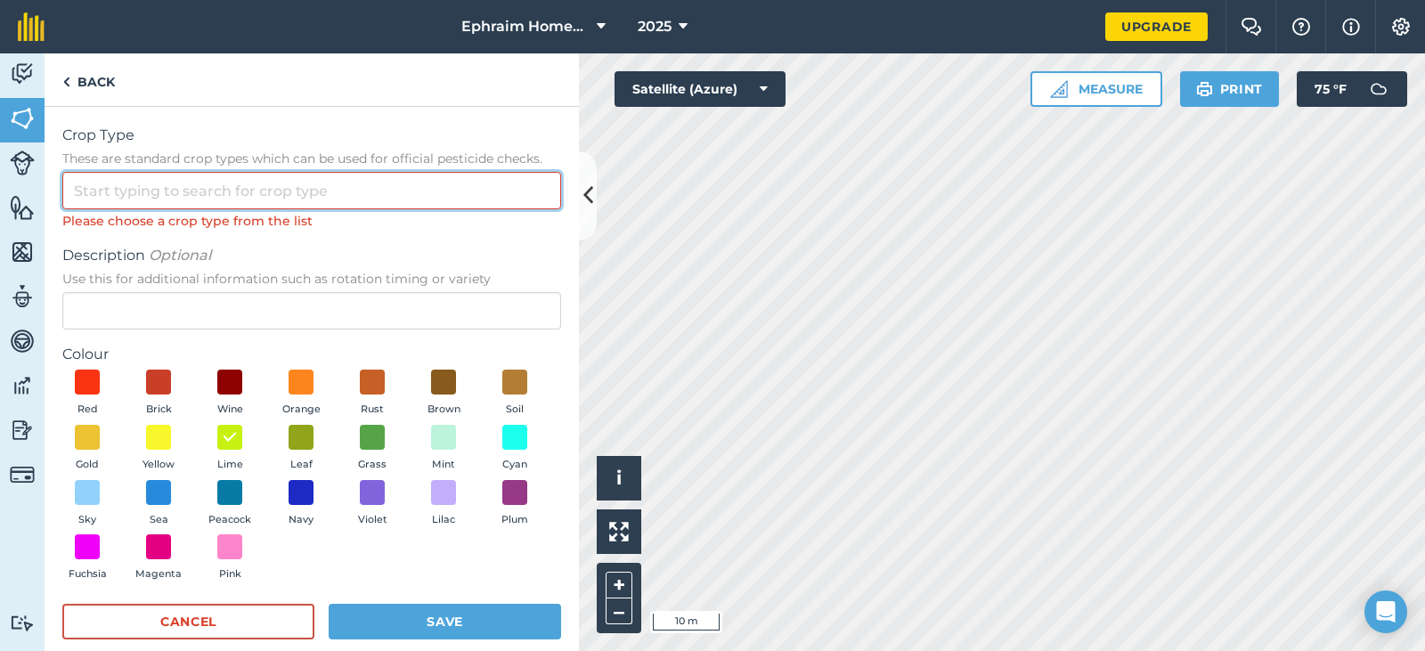
click at [368, 194] on input "Crop Type These are standard crop types which can be used for official pesticid…" at bounding box center [311, 190] width 499 height 37
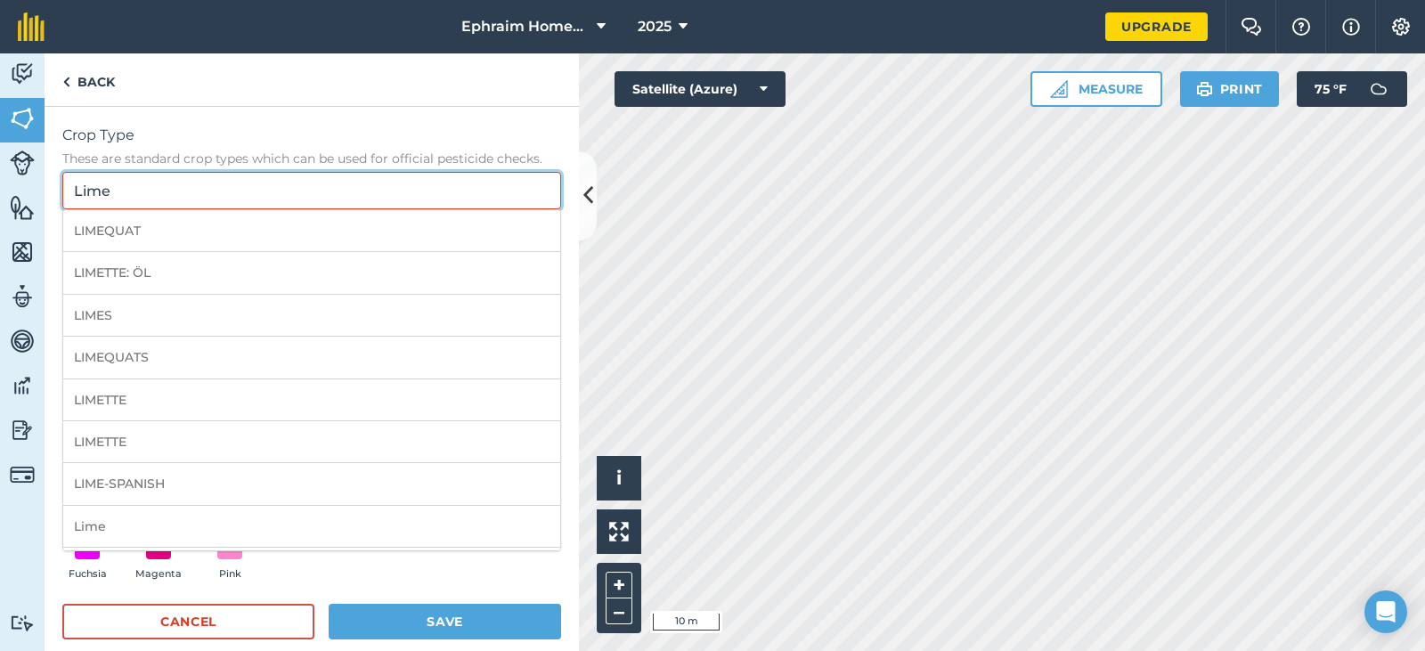
click at [171, 195] on input "Lime" at bounding box center [311, 190] width 499 height 37
type input "Lime"
click at [348, 116] on div "Crop Type These are standard crop types which can be used for official pesticid…" at bounding box center [312, 391] width 534 height 569
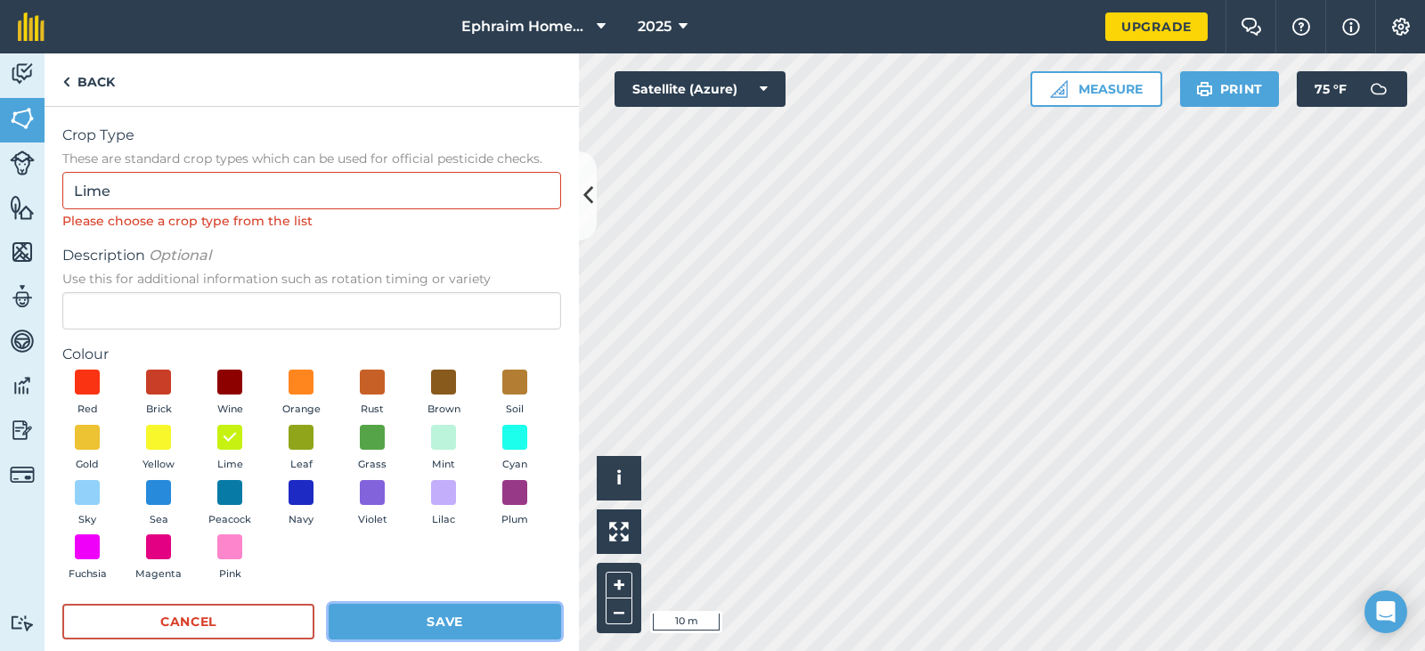
click at [487, 619] on button "Save" at bounding box center [445, 622] width 232 height 36
click at [445, 620] on button "Save" at bounding box center [445, 622] width 232 height 36
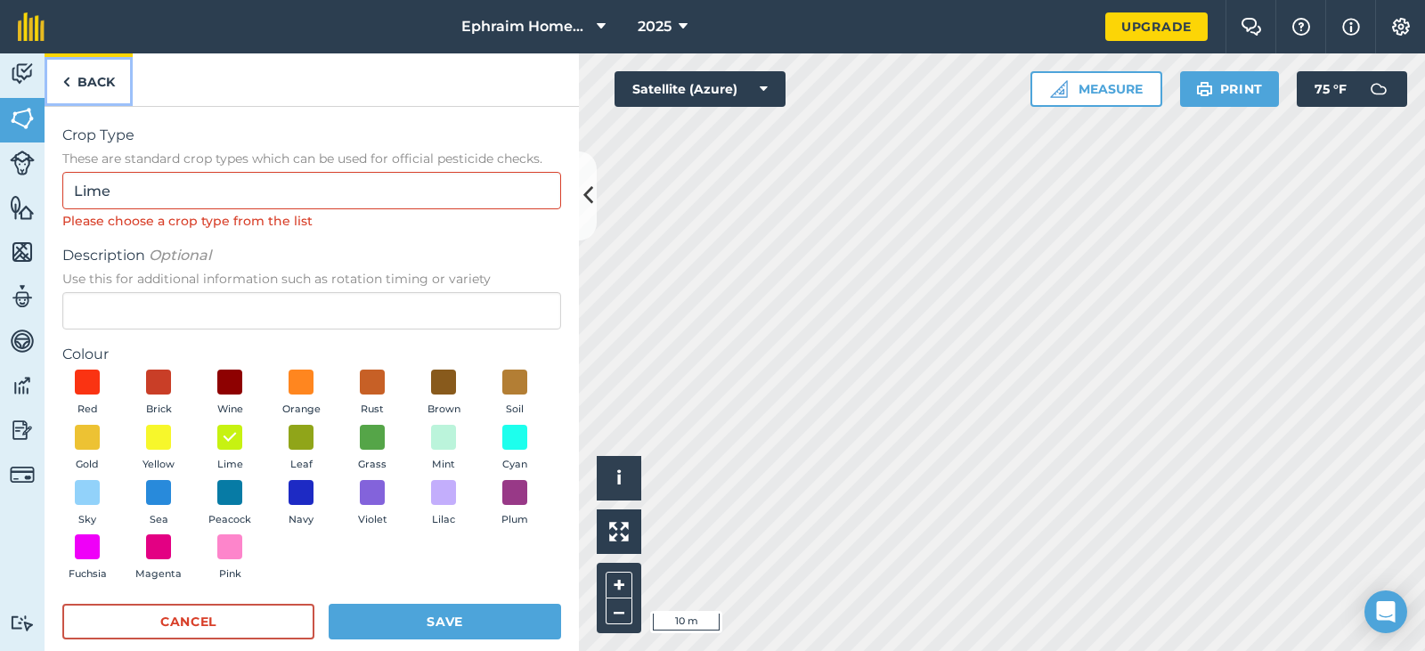
click at [100, 79] on link "Back" at bounding box center [89, 79] width 88 height 53
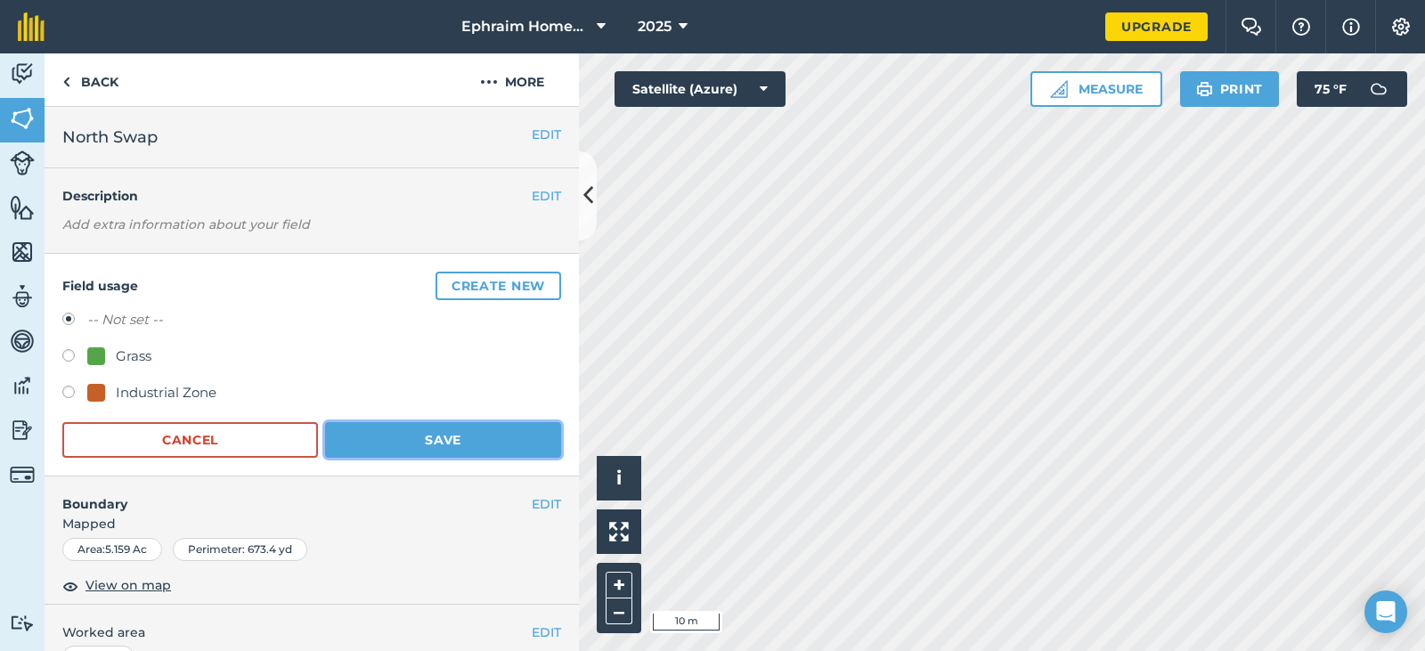
click at [412, 444] on button "Save" at bounding box center [443, 440] width 236 height 36
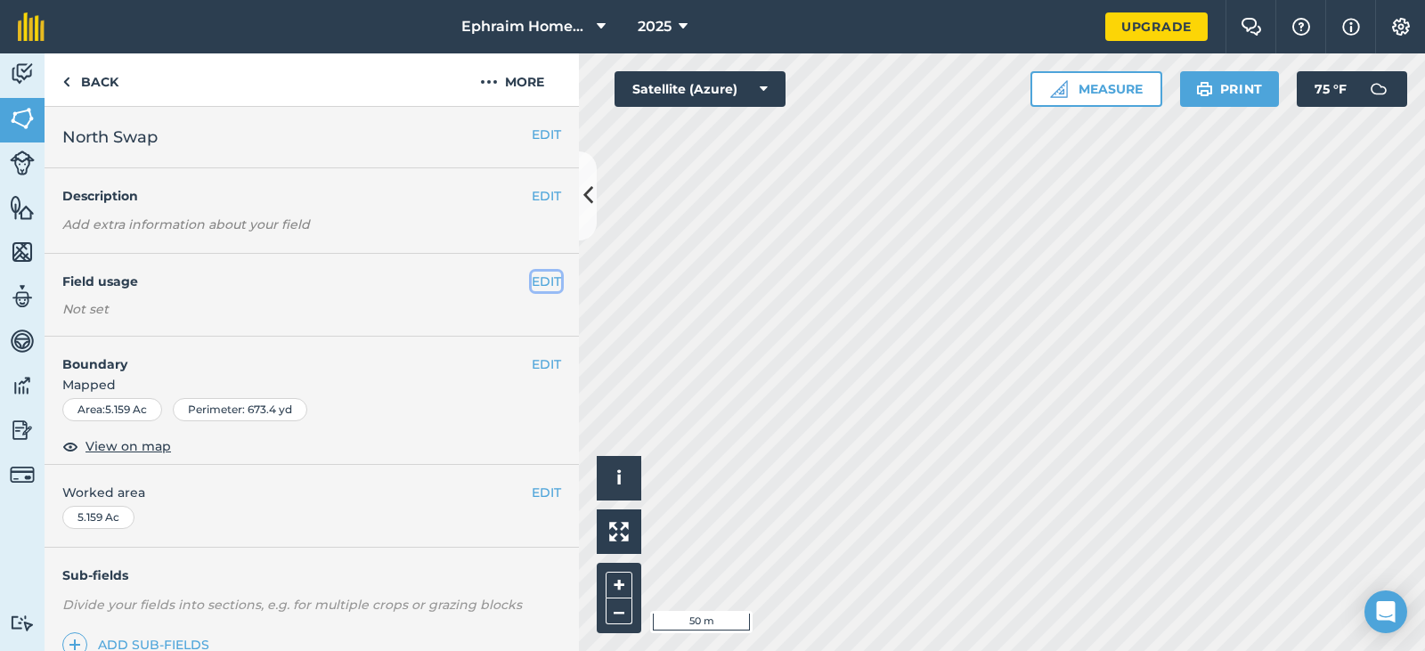
click at [532, 285] on button "EDIT" at bounding box center [546, 282] width 29 height 20
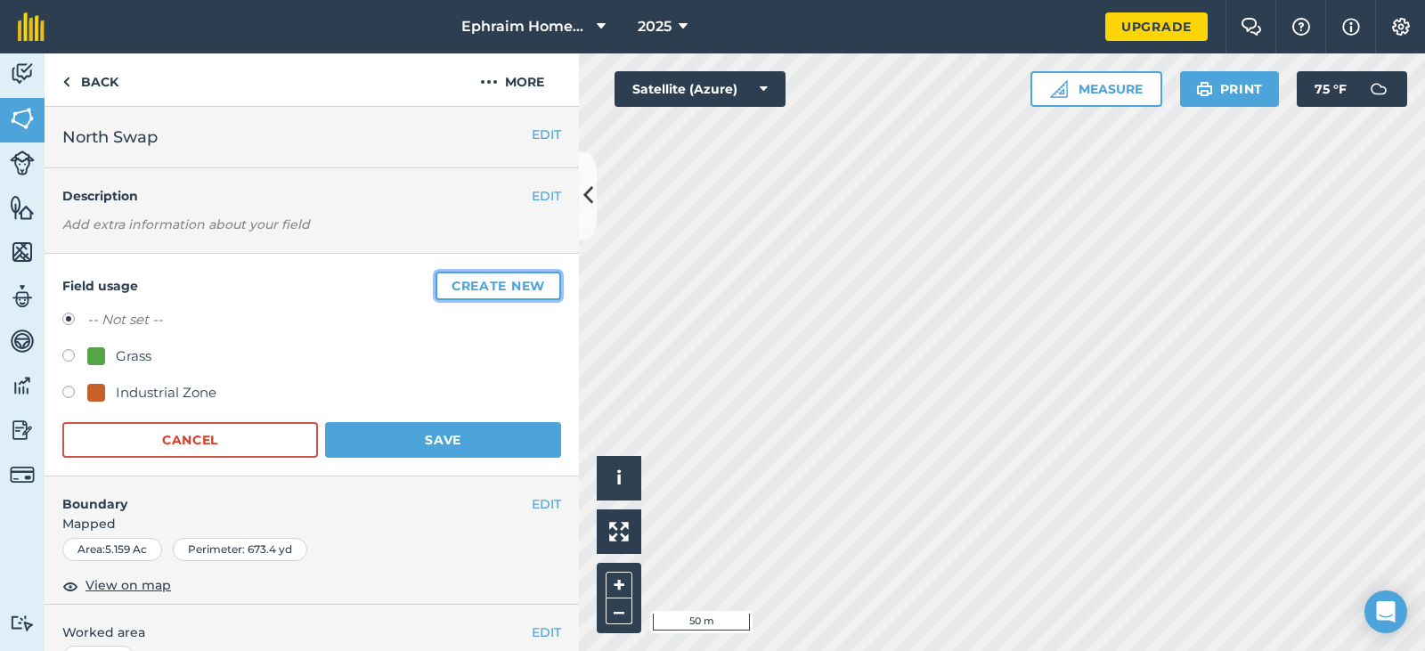
click at [499, 287] on button "Create new" at bounding box center [499, 286] width 126 height 29
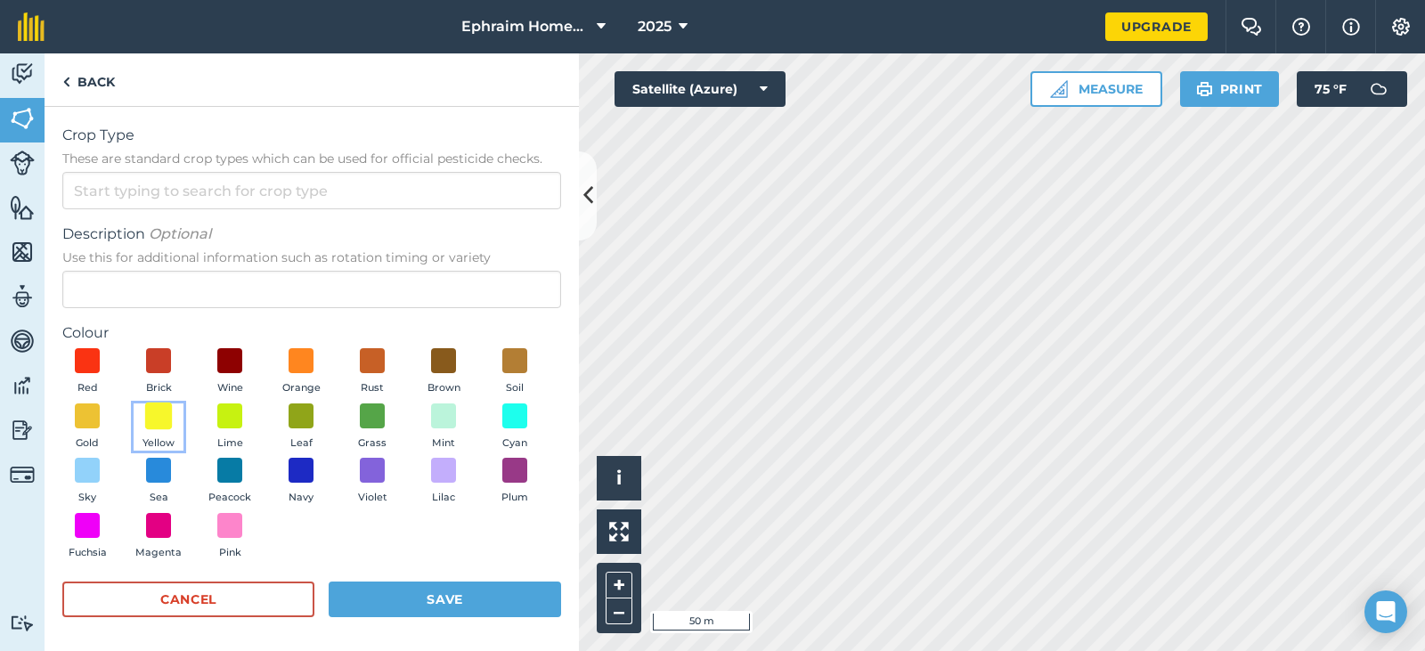
click at [173, 426] on span at bounding box center [159, 416] width 28 height 28
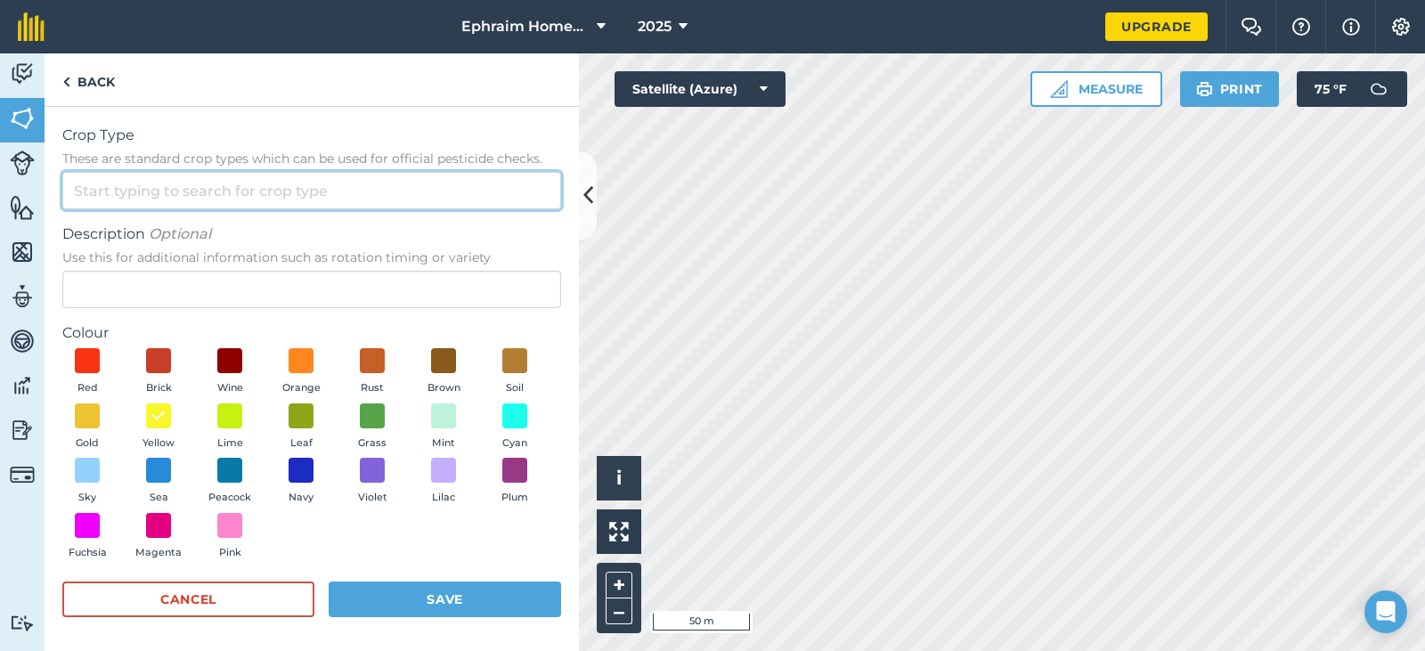
click at [189, 188] on input "Crop Type These are standard crop types which can be used for official pesticid…" at bounding box center [311, 190] width 499 height 37
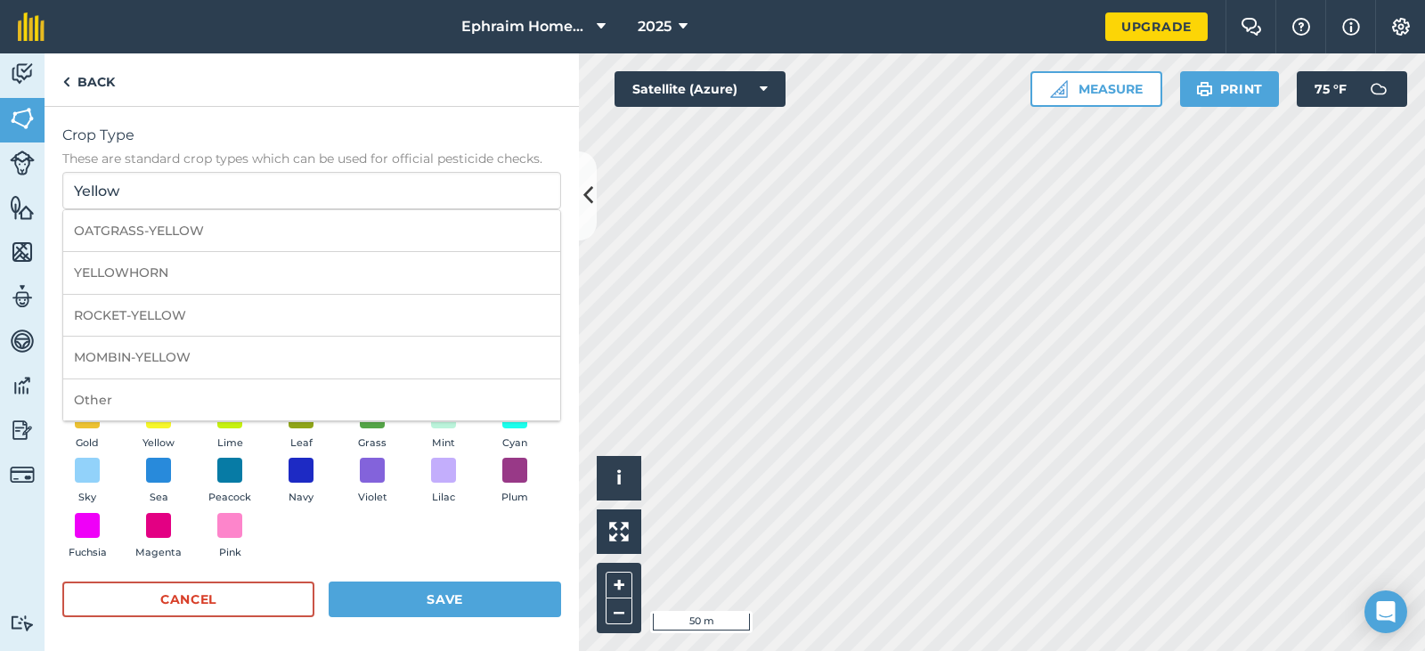
click at [534, 513] on div "Red Brick Wine Orange Rust Brown Soil Gold Yellow Lime Leaf Grass Mint Cyan Sky…" at bounding box center [311, 457] width 499 height 219
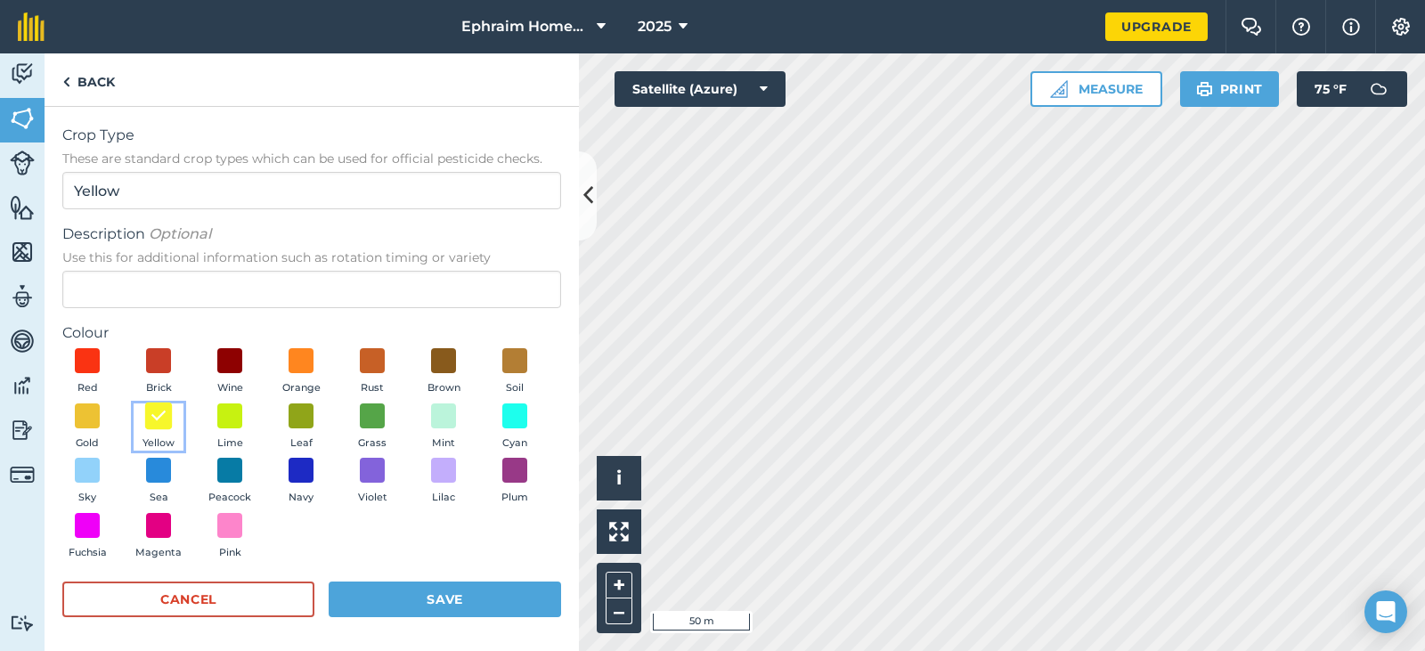
click at [167, 417] on img at bounding box center [159, 415] width 18 height 23
click at [444, 593] on button "Save" at bounding box center [445, 600] width 232 height 36
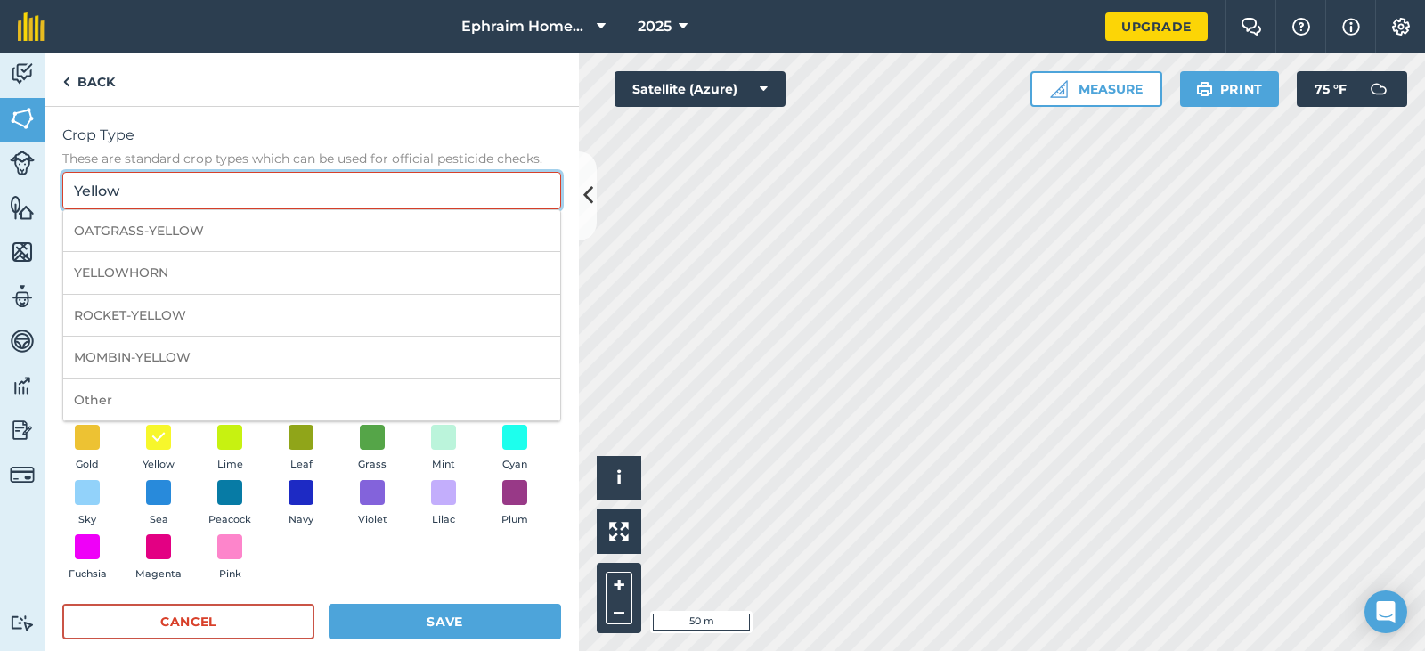
click at [246, 199] on input "Yellow" at bounding box center [311, 190] width 499 height 37
click at [117, 399] on li "Other" at bounding box center [311, 400] width 497 height 42
type input "Other"
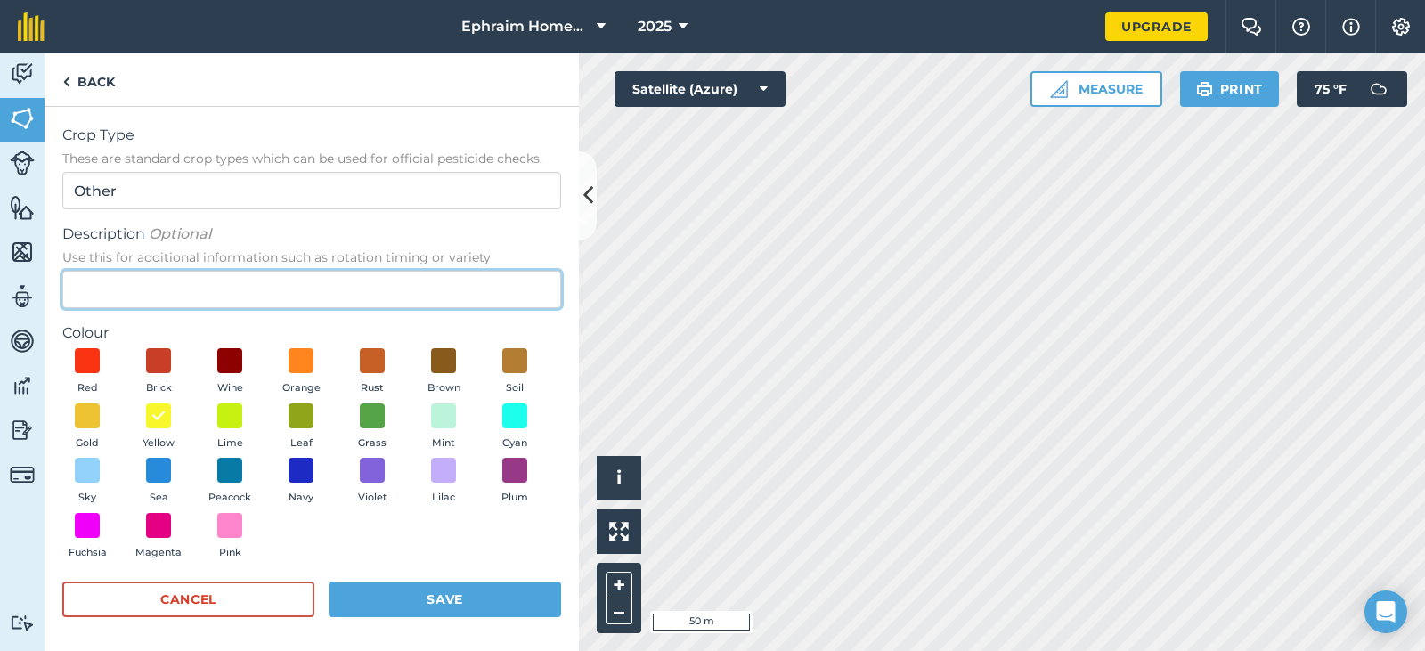
click at [232, 281] on input "Description Optional Use this for additional information such as rotation timin…" at bounding box center [311, 289] width 499 height 37
type input "Yellow"
click at [396, 607] on button "Save" at bounding box center [445, 600] width 232 height 36
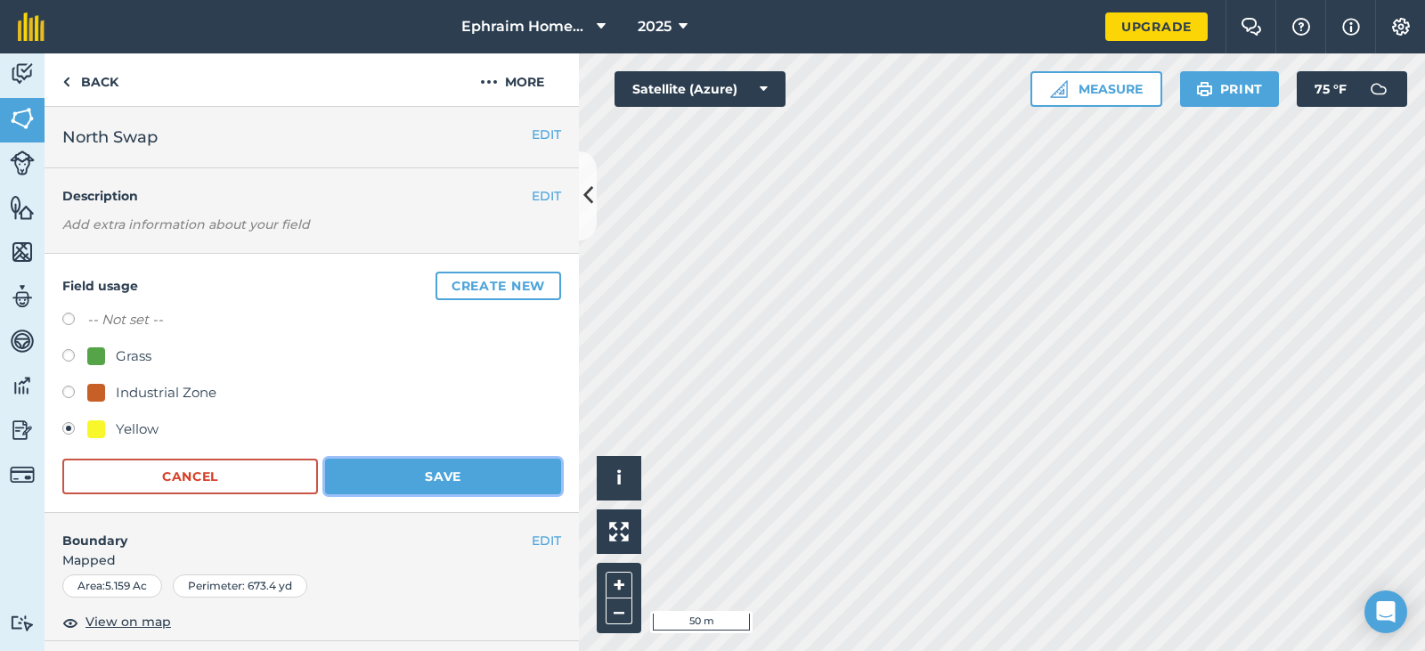
click at [428, 471] on button "Save" at bounding box center [443, 477] width 236 height 36
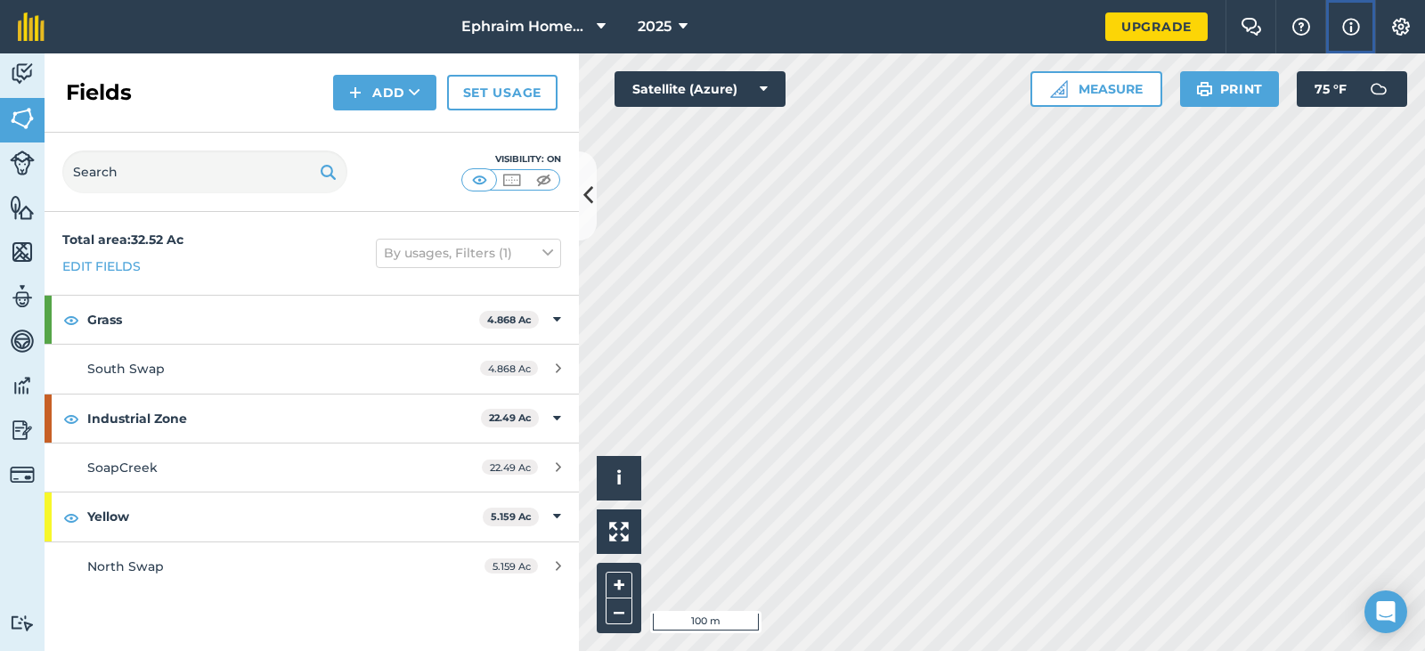
click at [1349, 22] on img at bounding box center [1351, 26] width 18 height 21
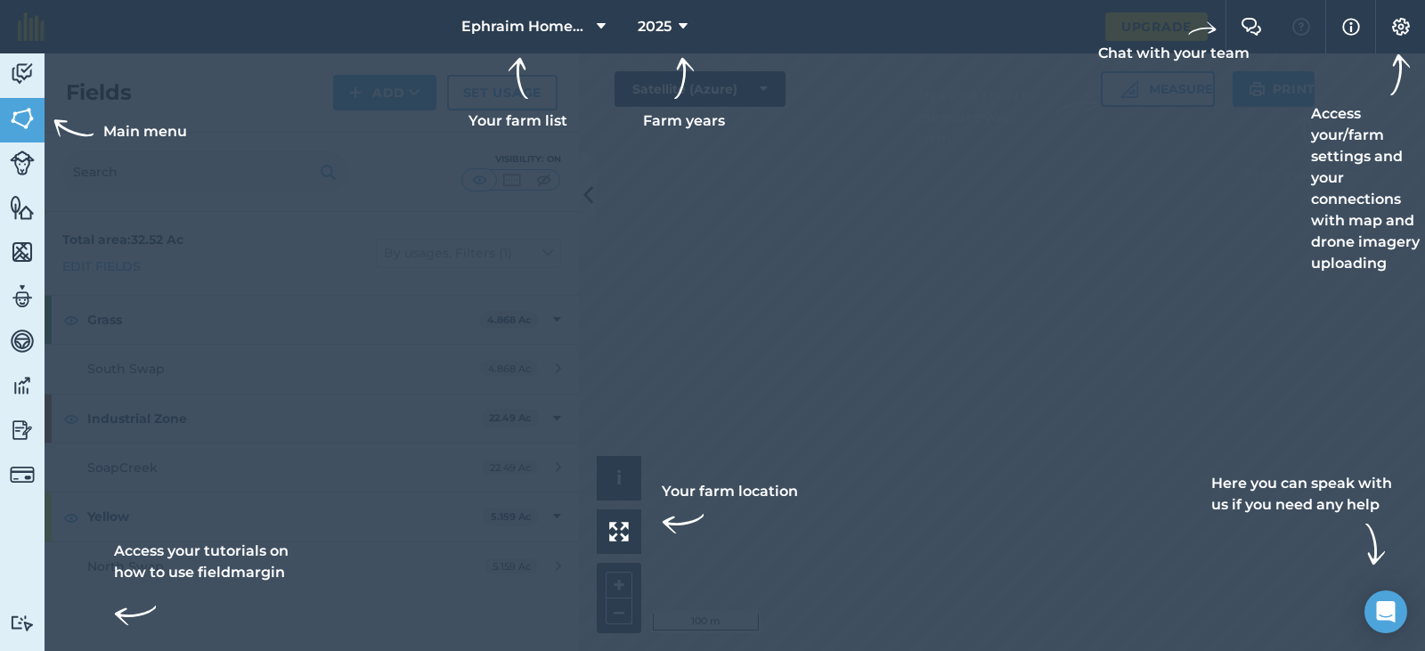
drag, startPoint x: 943, startPoint y: 300, endPoint x: 935, endPoint y: 291, distance: 12.0
click at [935, 291] on div at bounding box center [712, 325] width 1425 height 651
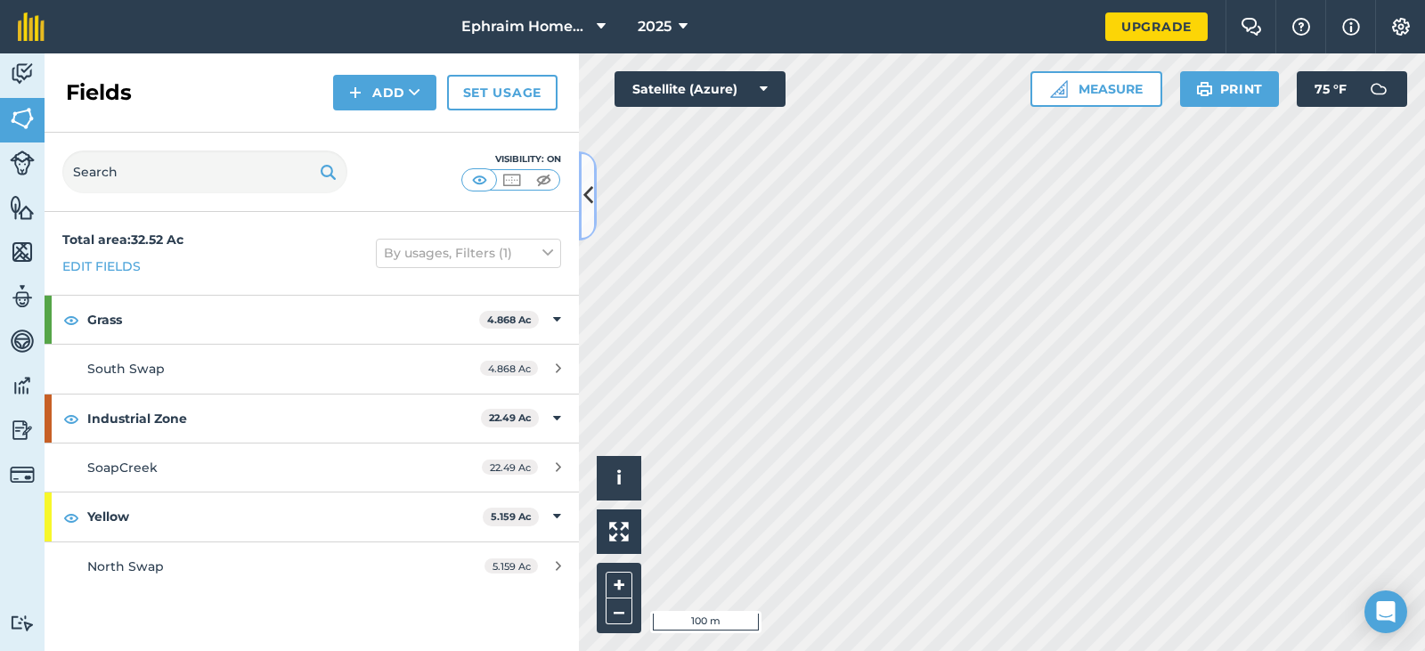
click at [585, 184] on icon at bounding box center [588, 195] width 10 height 31
